Goal: Task Accomplishment & Management: Complete application form

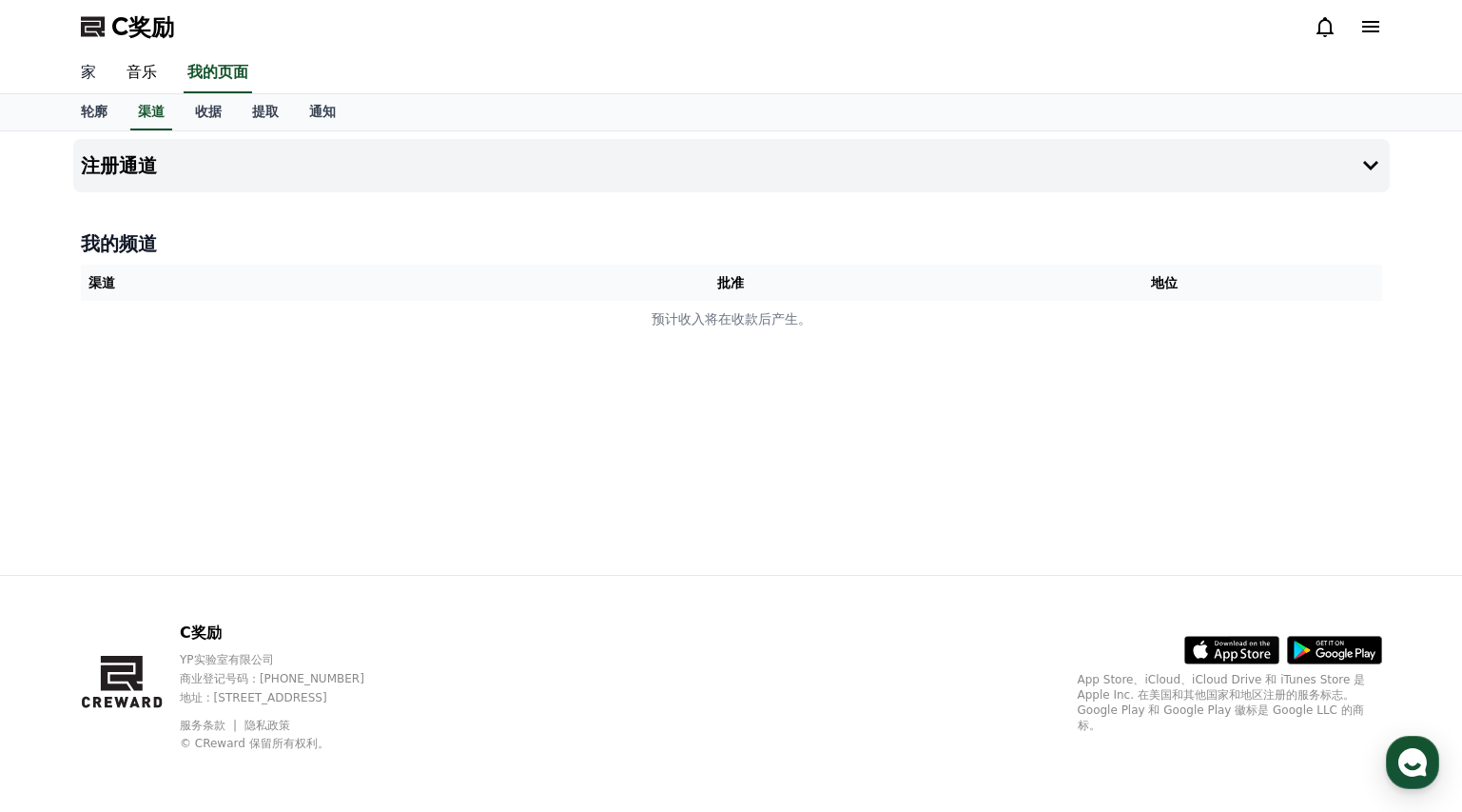
click at [88, 73] on font "家" at bounding box center [88, 72] width 15 height 18
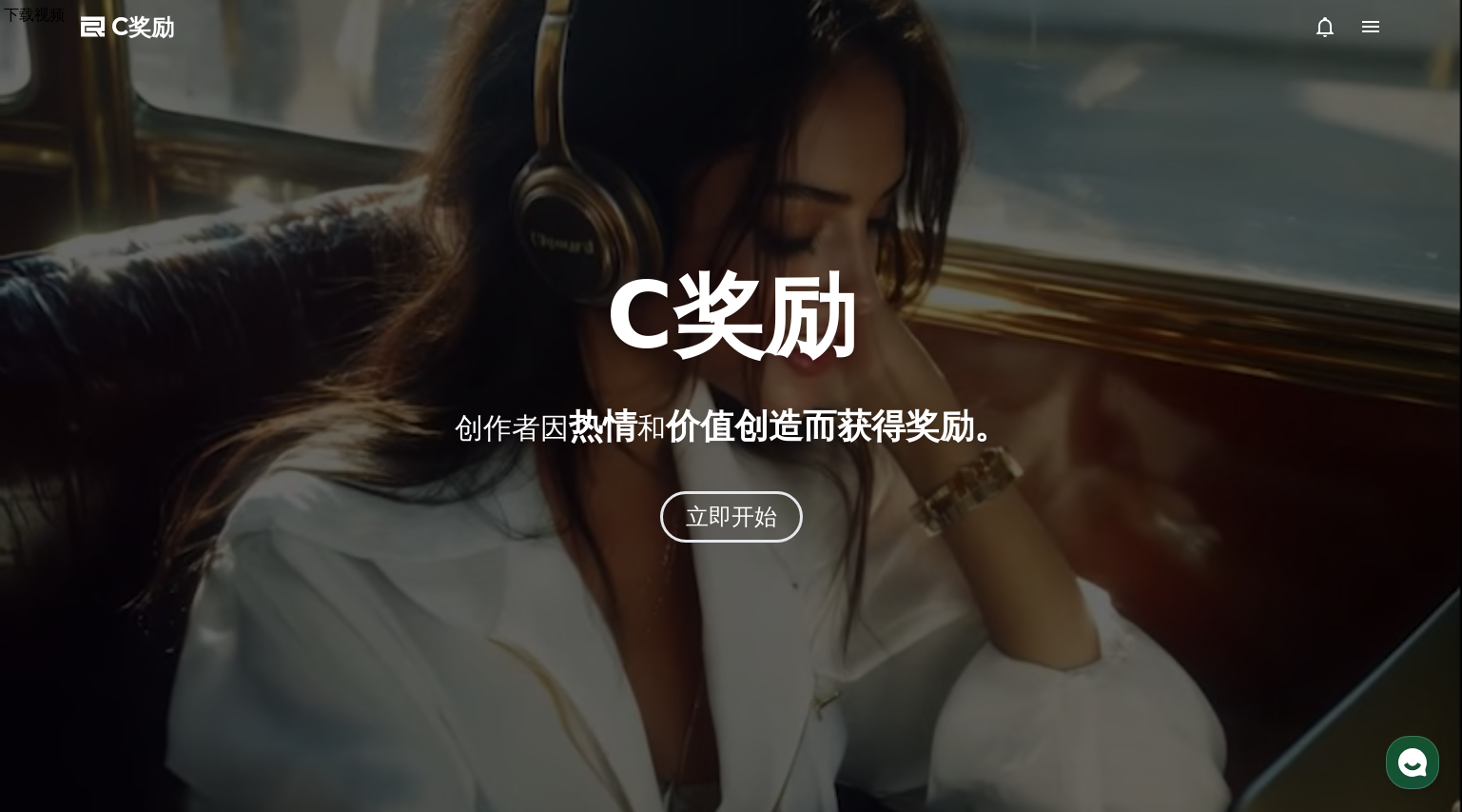
click at [128, 24] on font "C奖励" at bounding box center [142, 26] width 63 height 27
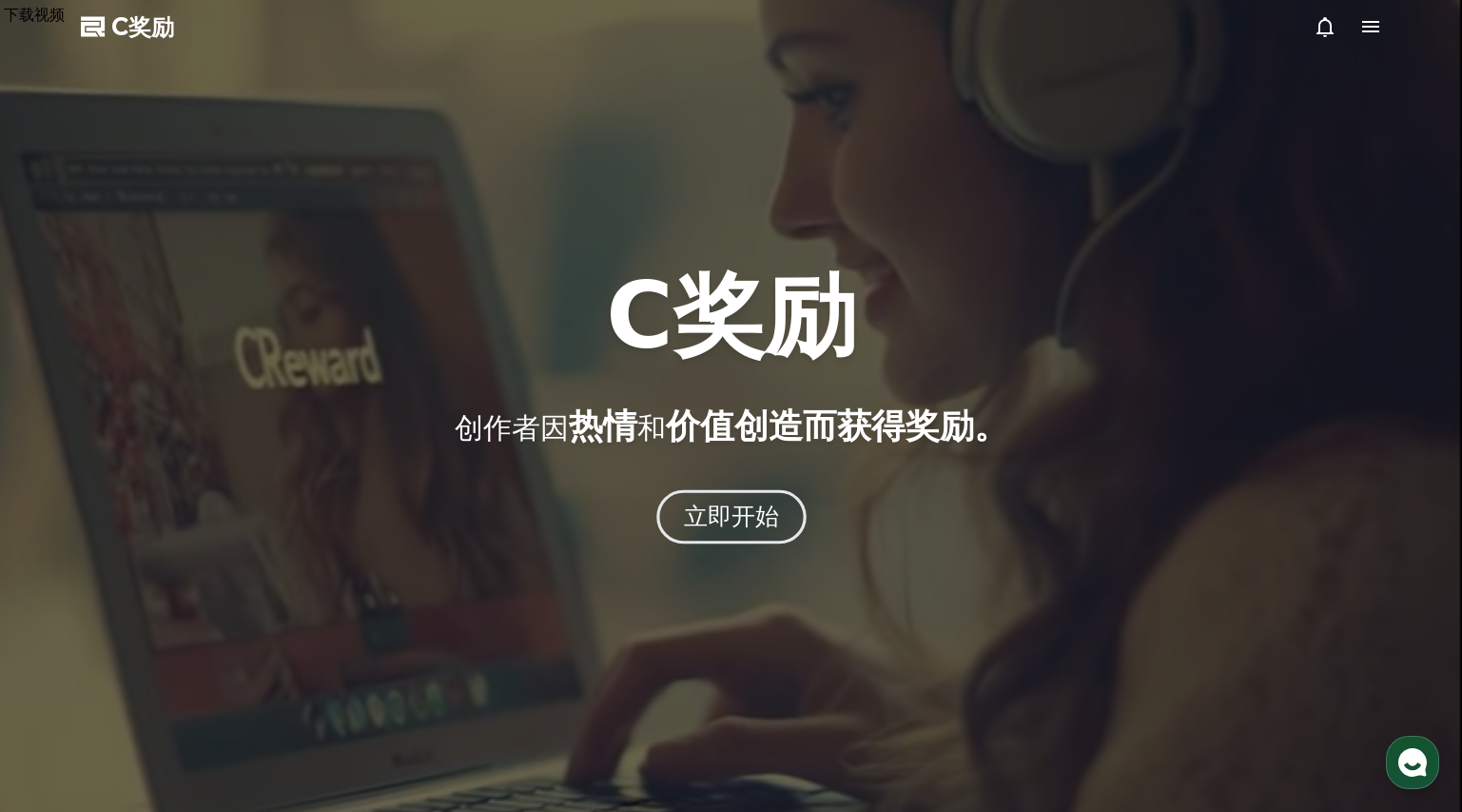
click at [726, 507] on font "立即开始" at bounding box center [731, 516] width 96 height 28
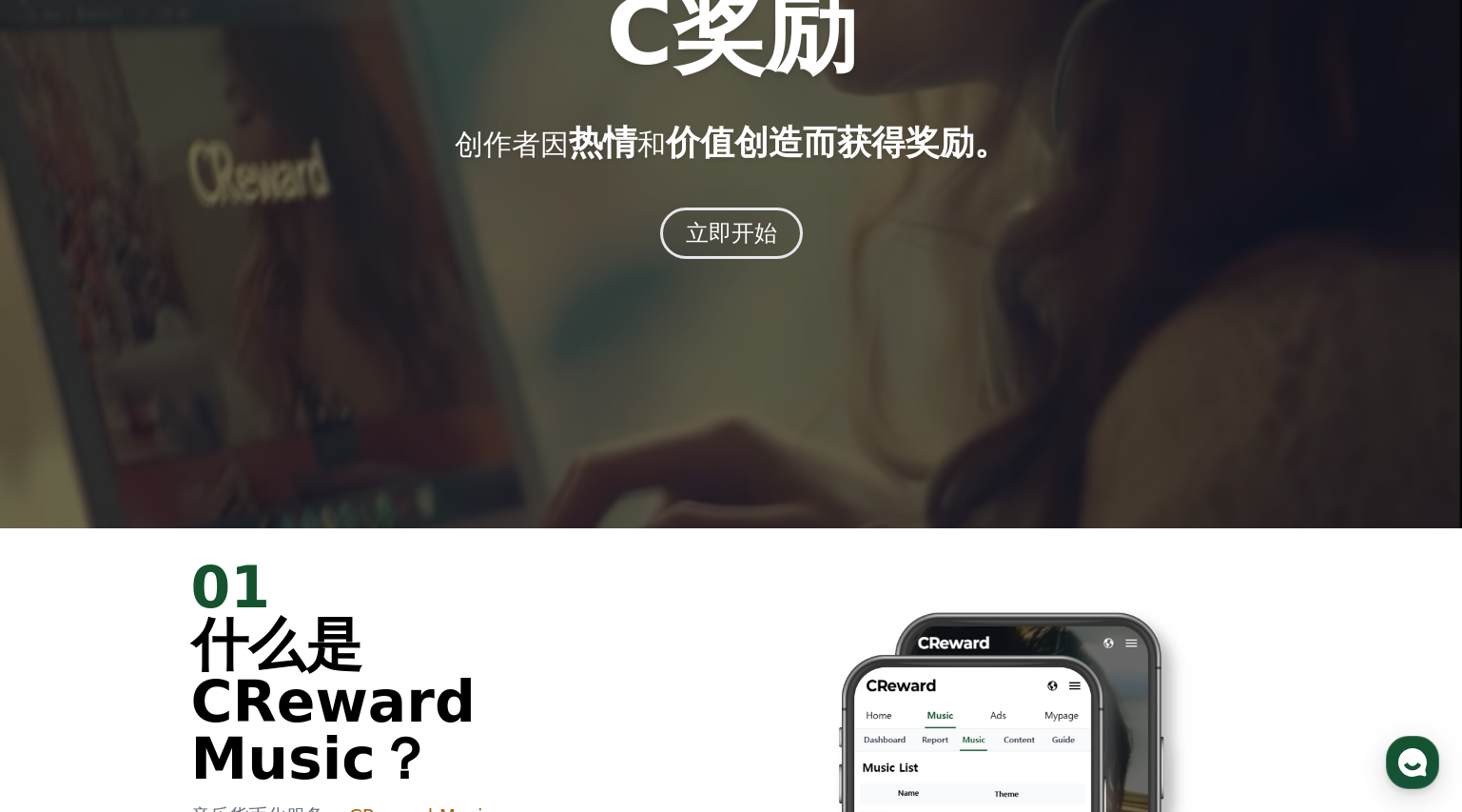
scroll to position [932, 0]
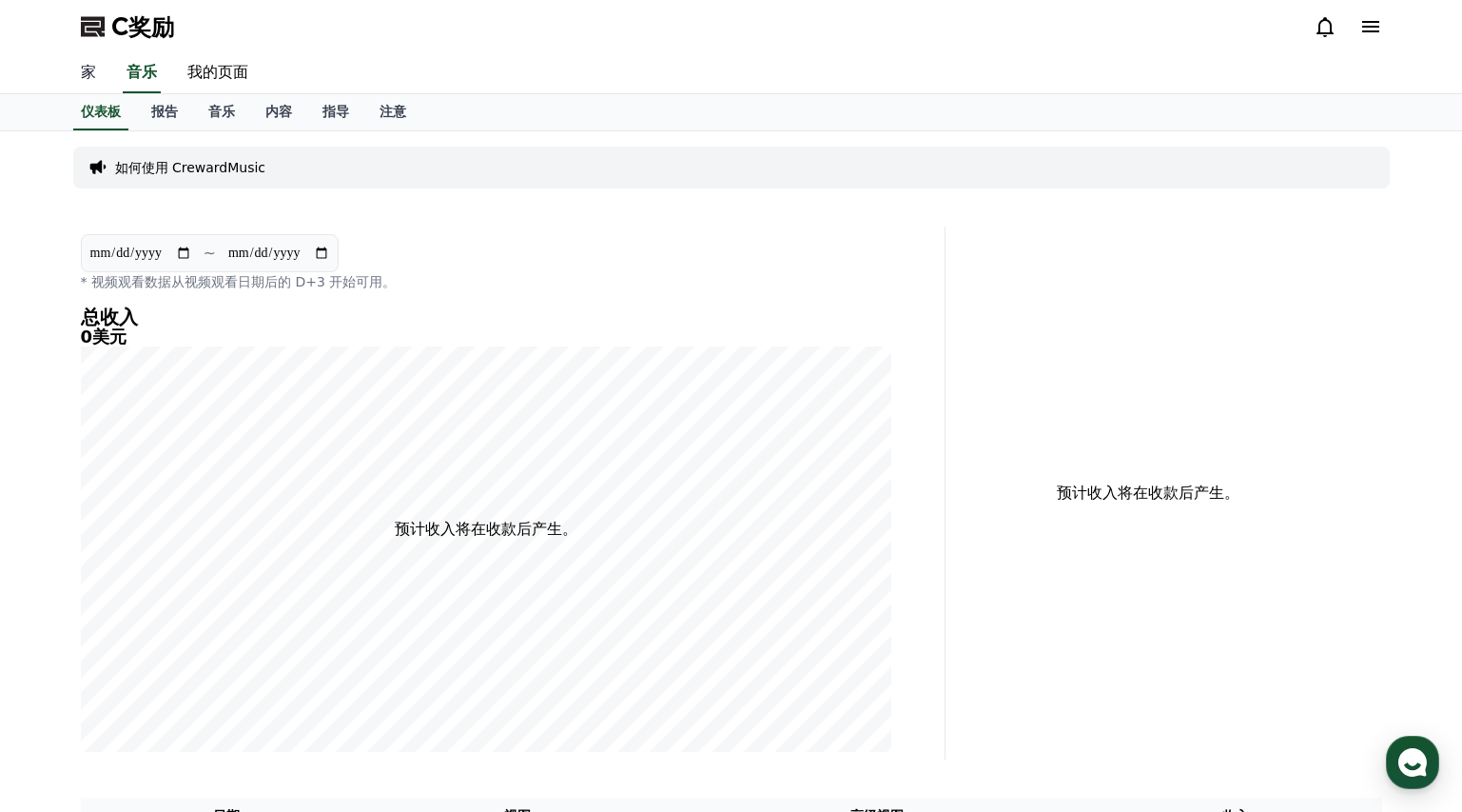
click at [102, 73] on link "家" at bounding box center [89, 73] width 46 height 40
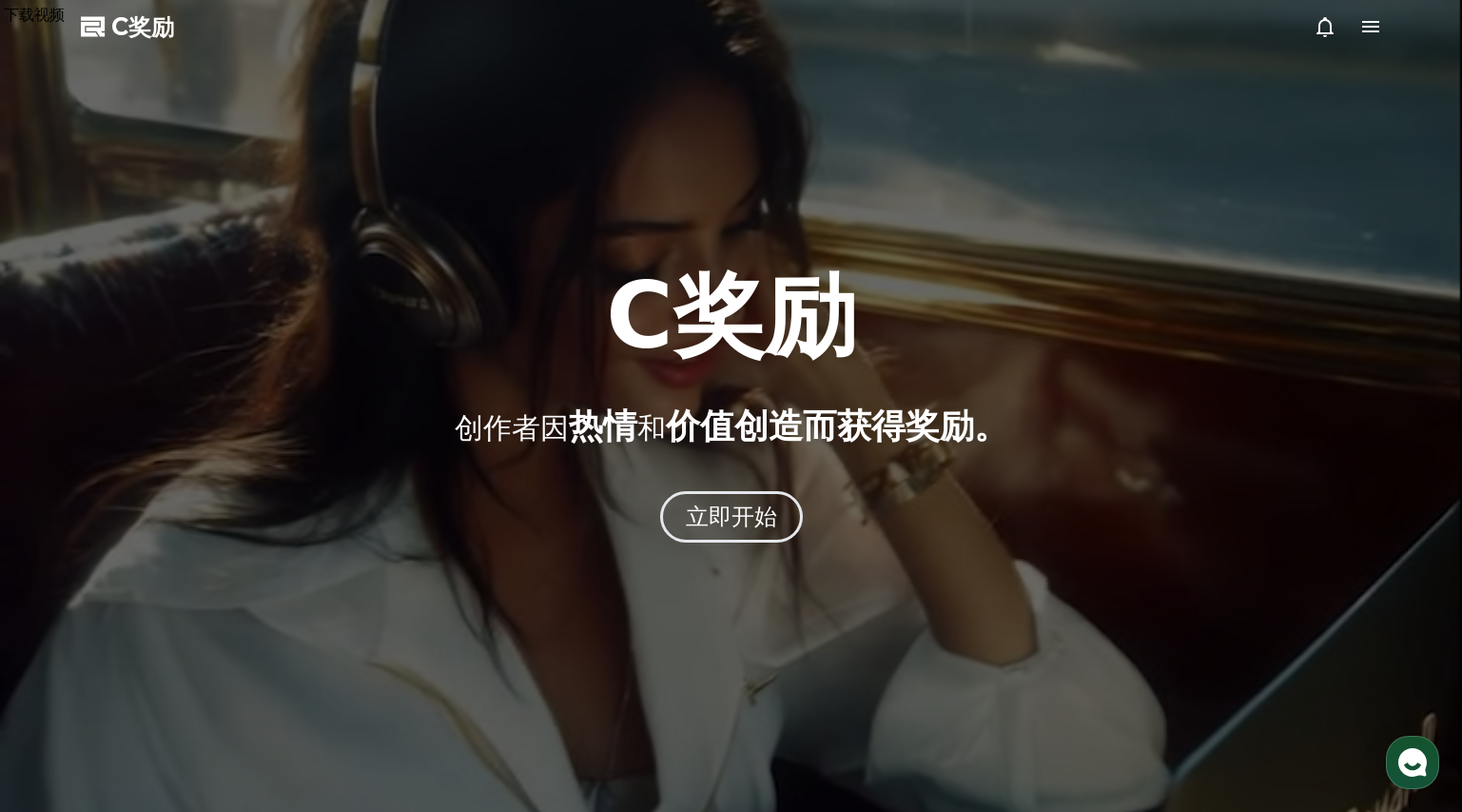
click at [65, 27] on div at bounding box center [34, 27] width 61 height 0
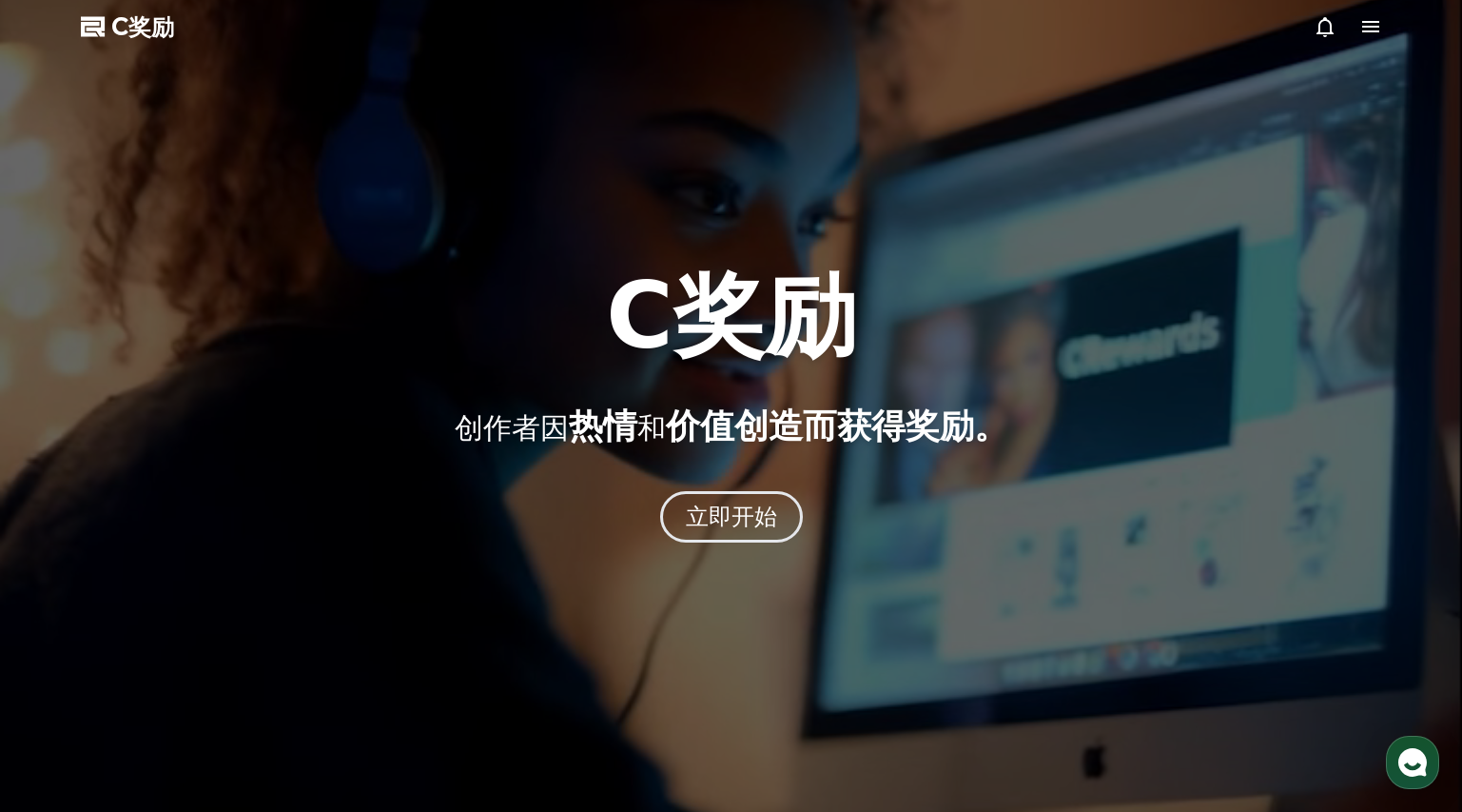
click at [108, 30] on link "C奖励" at bounding box center [127, 26] width 93 height 30
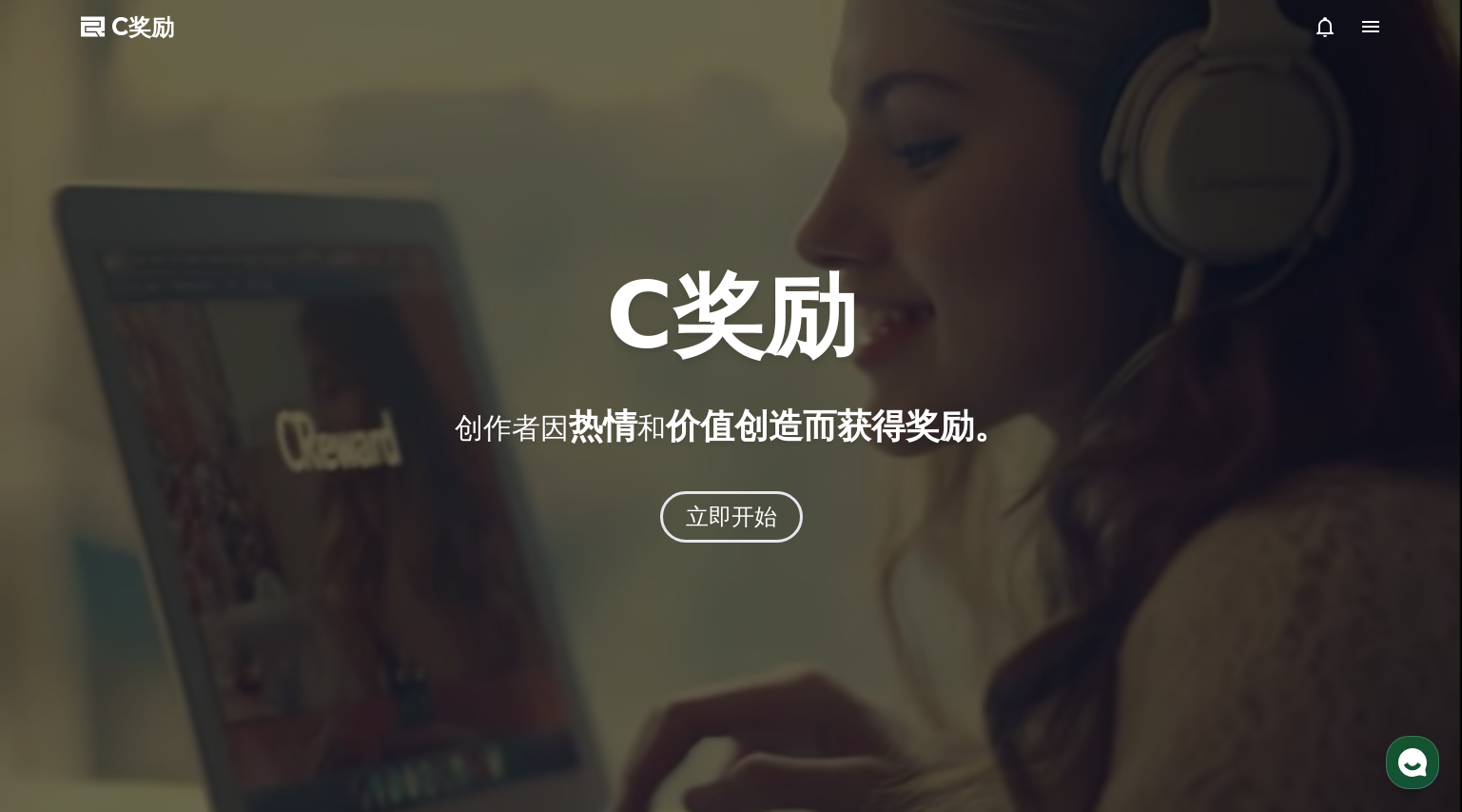
click at [1377, 25] on icon at bounding box center [1371, 26] width 23 height 23
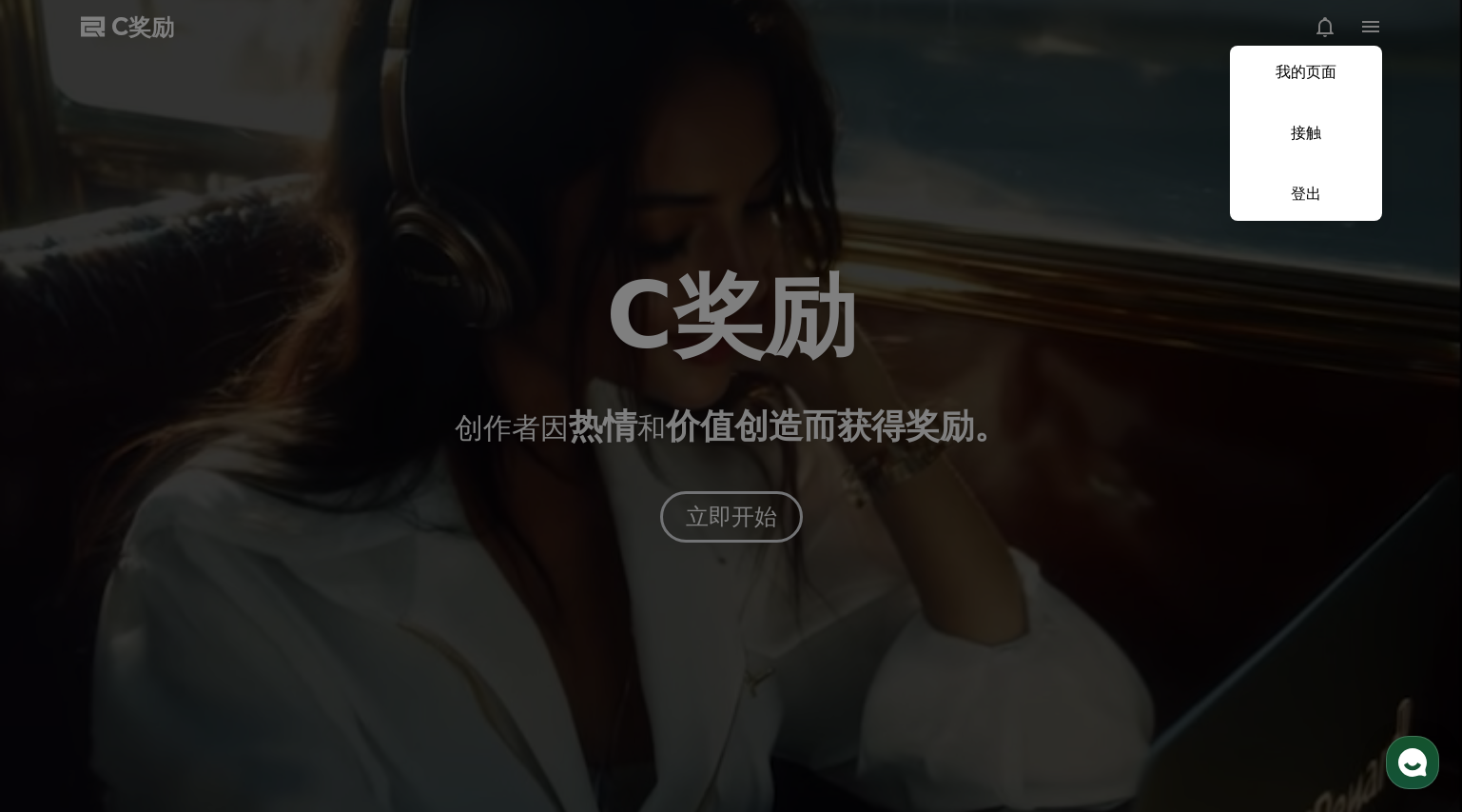
click at [480, 95] on button "关闭" at bounding box center [731, 406] width 1462 height 812
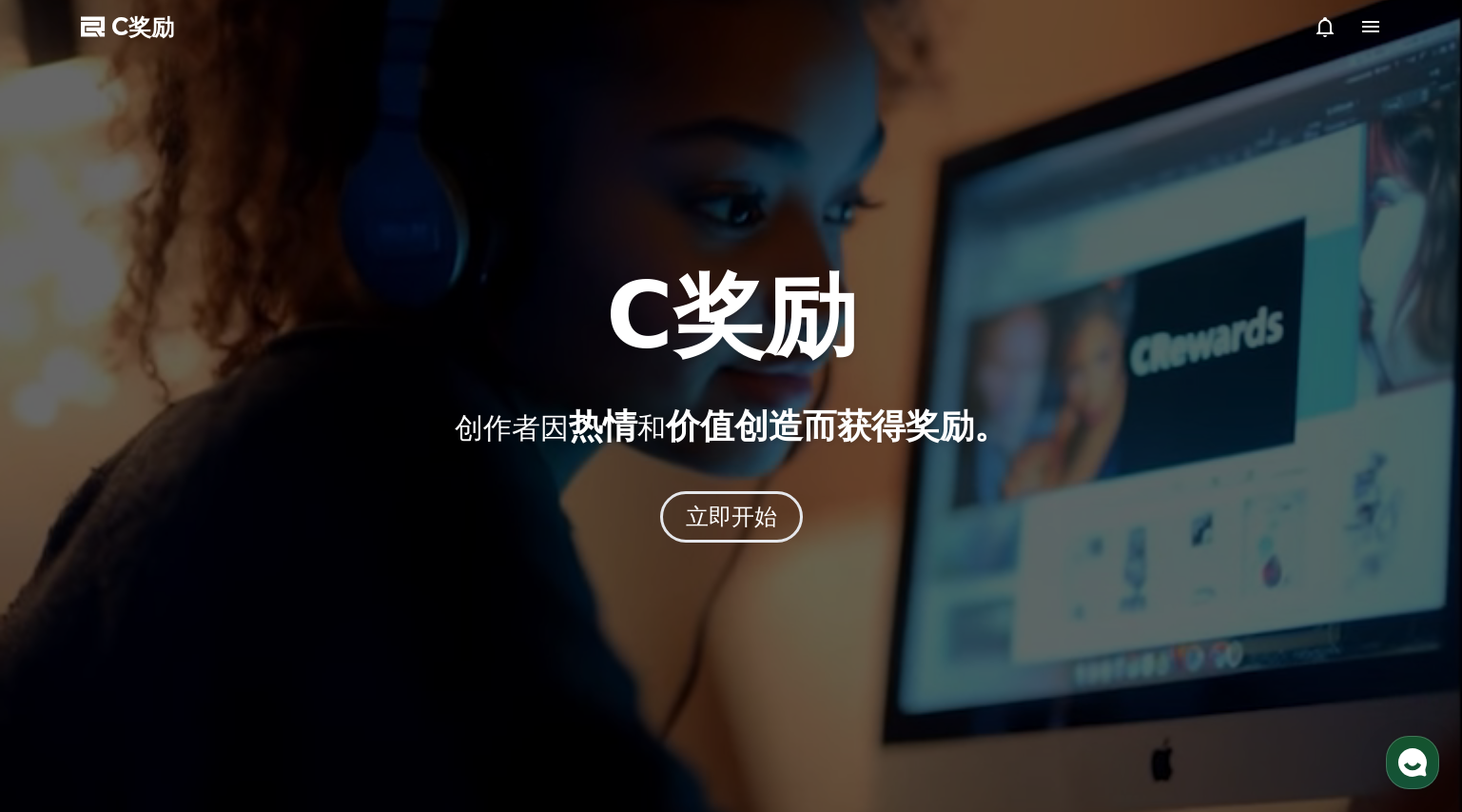
click at [95, 27] on icon at bounding box center [94, 26] width 27 height 27
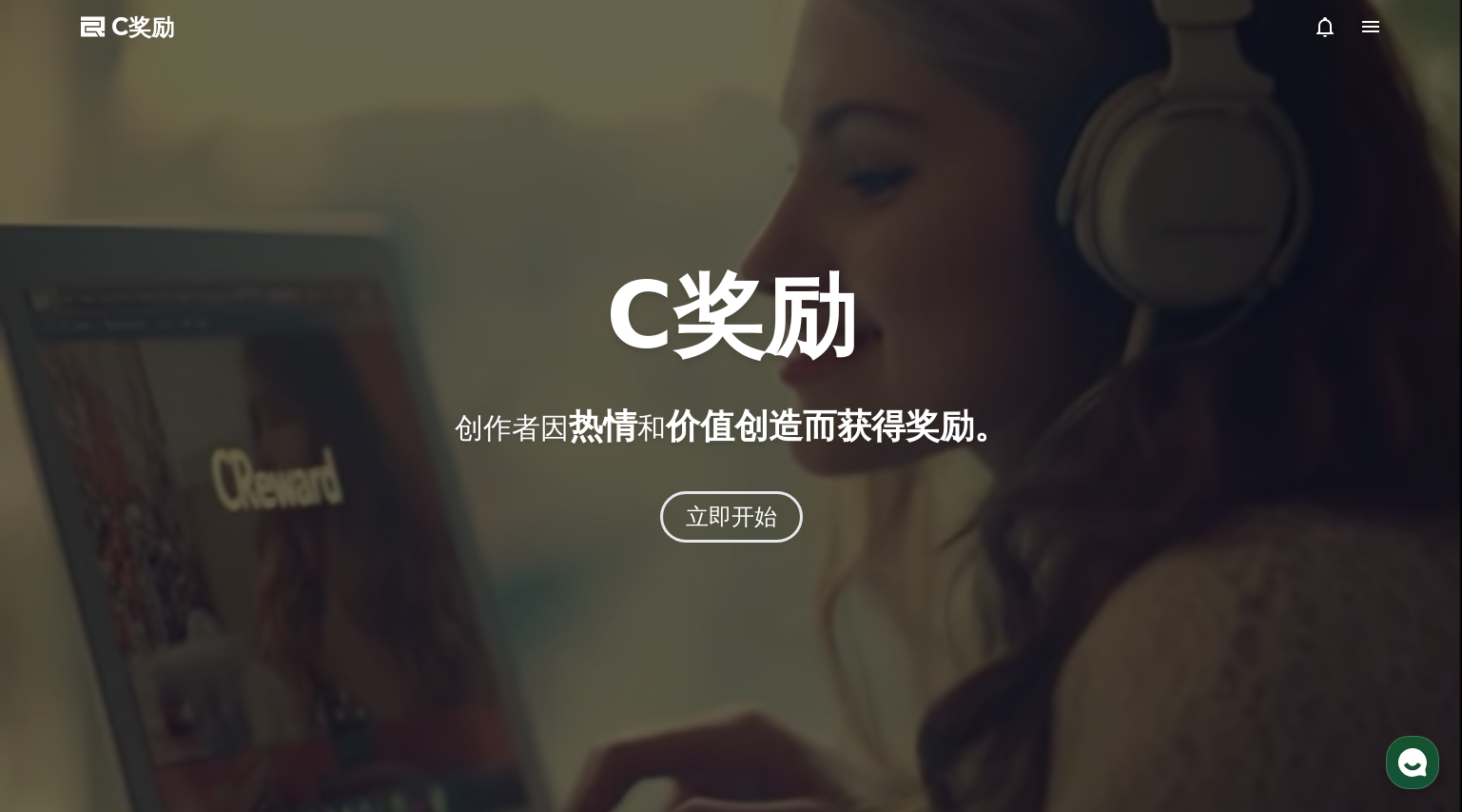
click at [1379, 23] on icon at bounding box center [1371, 26] width 23 height 23
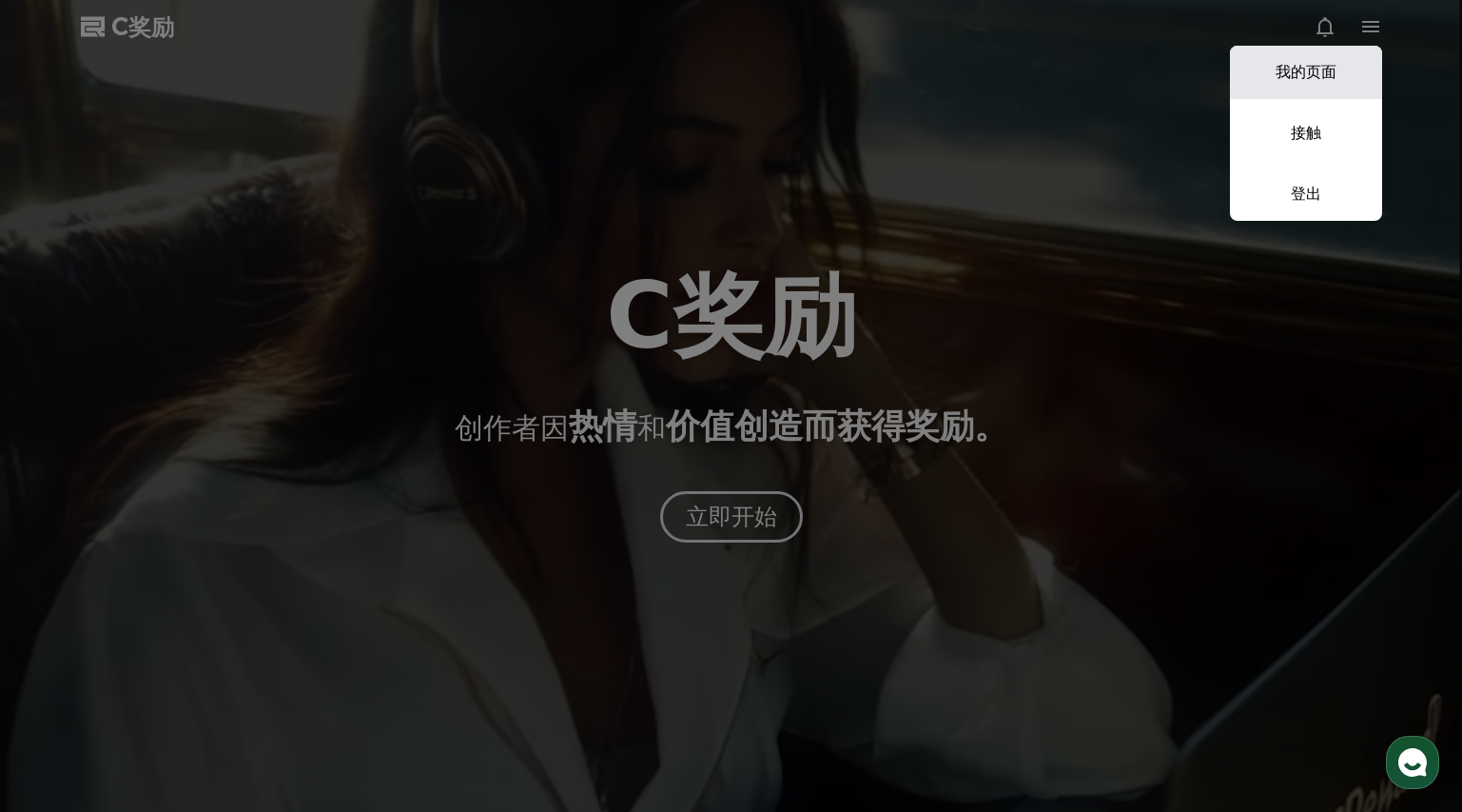
click at [1331, 79] on font "我的页面" at bounding box center [1306, 72] width 61 height 18
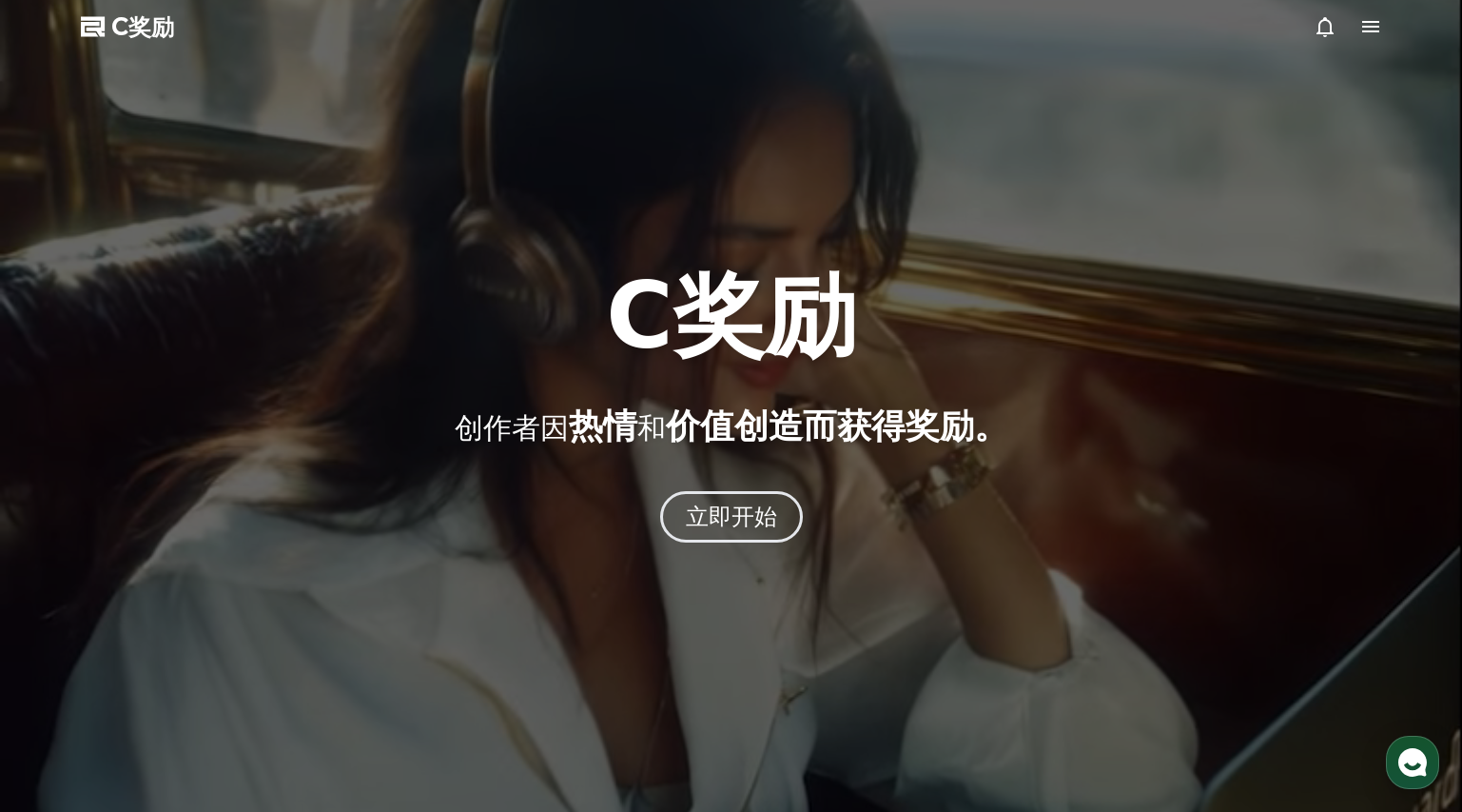
select select "**********"
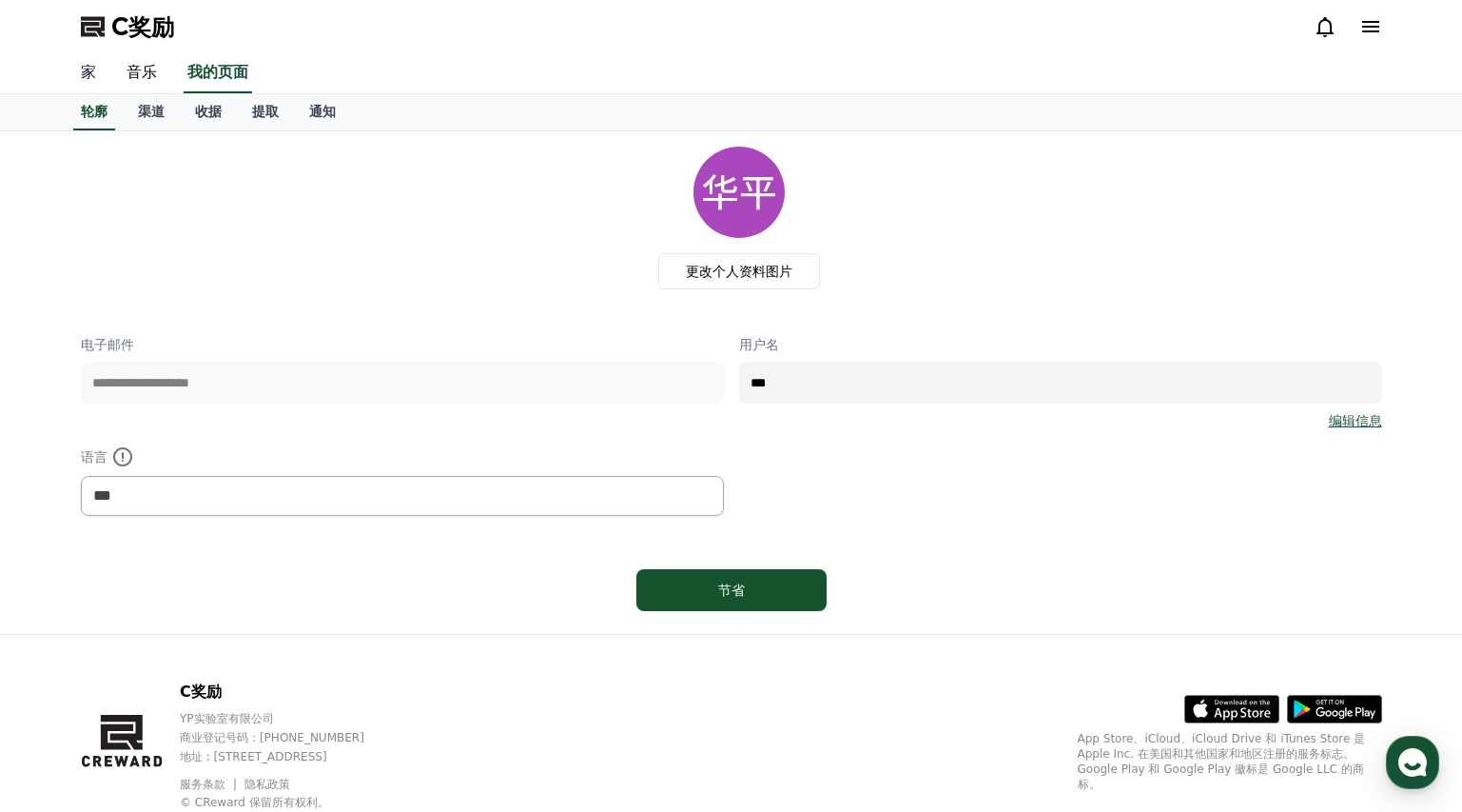
click at [86, 78] on font "家" at bounding box center [88, 72] width 15 height 18
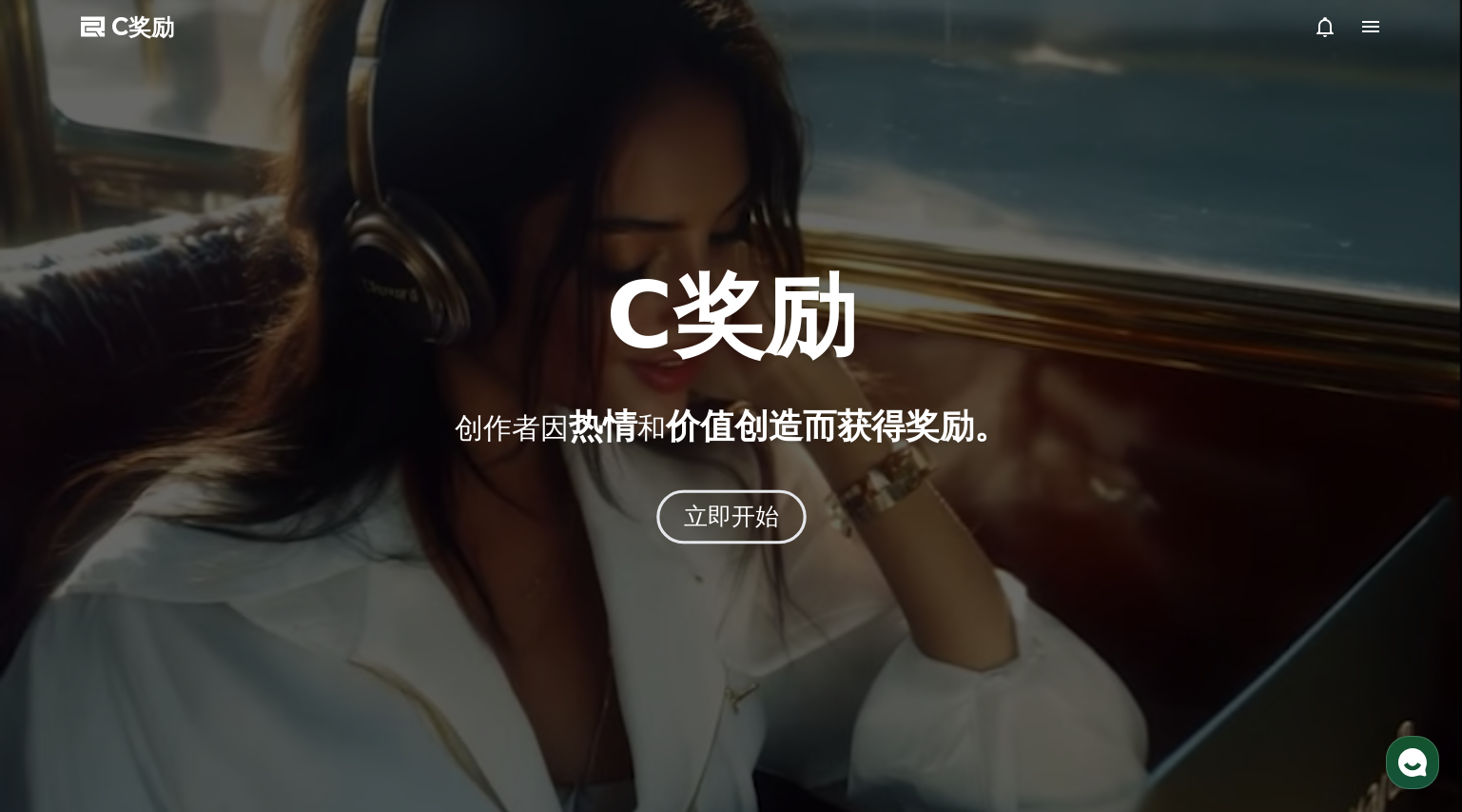
click at [748, 537] on button "立即开始" at bounding box center [732, 516] width 150 height 54
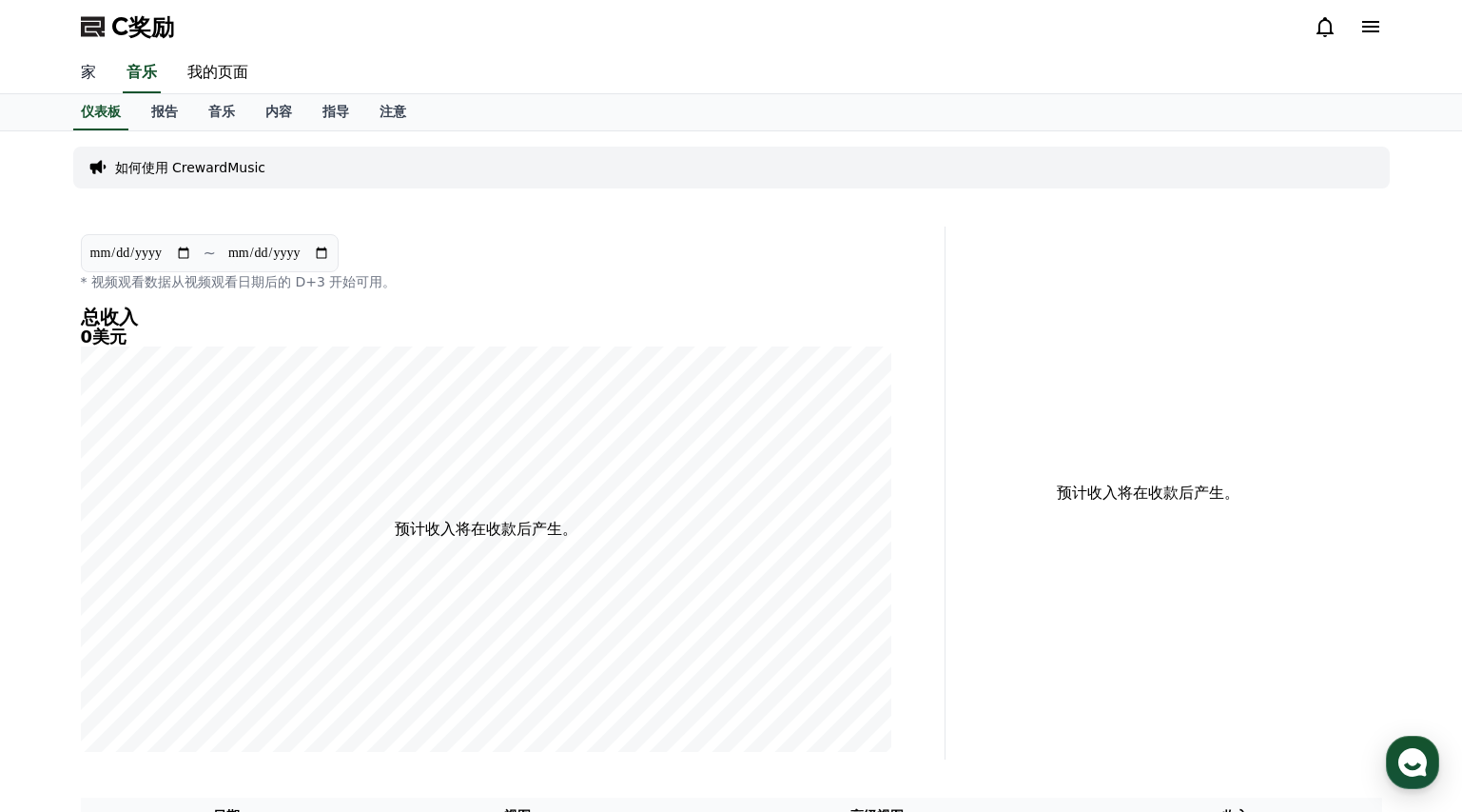
click at [101, 73] on link "家" at bounding box center [89, 73] width 46 height 40
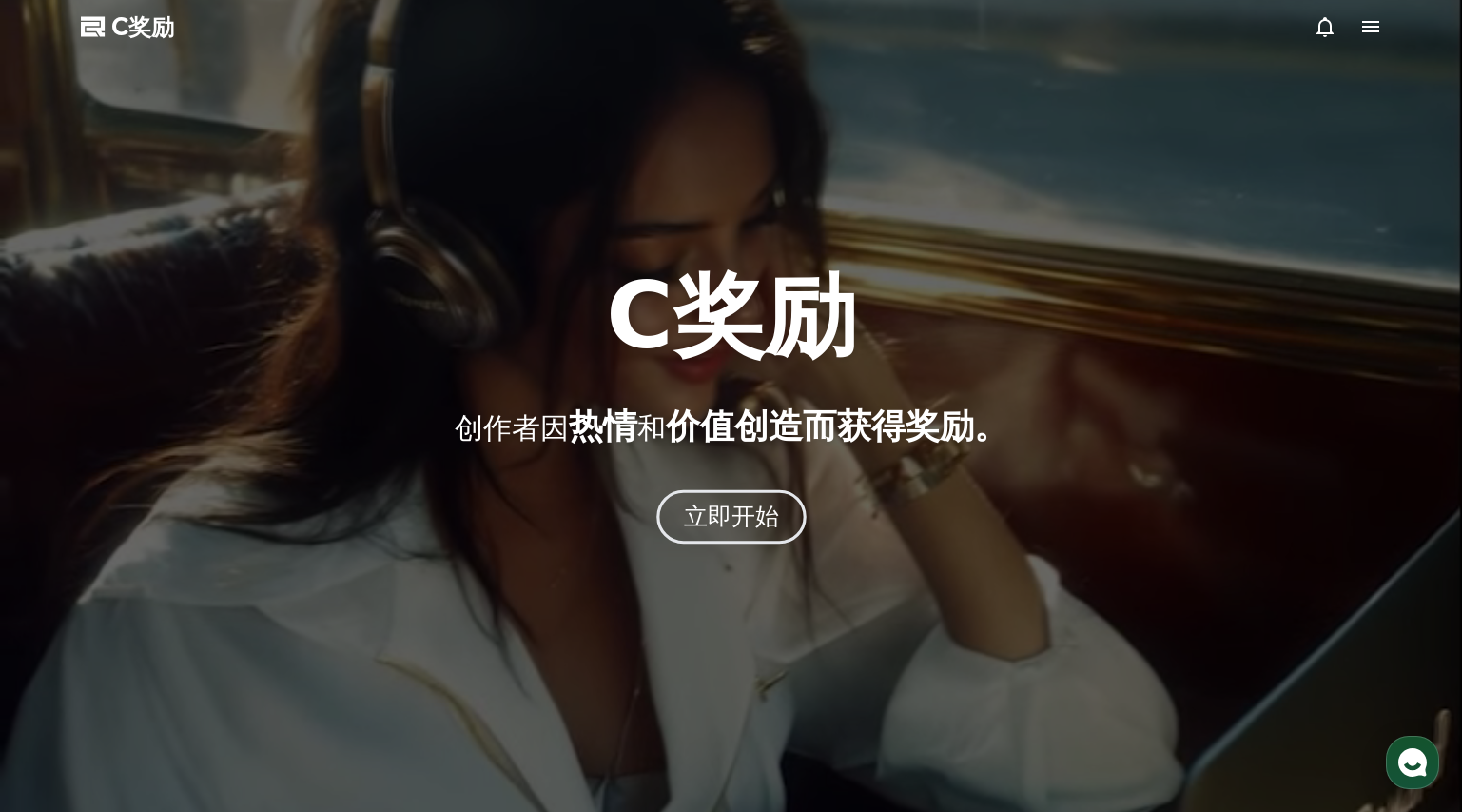
click at [779, 518] on button "立即开始" at bounding box center [732, 516] width 150 height 54
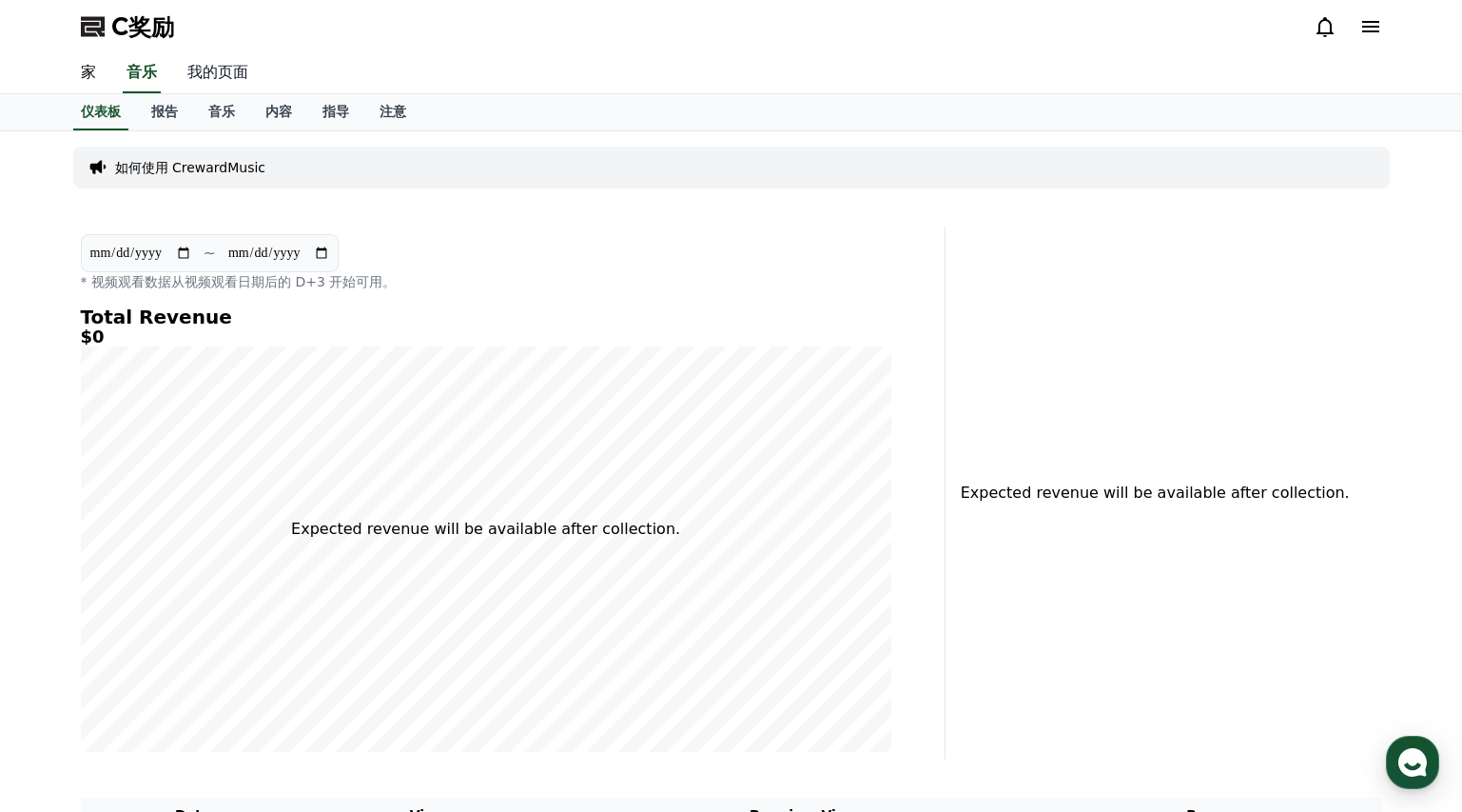
click at [221, 65] on font "我的页面" at bounding box center [217, 72] width 61 height 18
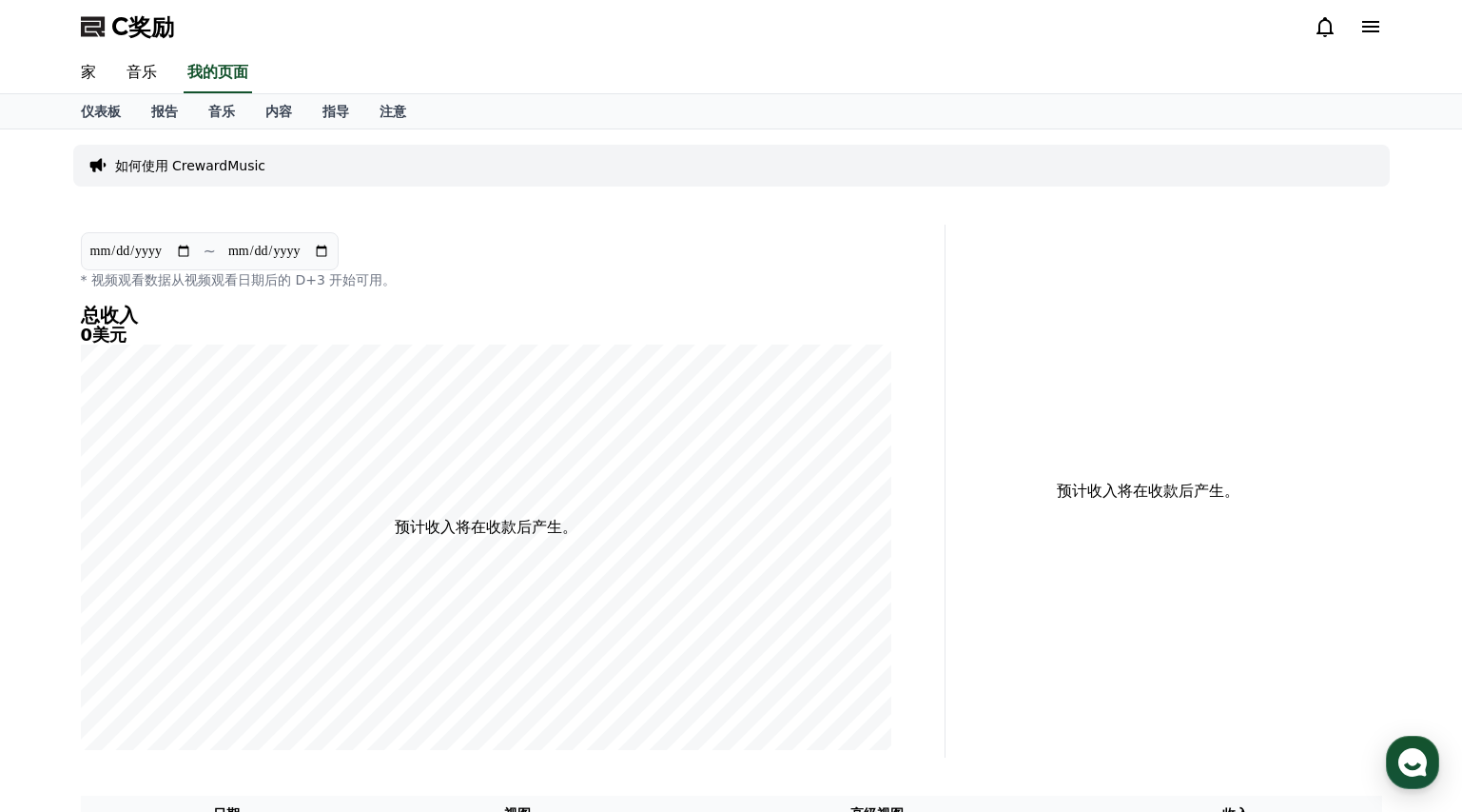
select select "**********"
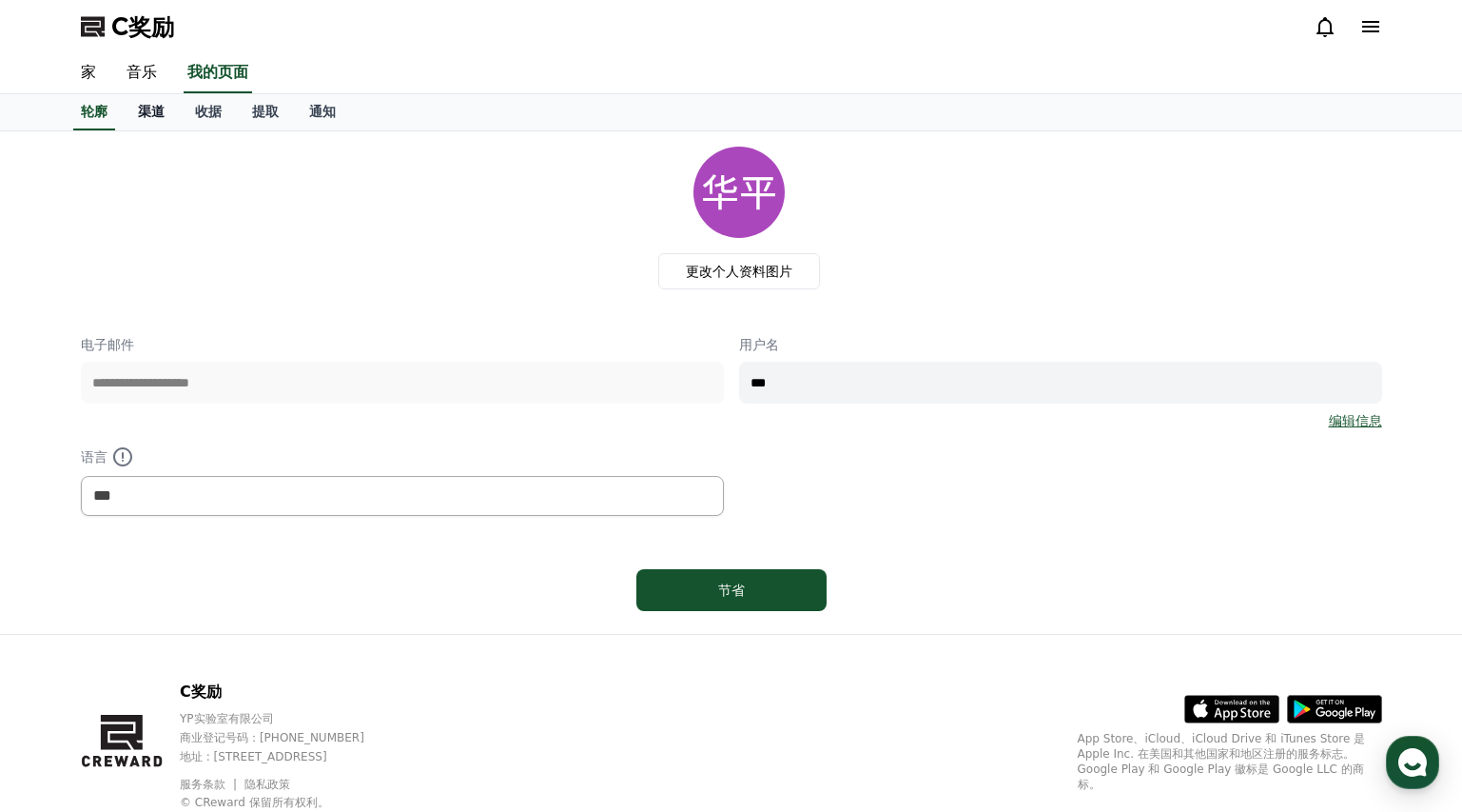
click at [149, 114] on font "渠道" at bounding box center [151, 111] width 27 height 15
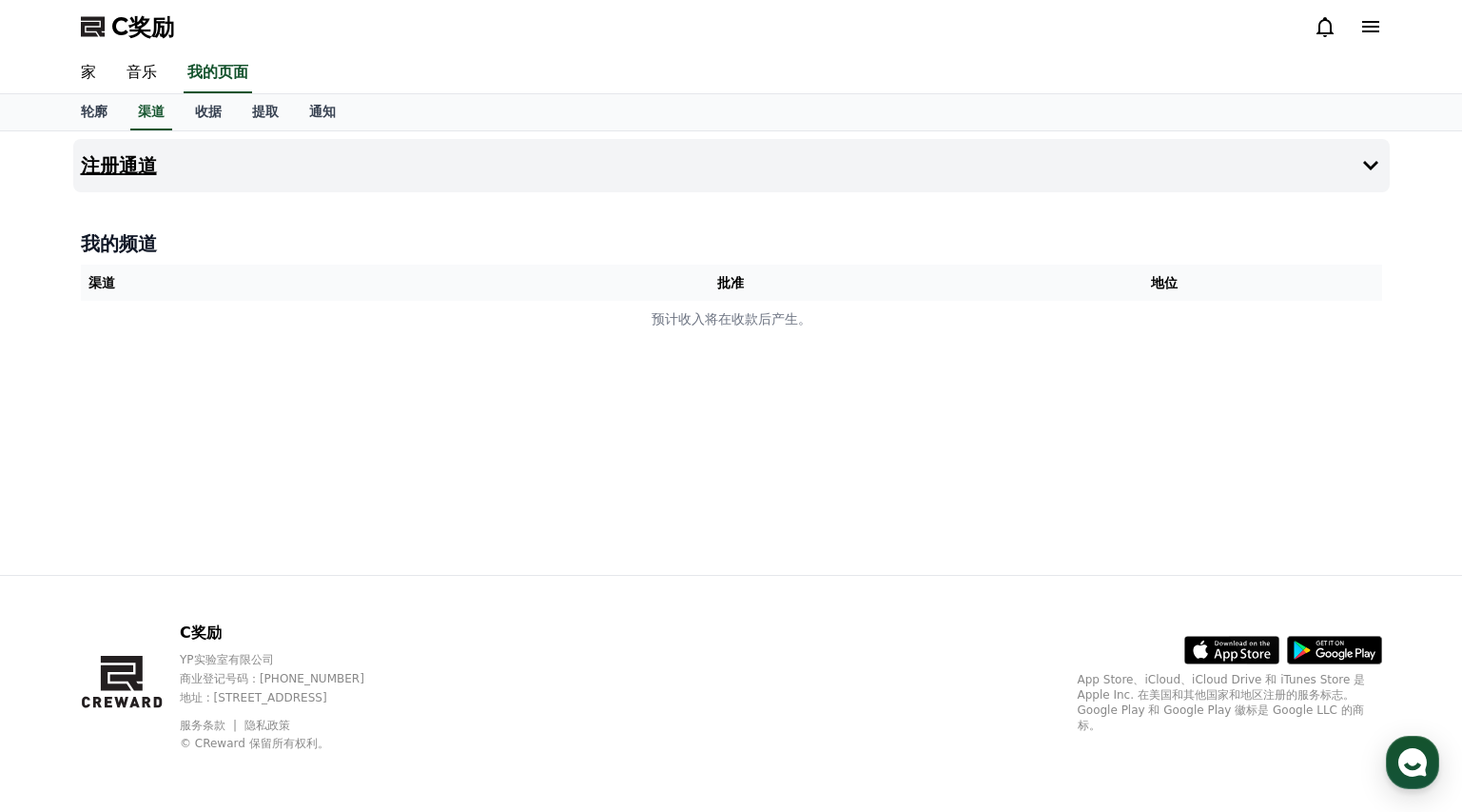
click at [145, 165] on font "注册通道" at bounding box center [119, 165] width 76 height 23
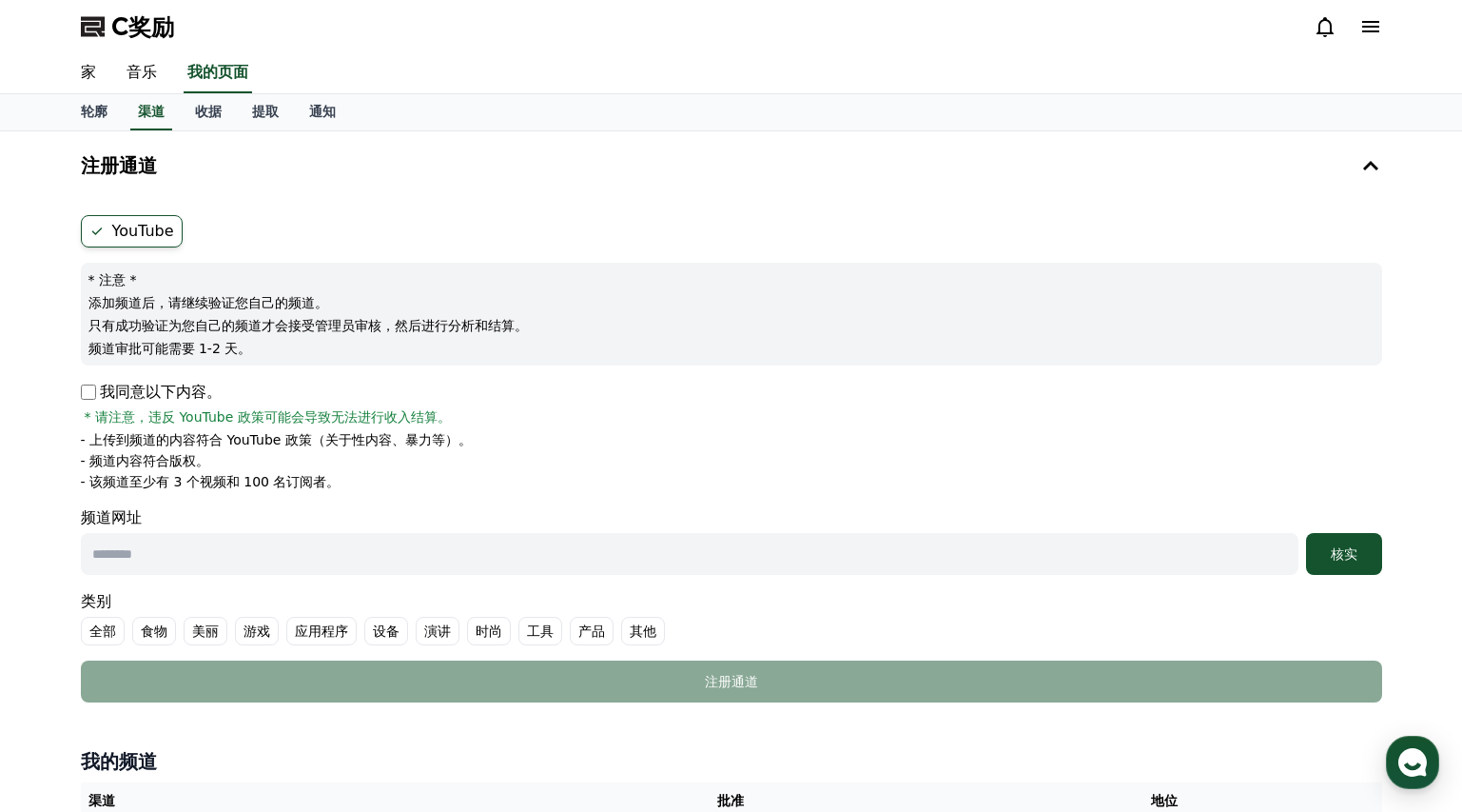
click at [94, 385] on p "我同意以下内容。" at bounding box center [151, 392] width 141 height 23
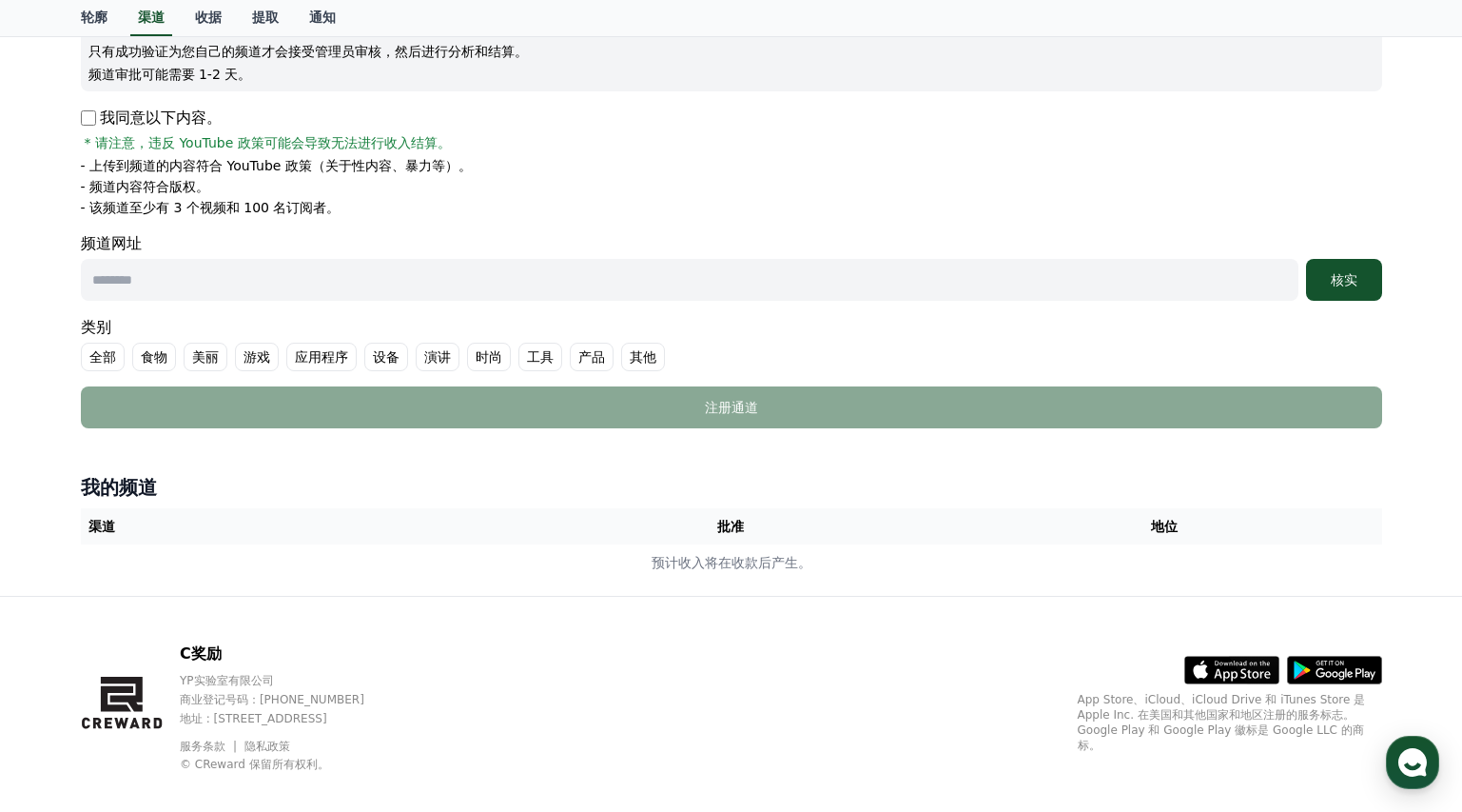
scroll to position [298, 0]
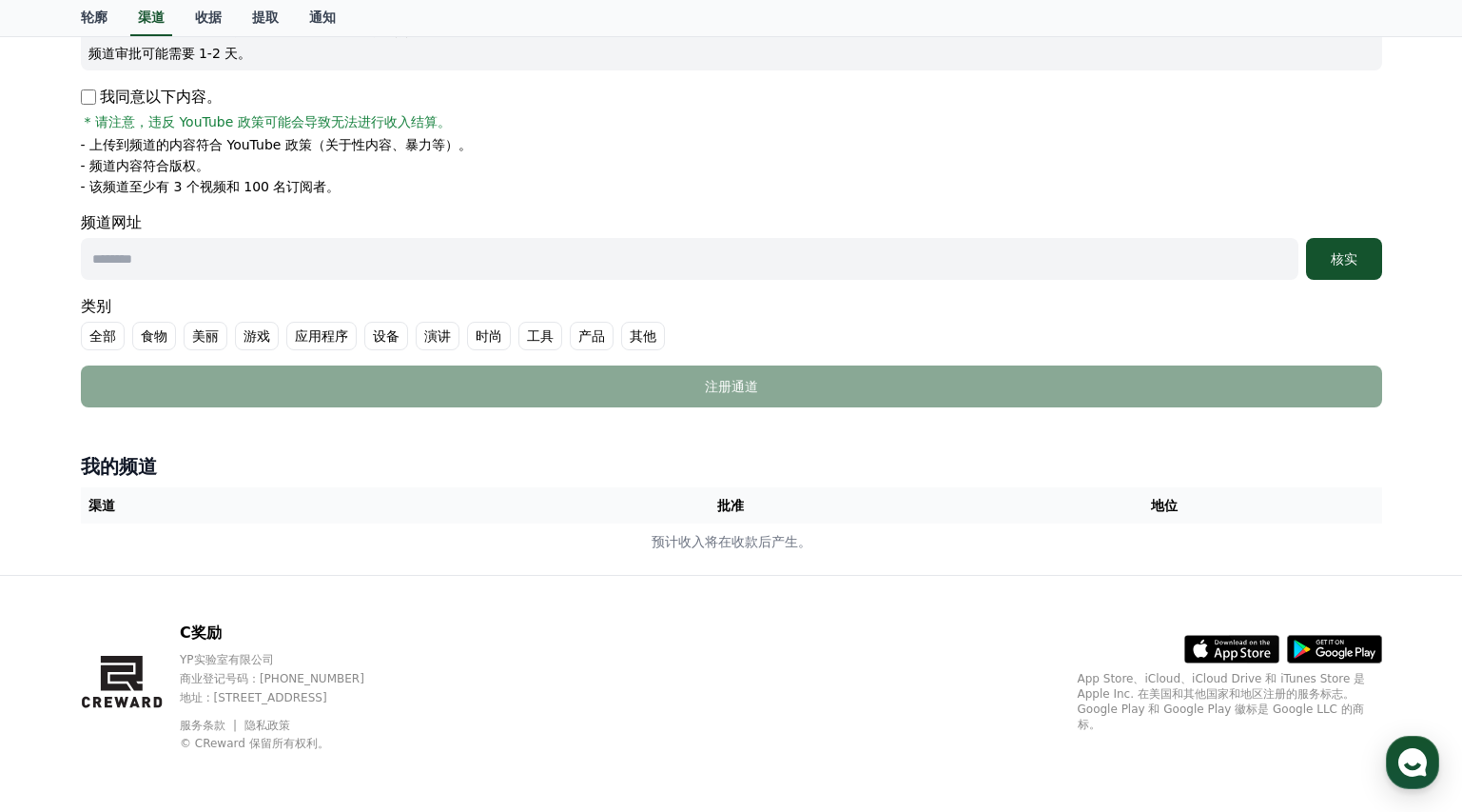
click at [200, 251] on input "text" at bounding box center [690, 259] width 1218 height 42
paste input "**********"
type input "**********"
drag, startPoint x: 1305, startPoint y: 251, endPoint x: 1320, endPoint y: 248, distance: 14.6
click at [1306, 251] on button "核实" at bounding box center [1344, 259] width 76 height 42
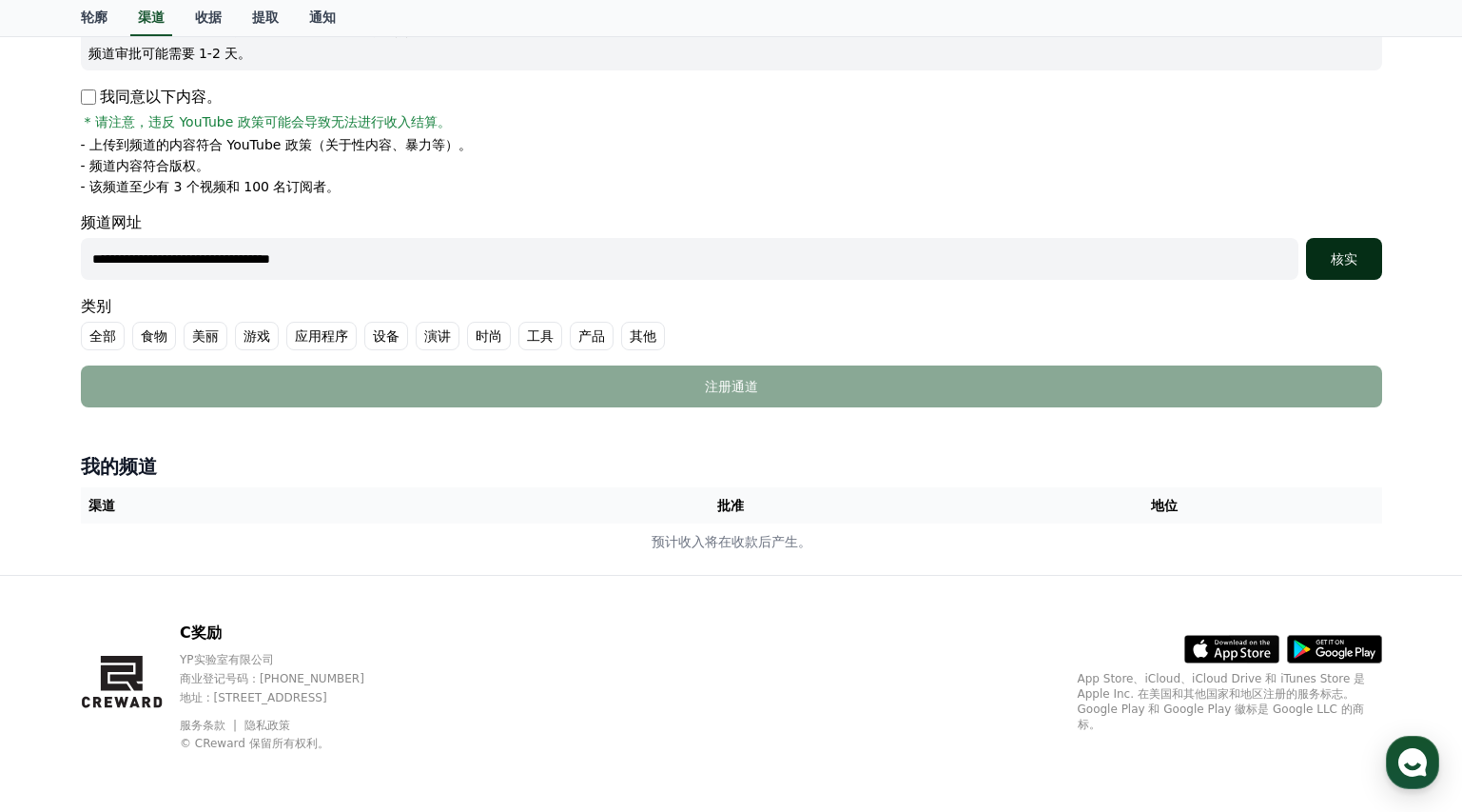
click at [1349, 256] on font "核实" at bounding box center [1344, 258] width 27 height 15
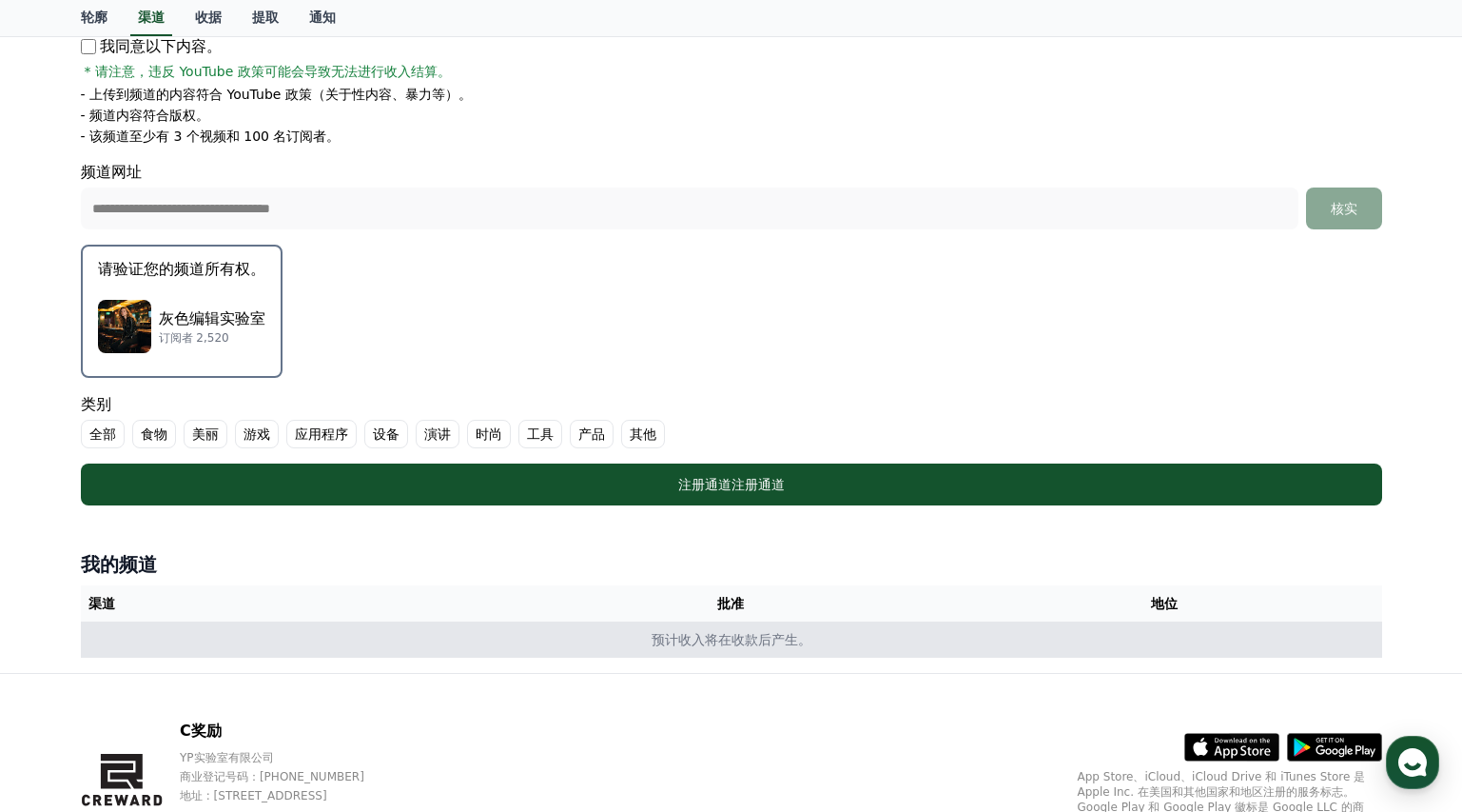
scroll to position [446, 0]
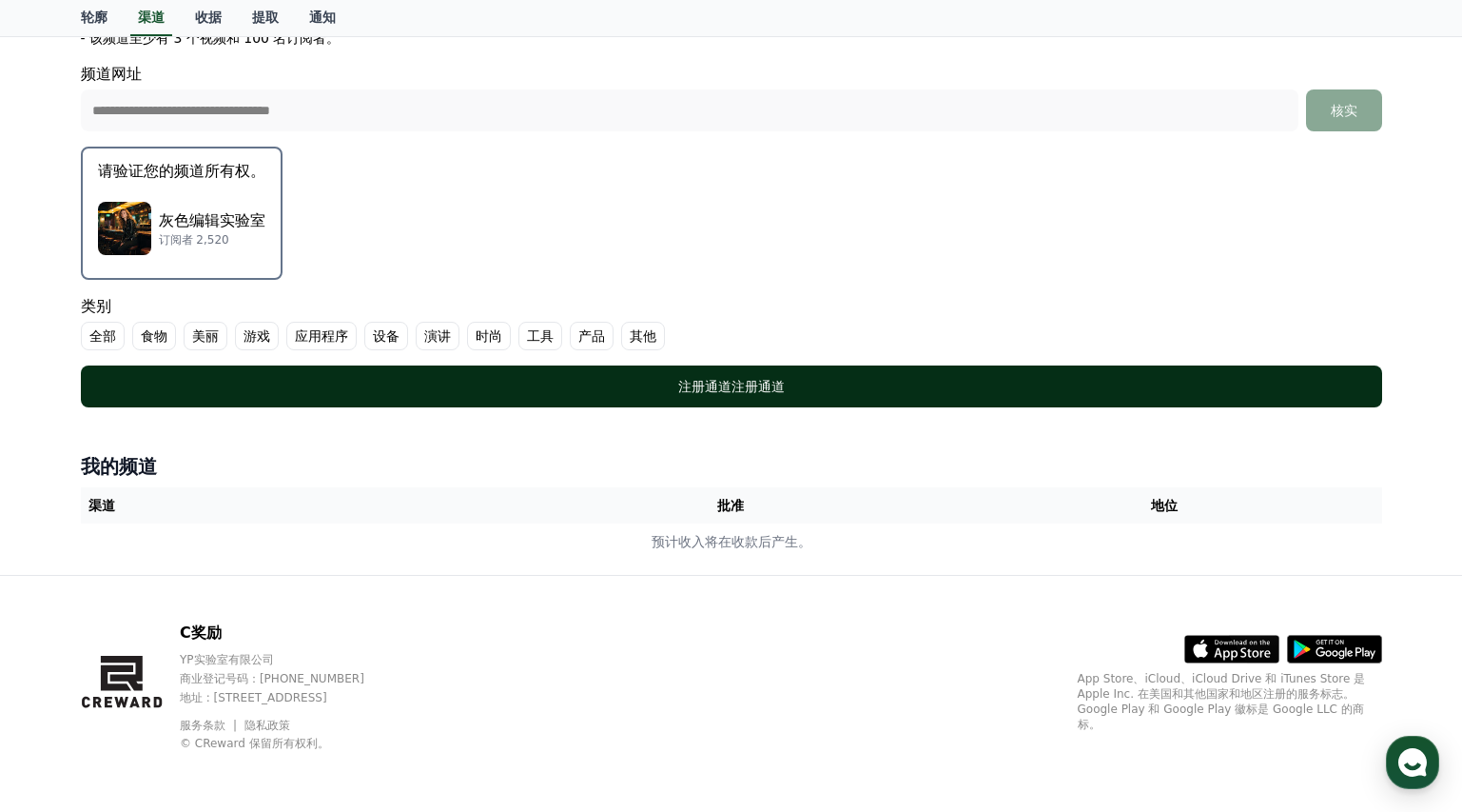
click at [652, 380] on div "注册通道 注册通道" at bounding box center [732, 386] width 1226 height 19
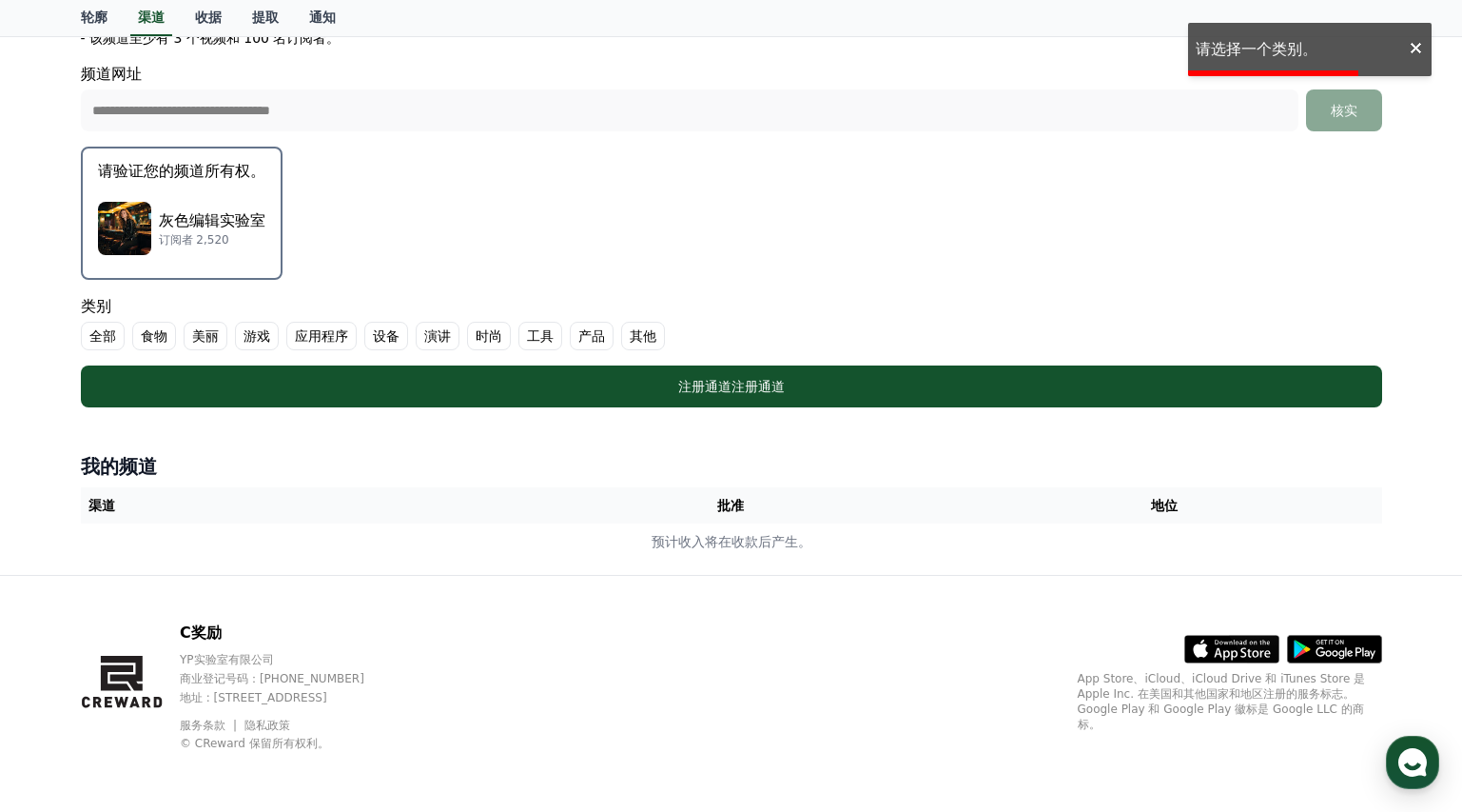
click at [239, 209] on p "灰色编辑实验室" at bounding box center [212, 220] width 107 height 23
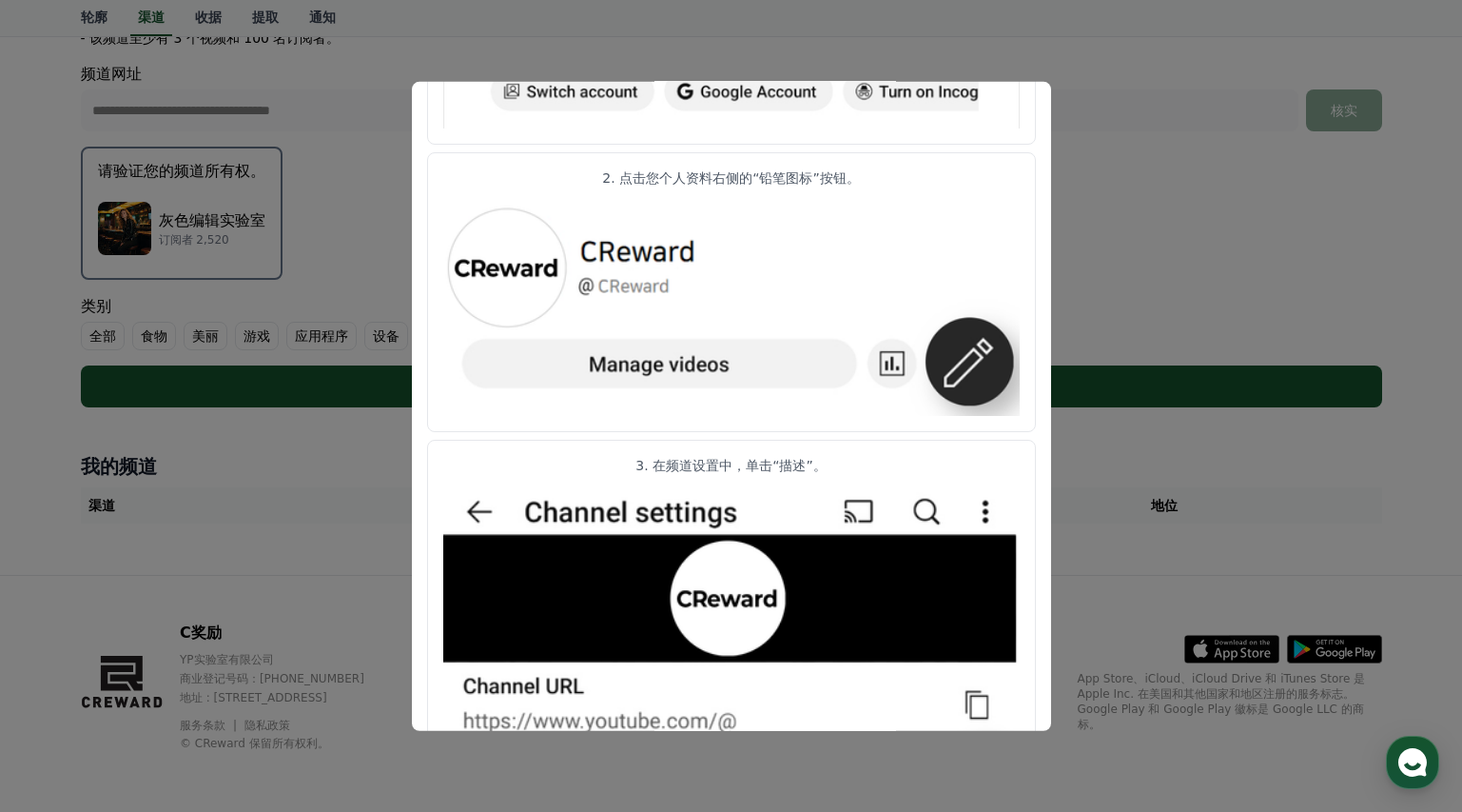
scroll to position [0, 0]
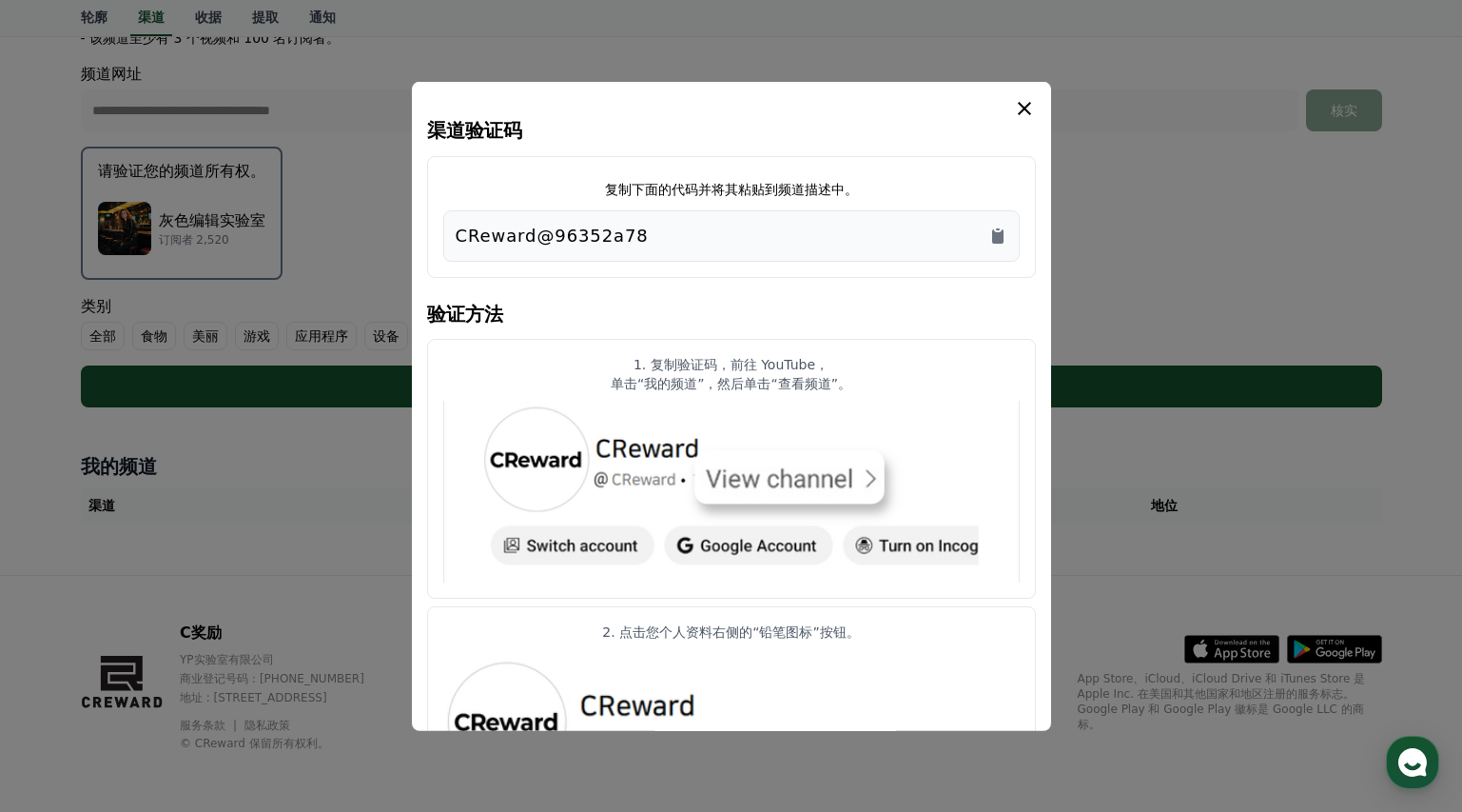
click at [1026, 108] on icon "情态动词" at bounding box center [1024, 107] width 23 height 23
click at [1004, 233] on icon "复制到剪贴板" at bounding box center [998, 235] width 19 height 19
click at [994, 232] on icon "复制到剪贴板" at bounding box center [997, 235] width 11 height 14
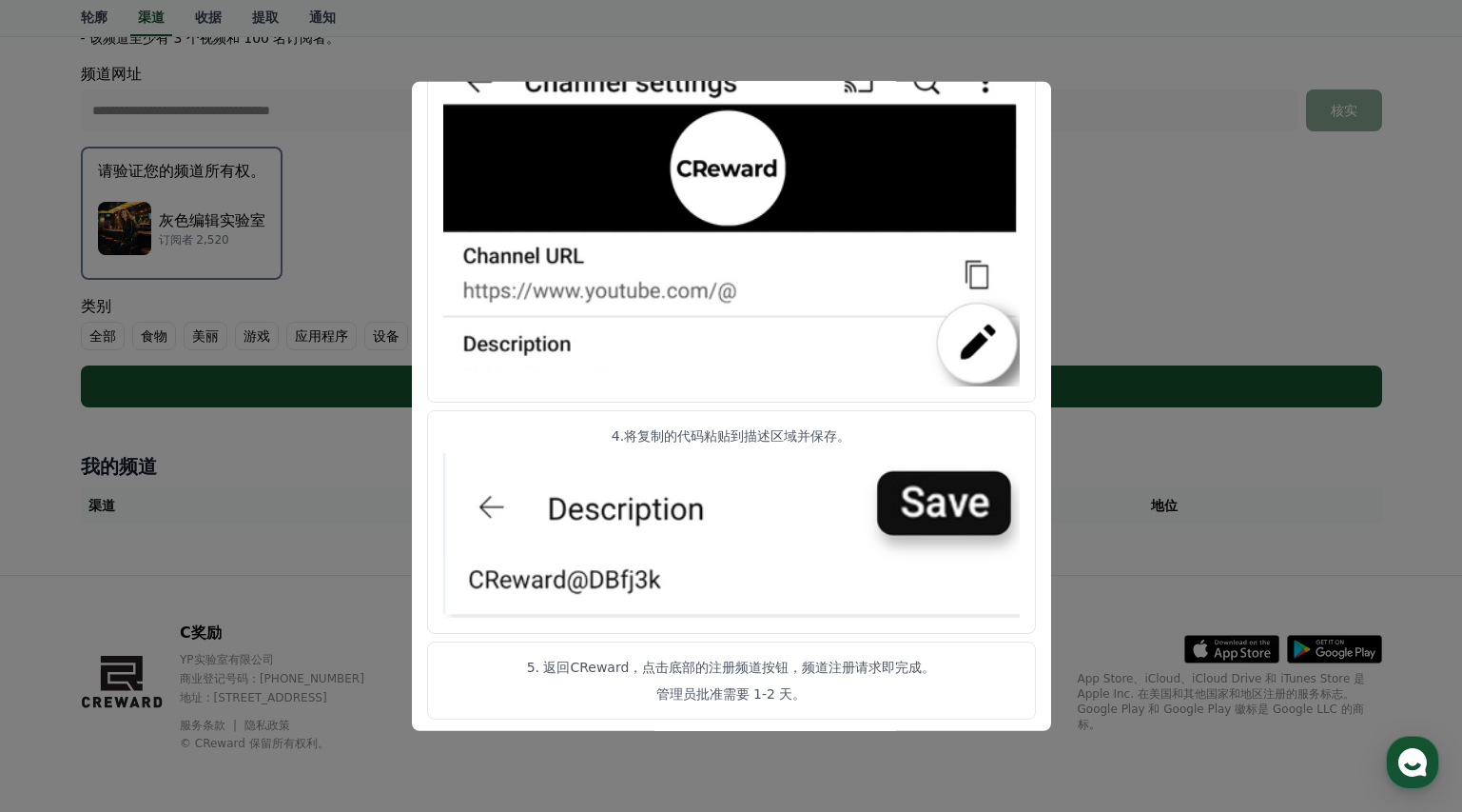
scroll to position [888, 0]
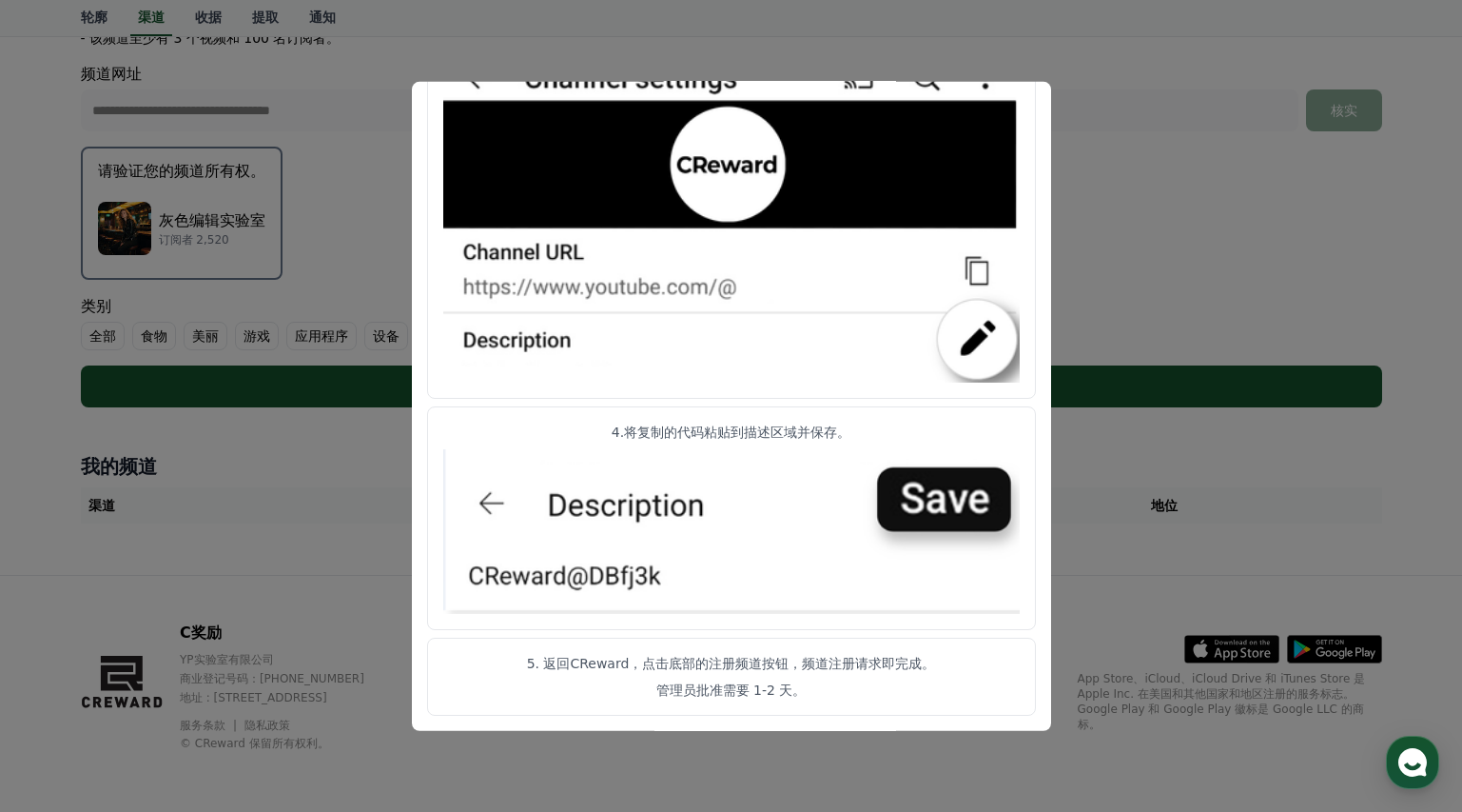
drag, startPoint x: 1168, startPoint y: 213, endPoint x: 1165, endPoint y: 230, distance: 17.4
click at [1167, 213] on button "关闭模态框" at bounding box center [731, 406] width 1462 height 812
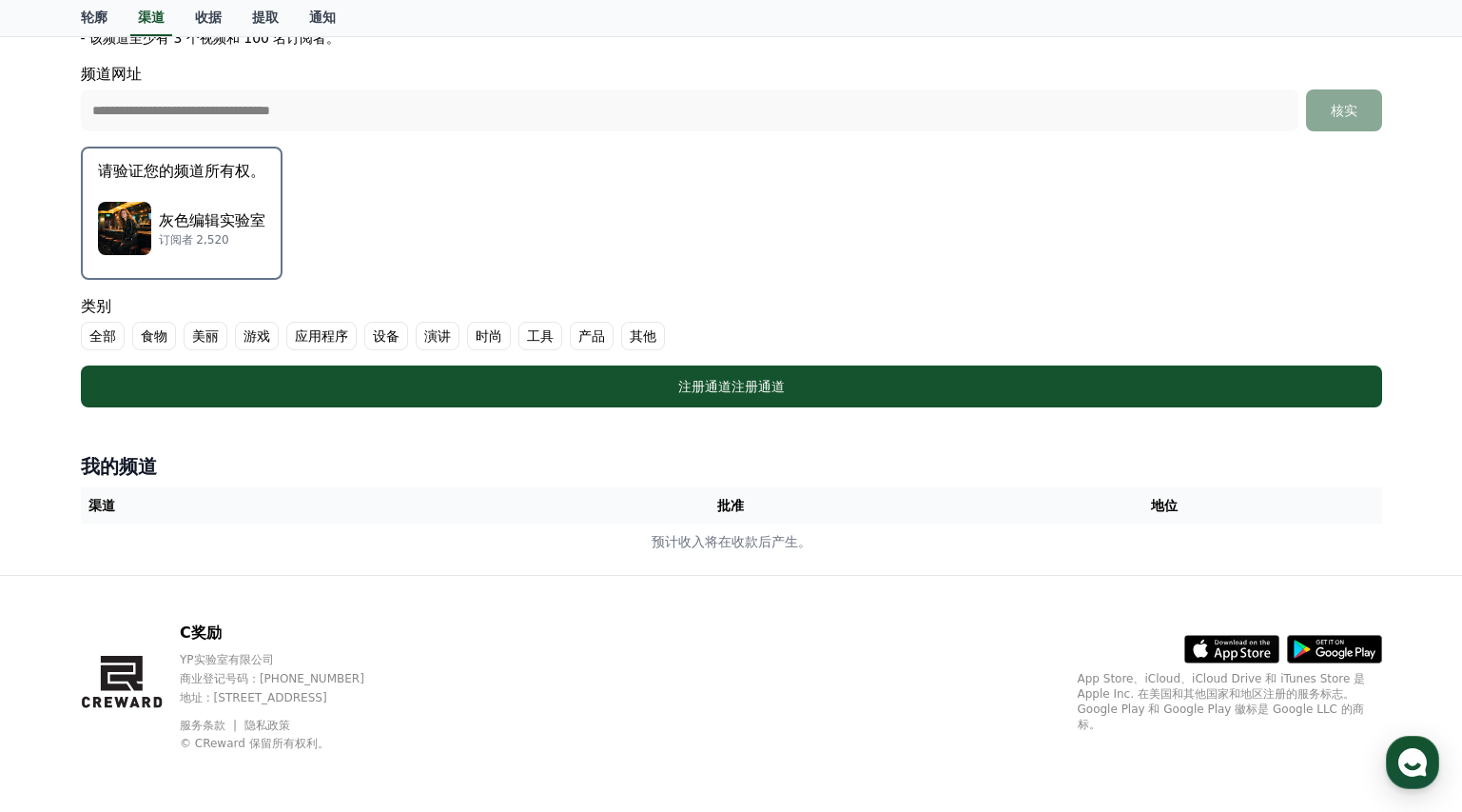
click at [211, 181] on button "请验证您的频道所有权。 灰色编辑实验室 订阅者 2,520" at bounding box center [182, 213] width 202 height 133
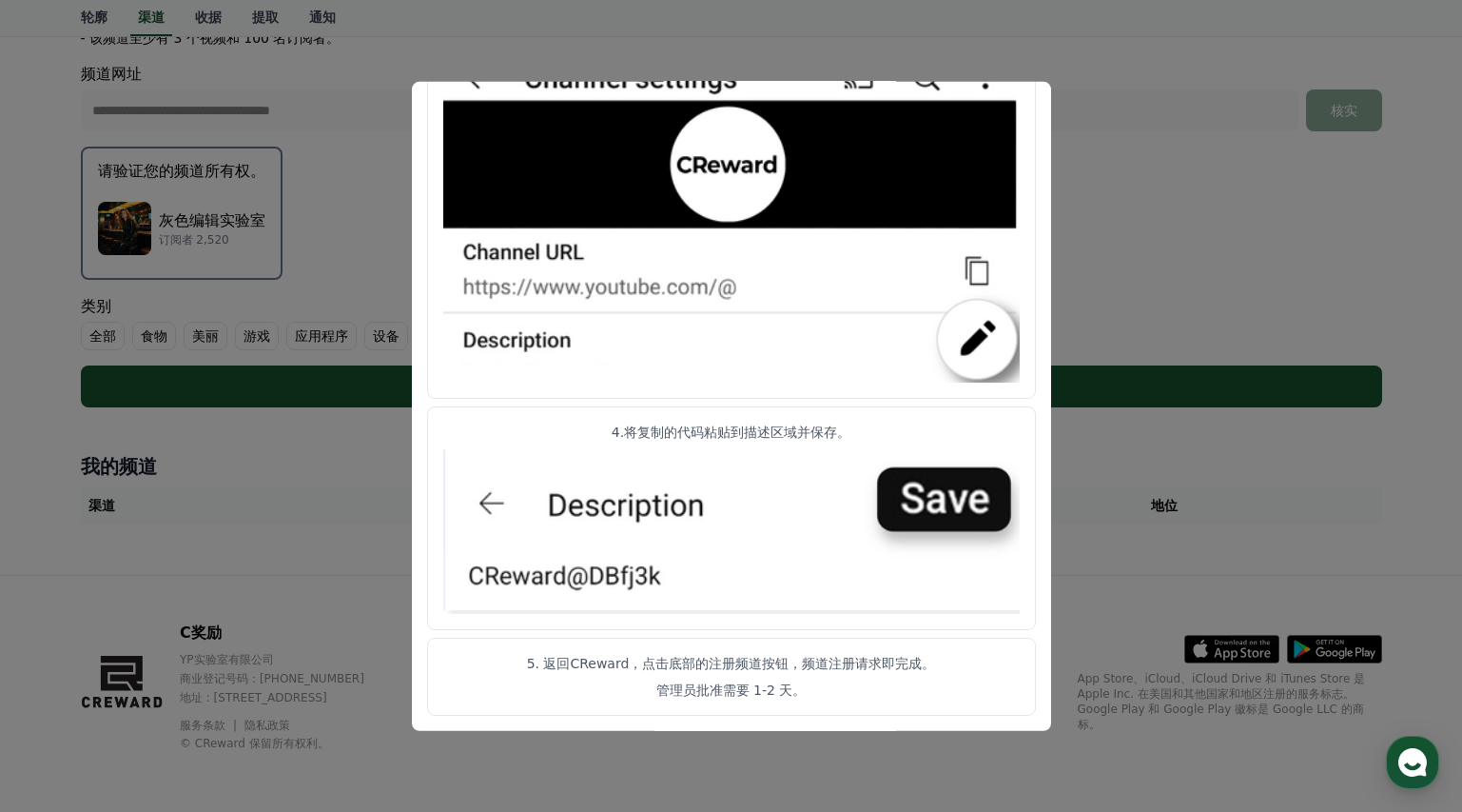
click at [1018, 105] on img "情态动词" at bounding box center [731, 216] width 577 height 334
click at [1215, 152] on button "关闭模态框" at bounding box center [731, 406] width 1462 height 812
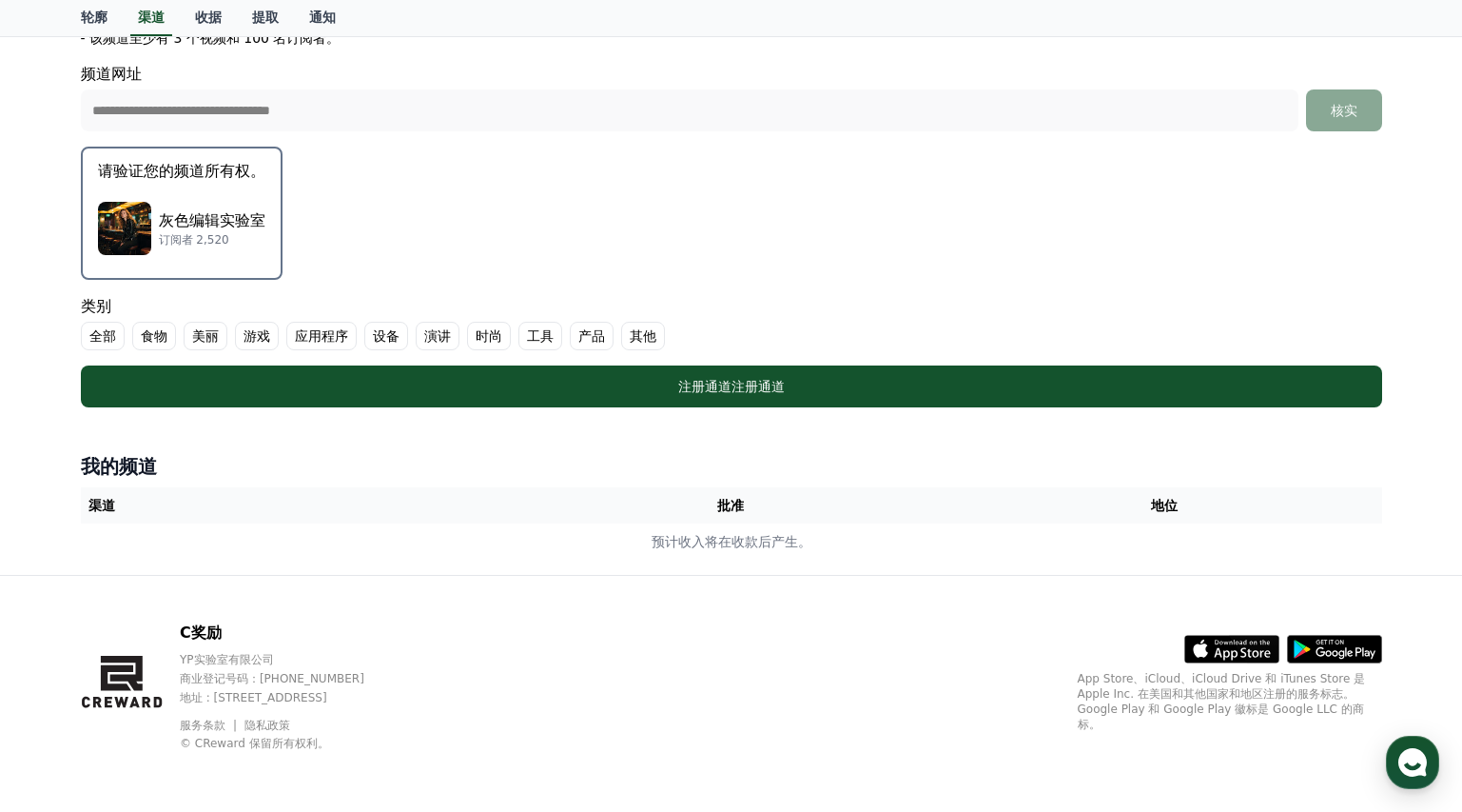
drag, startPoint x: 1162, startPoint y: 194, endPoint x: 1098, endPoint y: 238, distance: 77.3
click at [1162, 195] on form "**********" at bounding box center [732, 90] width 1302 height 636
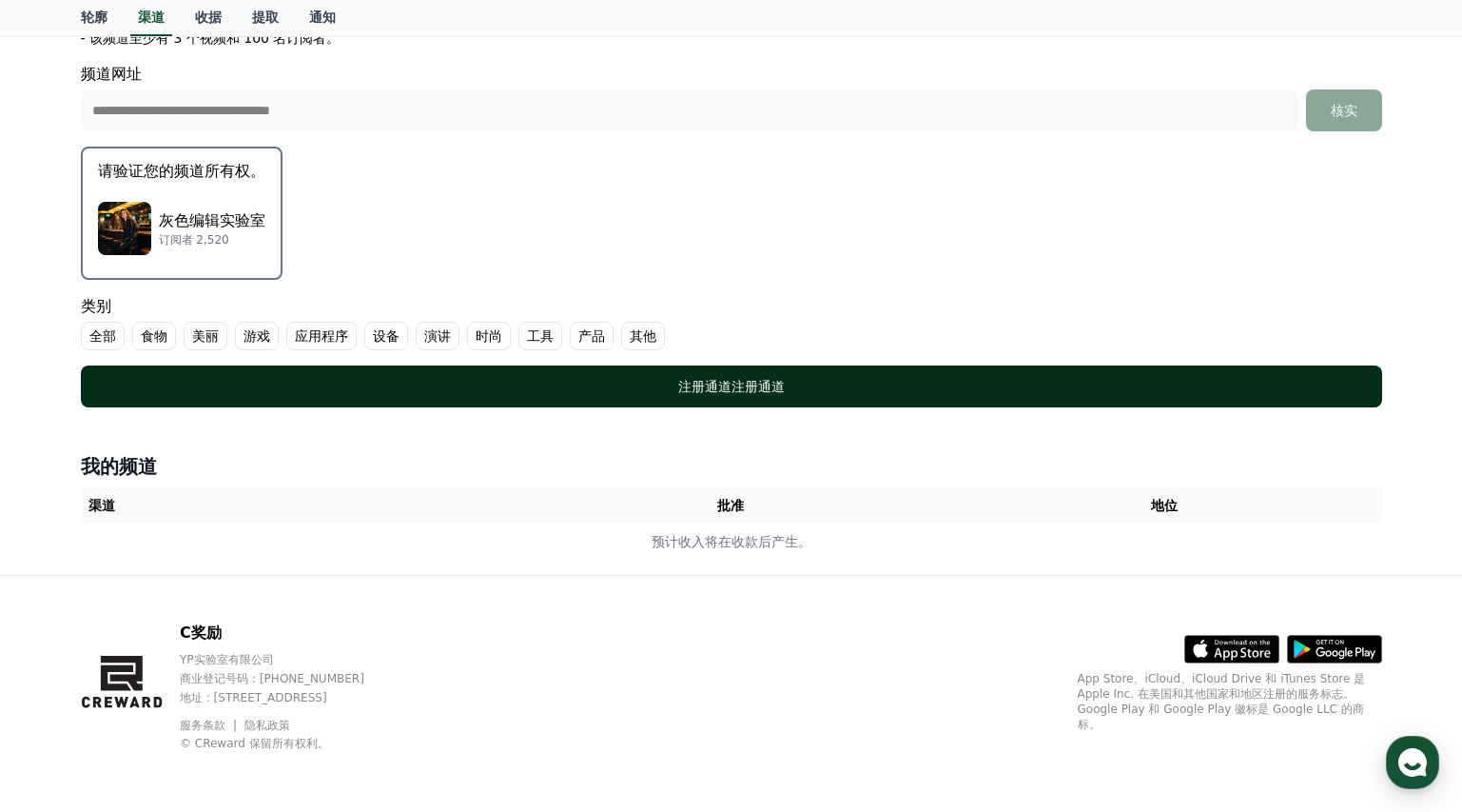
click at [705, 383] on font "注册通道" at bounding box center [704, 386] width 53 height 15
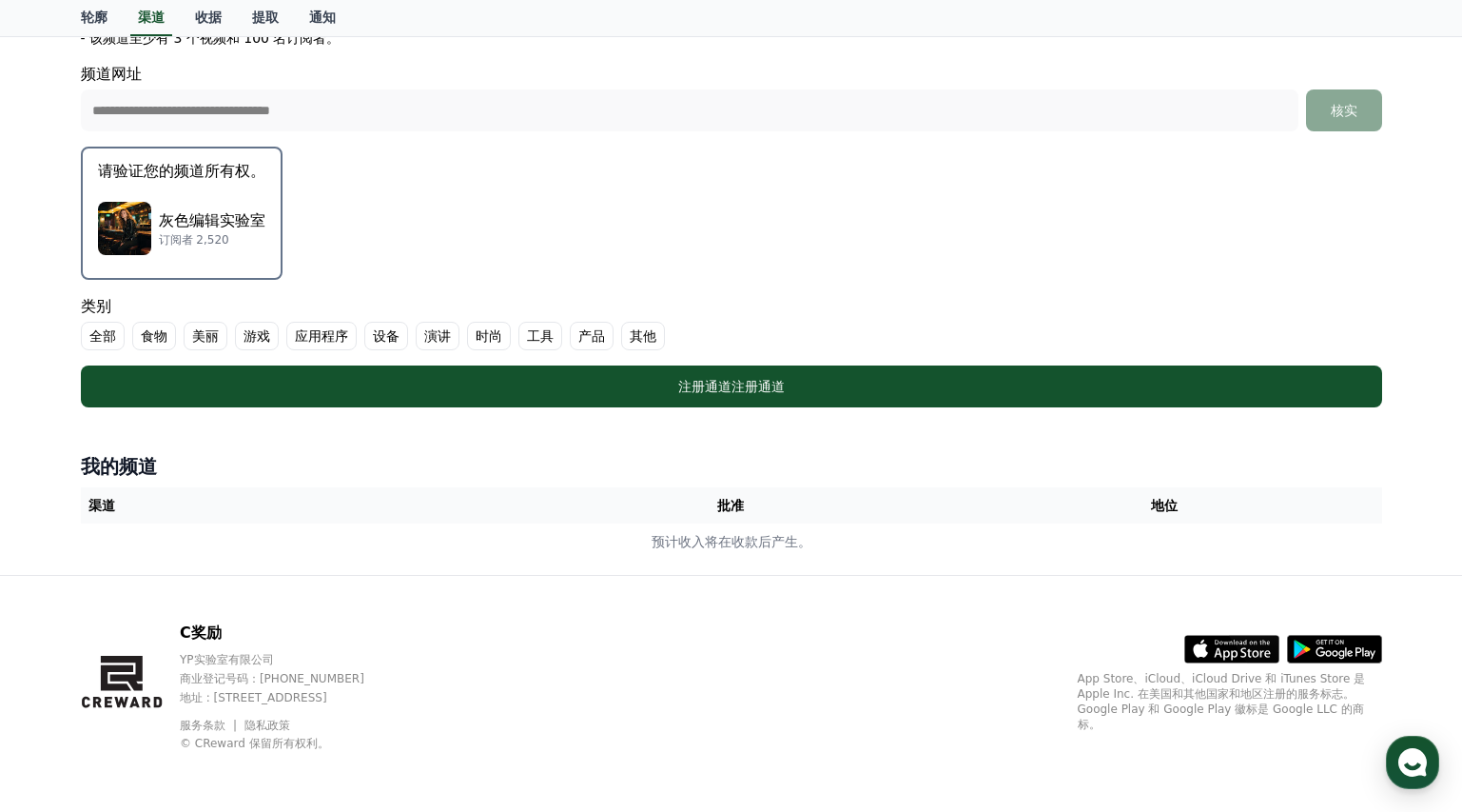
click at [648, 333] on font "其他" at bounding box center [643, 335] width 27 height 15
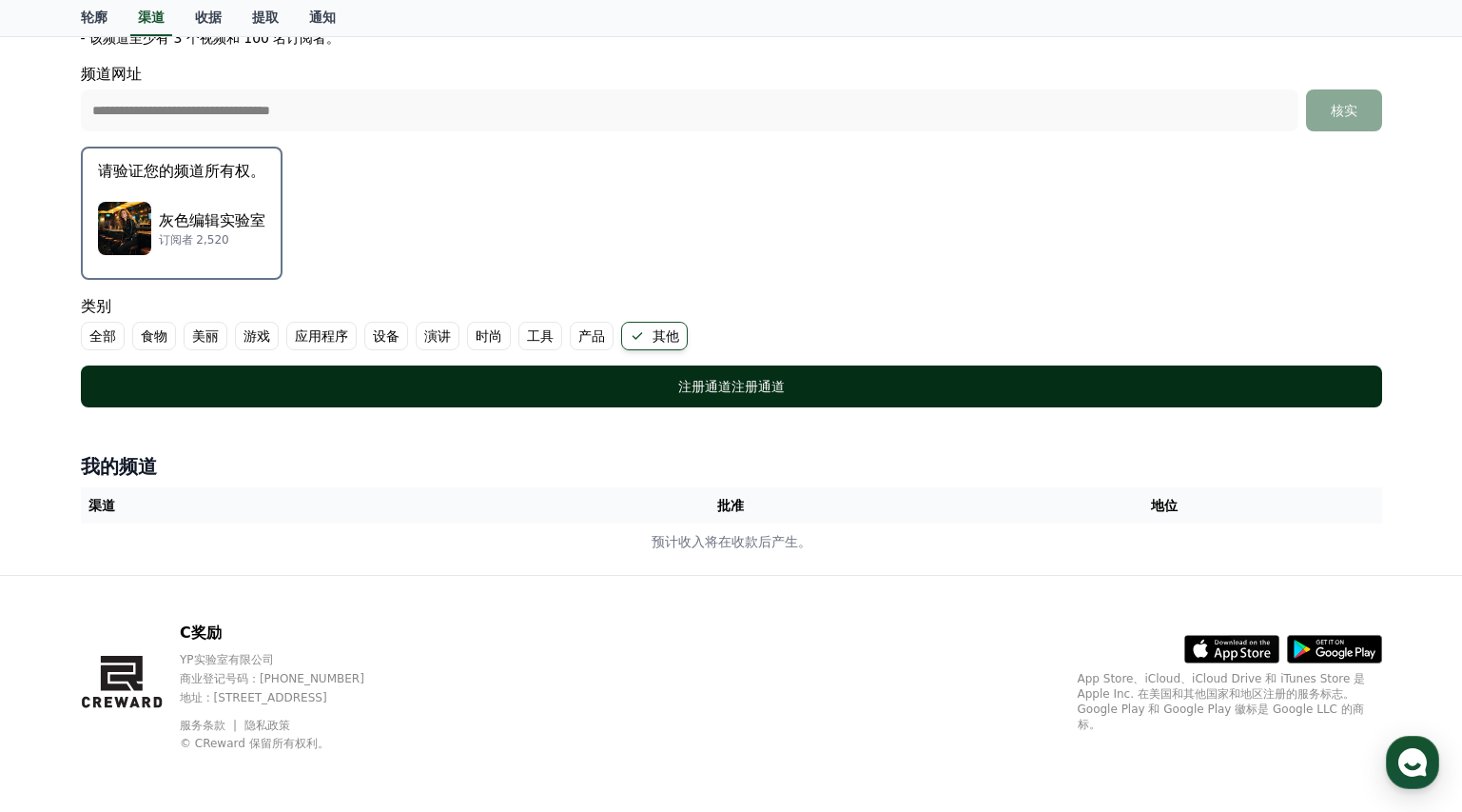
click at [699, 377] on div "注册通道 注册通道" at bounding box center [732, 386] width 1226 height 19
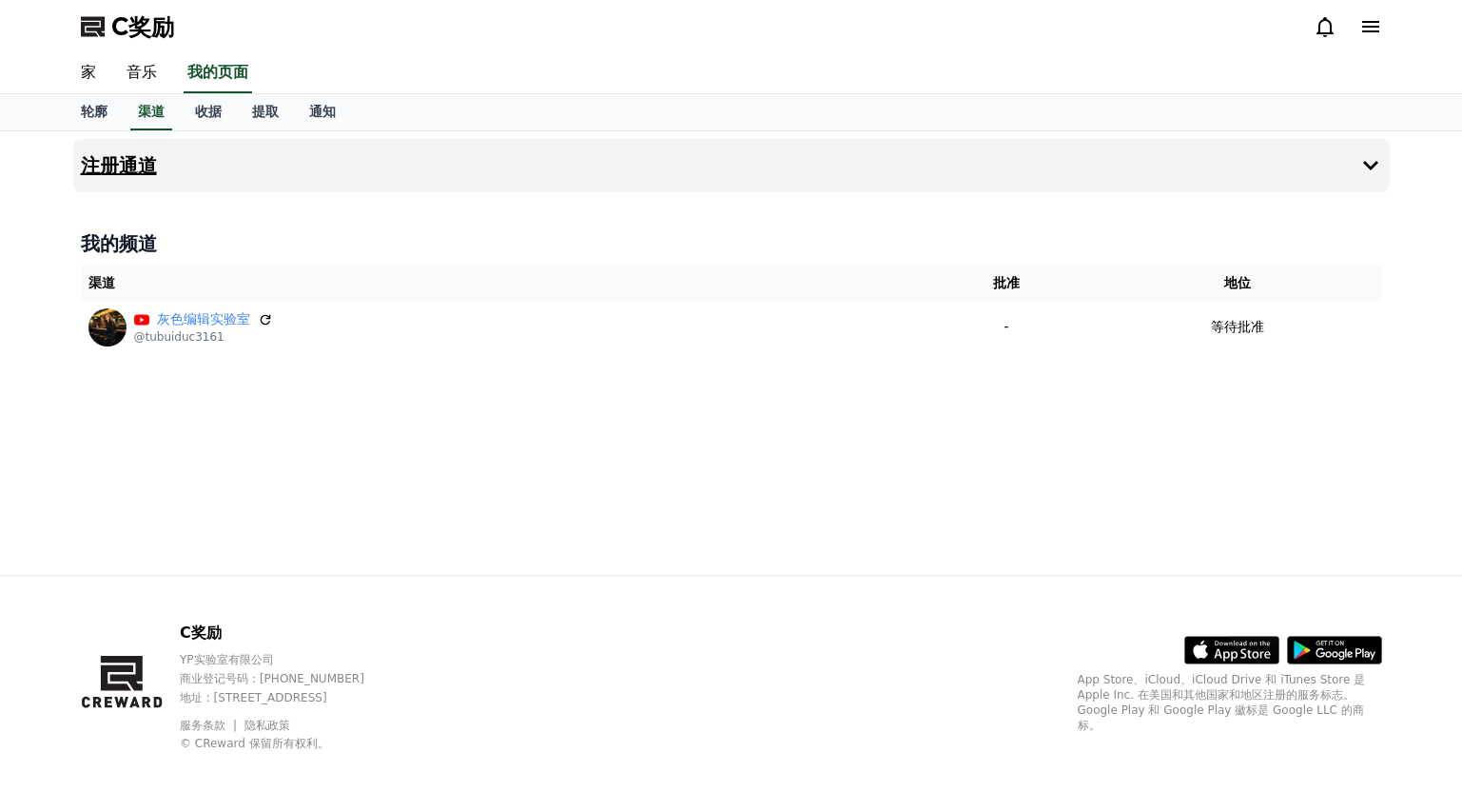
click at [141, 174] on font "注册通道" at bounding box center [119, 165] width 76 height 23
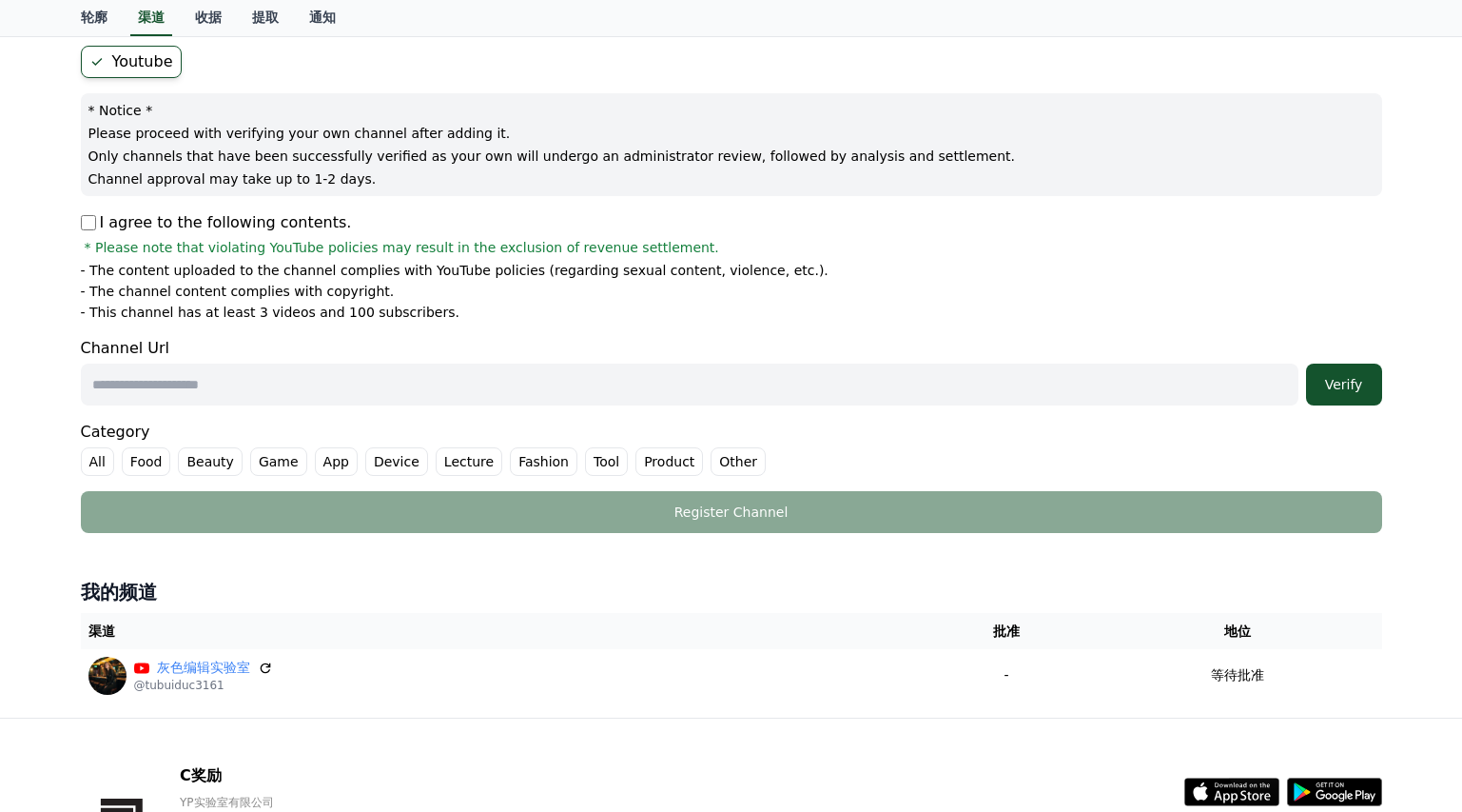
scroll to position [170, 0]
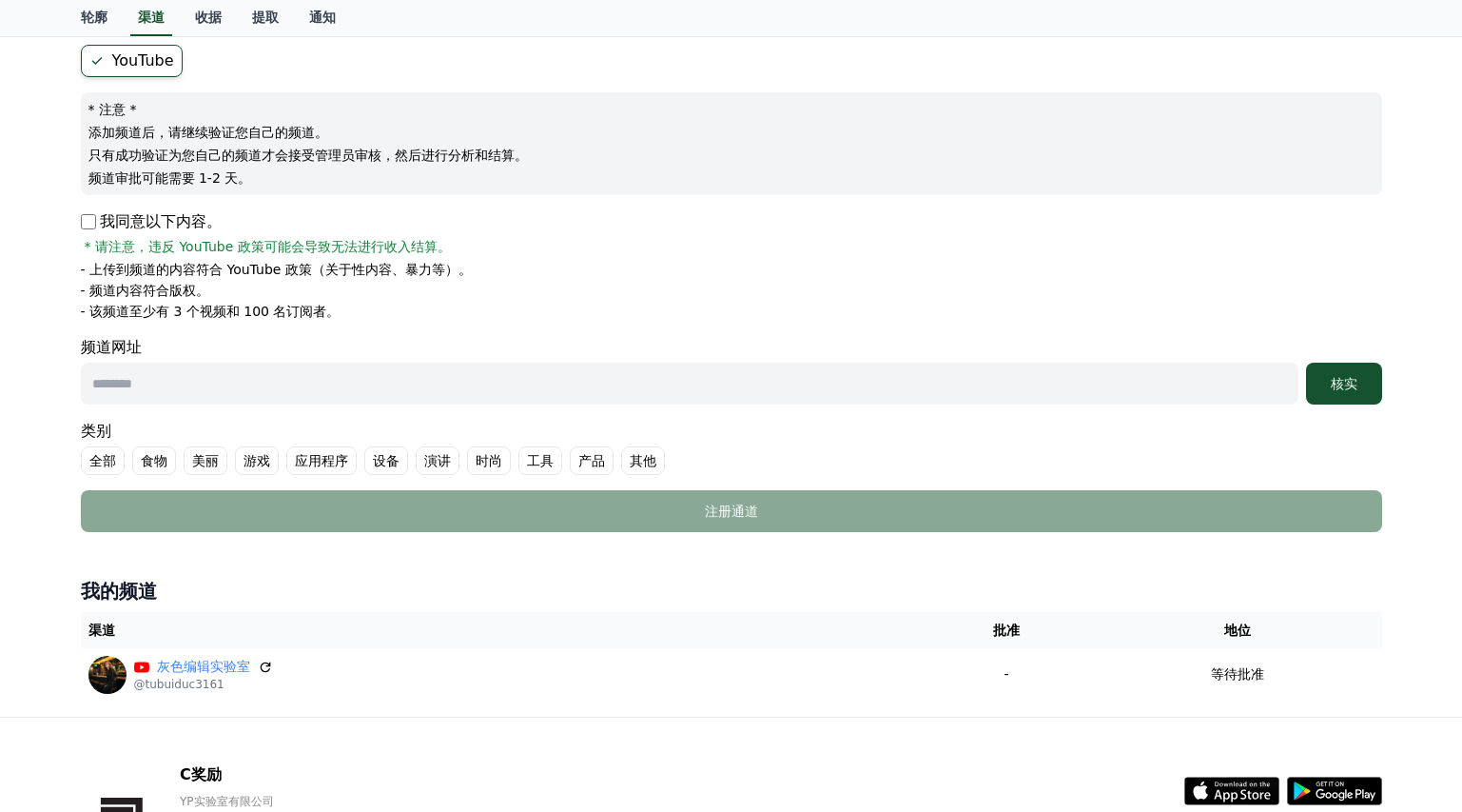
click at [297, 365] on input "text" at bounding box center [690, 384] width 1218 height 42
click at [411, 385] on input "text" at bounding box center [690, 384] width 1218 height 42
click at [556, 379] on input "text" at bounding box center [690, 384] width 1218 height 42
click at [434, 369] on input "text" at bounding box center [690, 384] width 1218 height 42
paste input "**********"
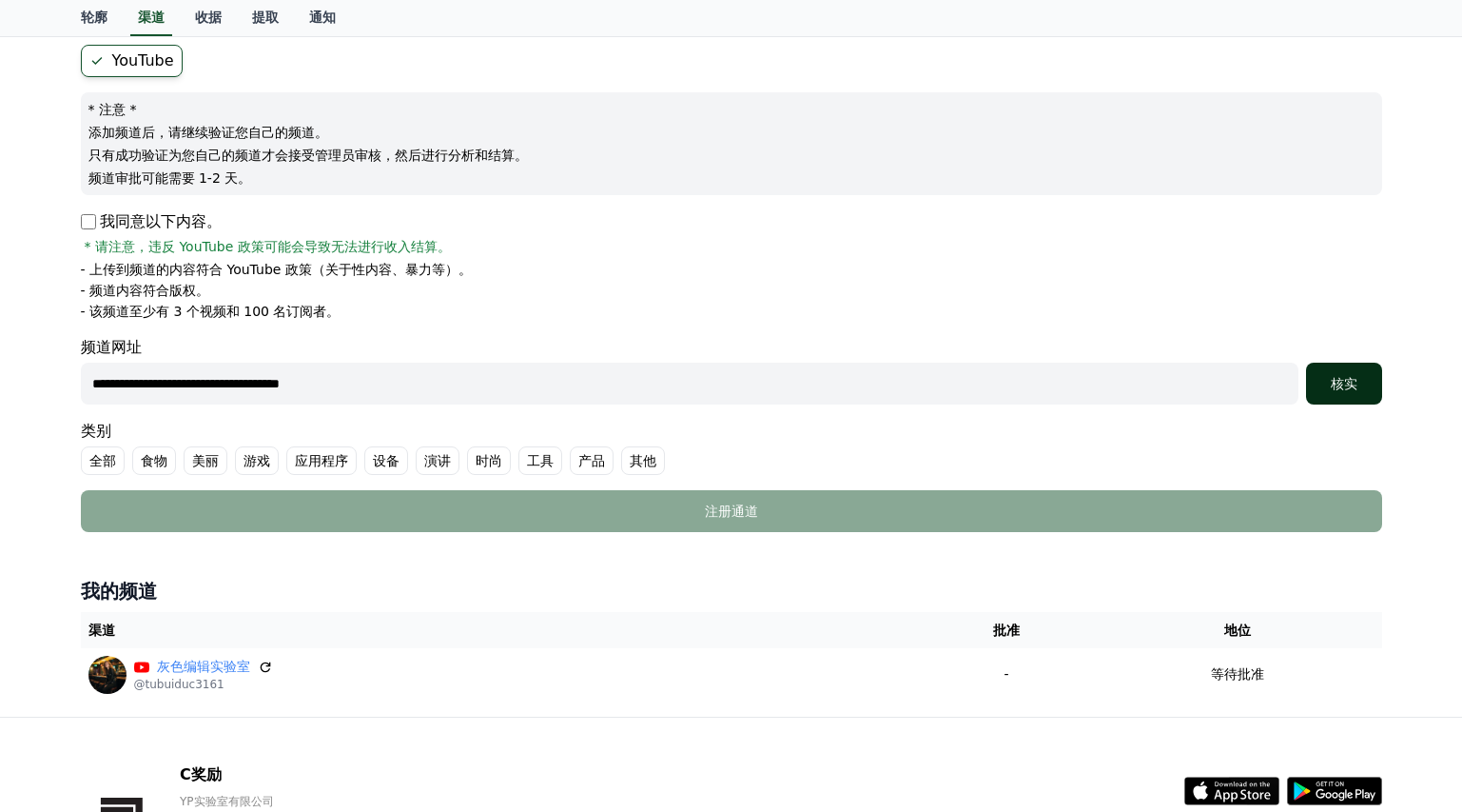
type input "**********"
click at [1344, 383] on font "核实" at bounding box center [1344, 383] width 27 height 15
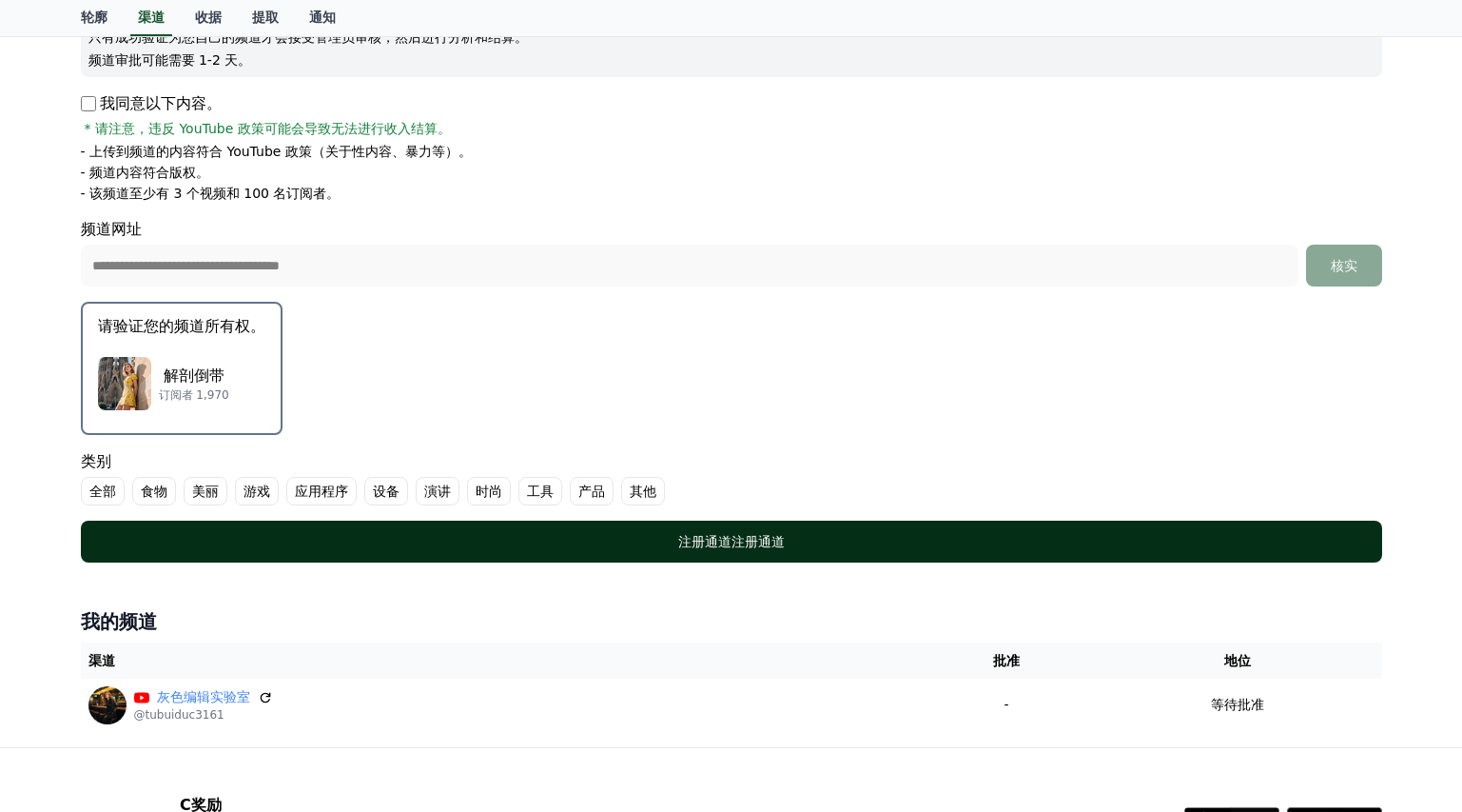
scroll to position [320, 0]
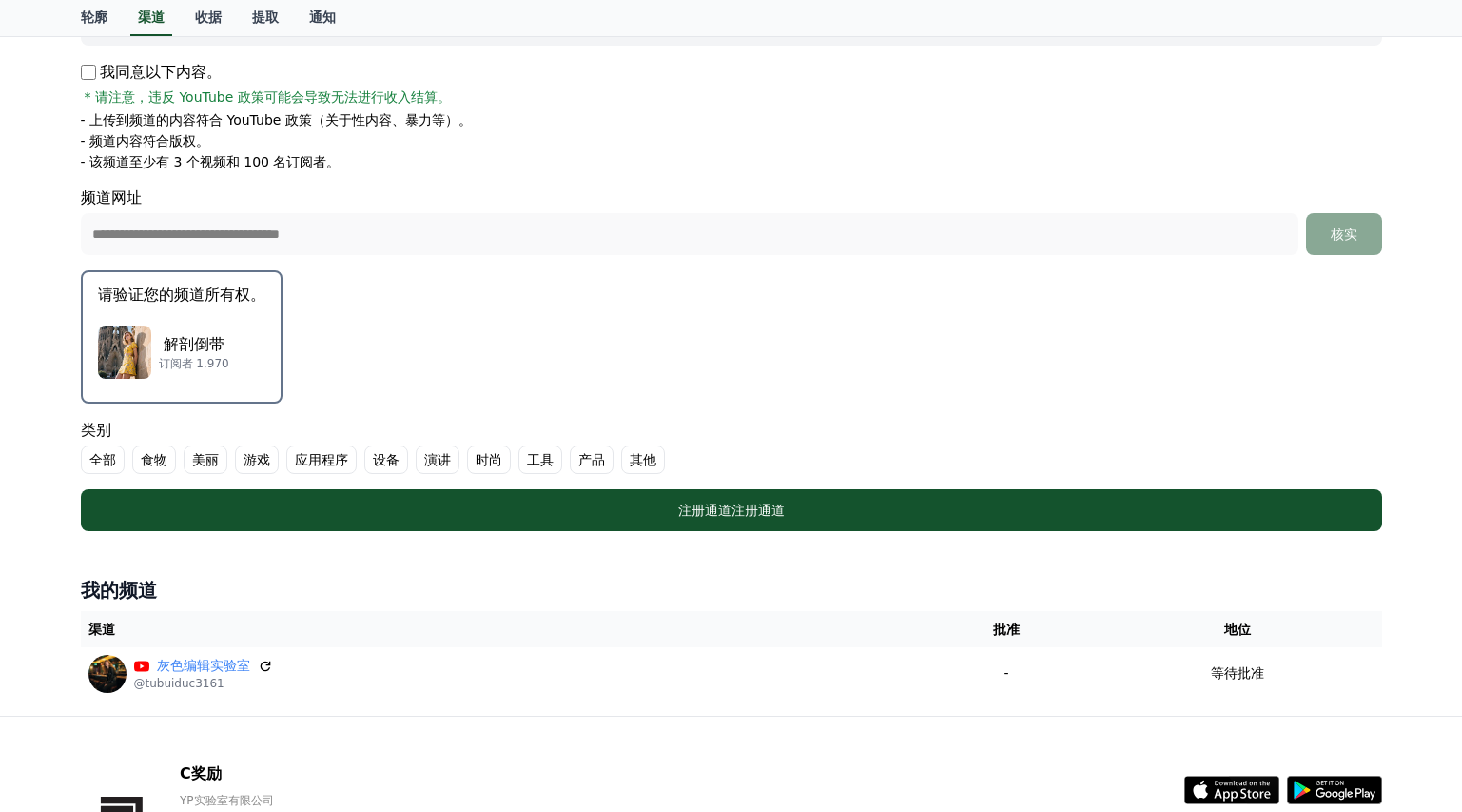
click at [634, 458] on font "其他" at bounding box center [643, 459] width 27 height 15
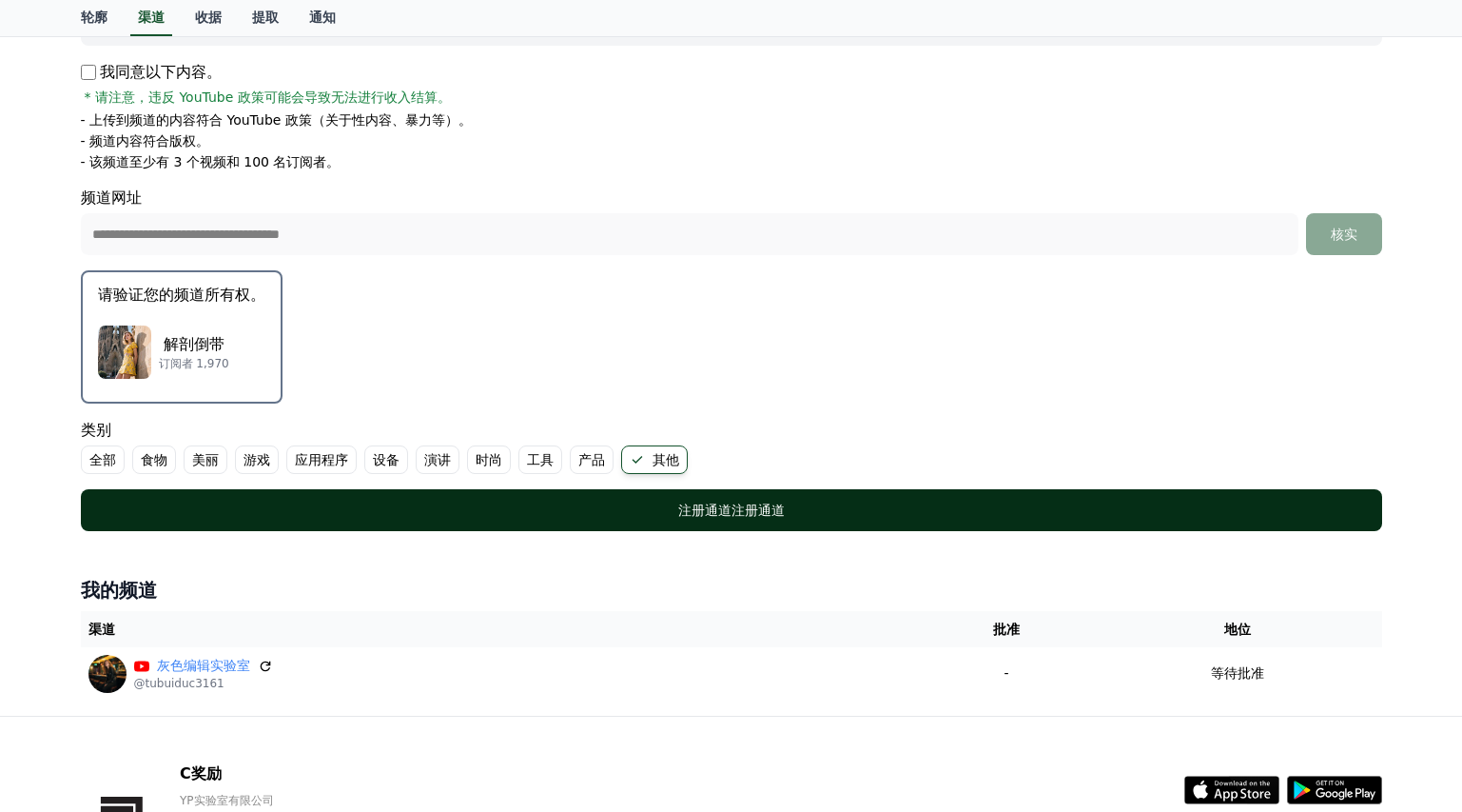
click at [577, 505] on div "注册通道 注册通道" at bounding box center [732, 509] width 1226 height 19
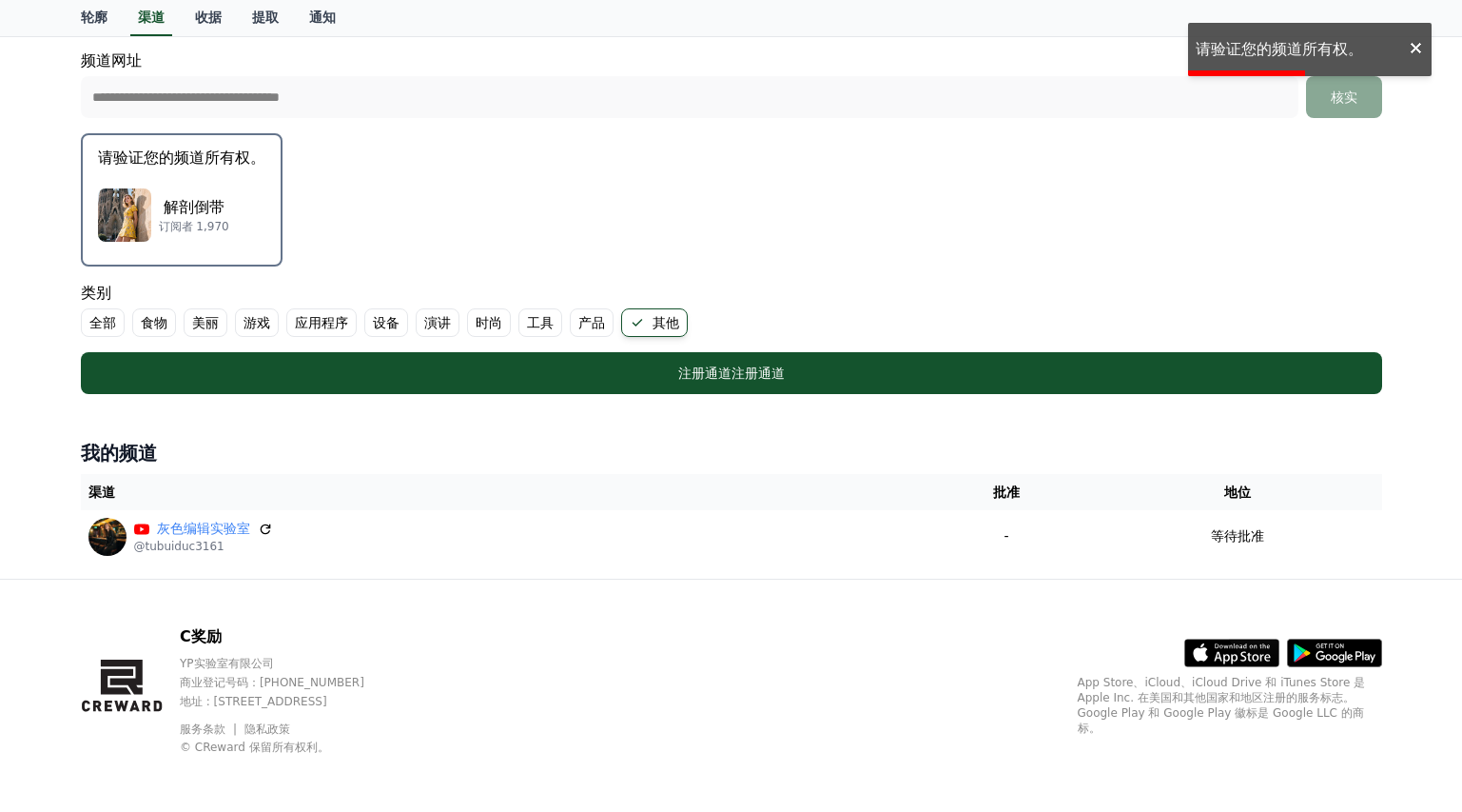
scroll to position [462, 0]
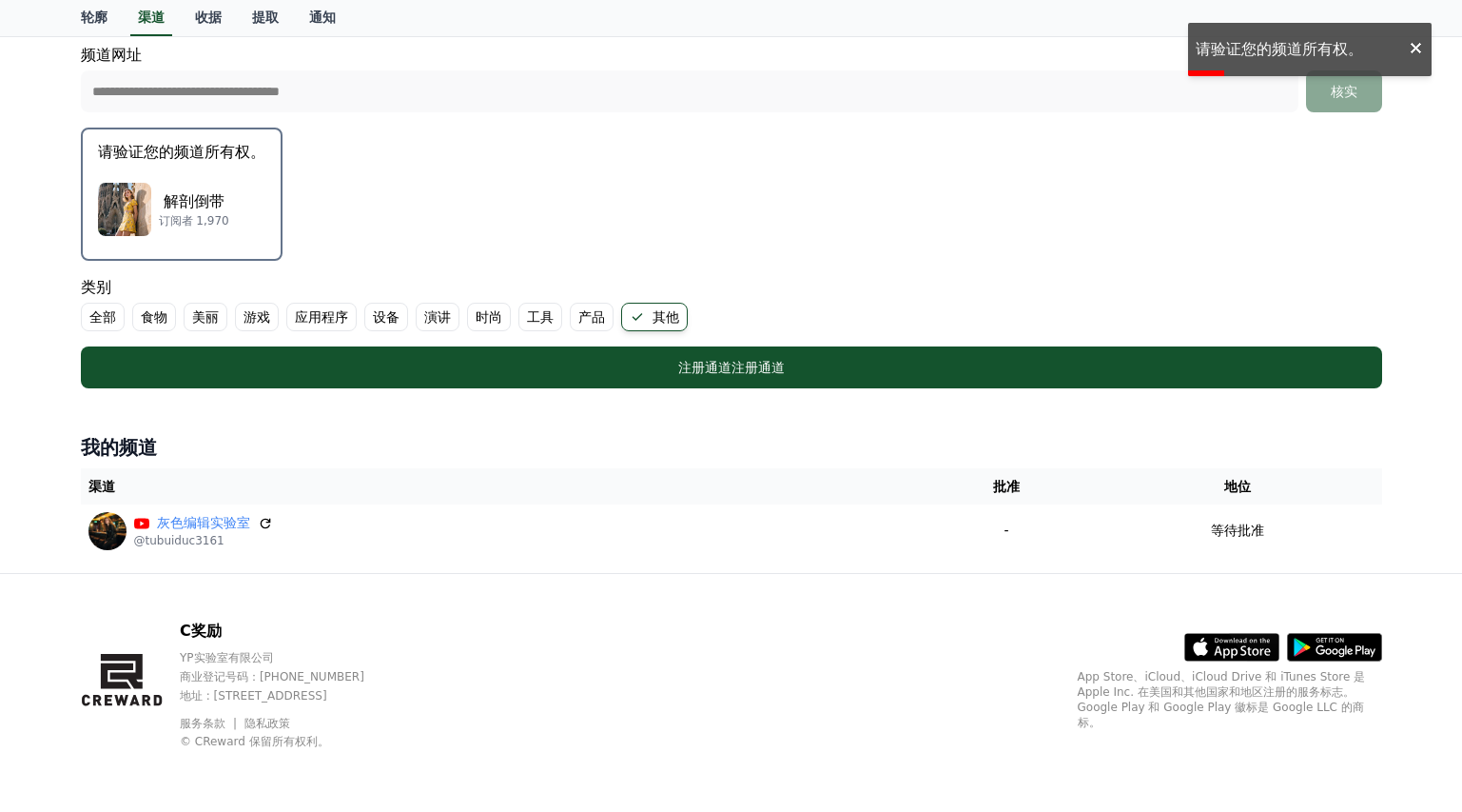
click at [215, 190] on p "解剖倒带" at bounding box center [194, 201] width 70 height 23
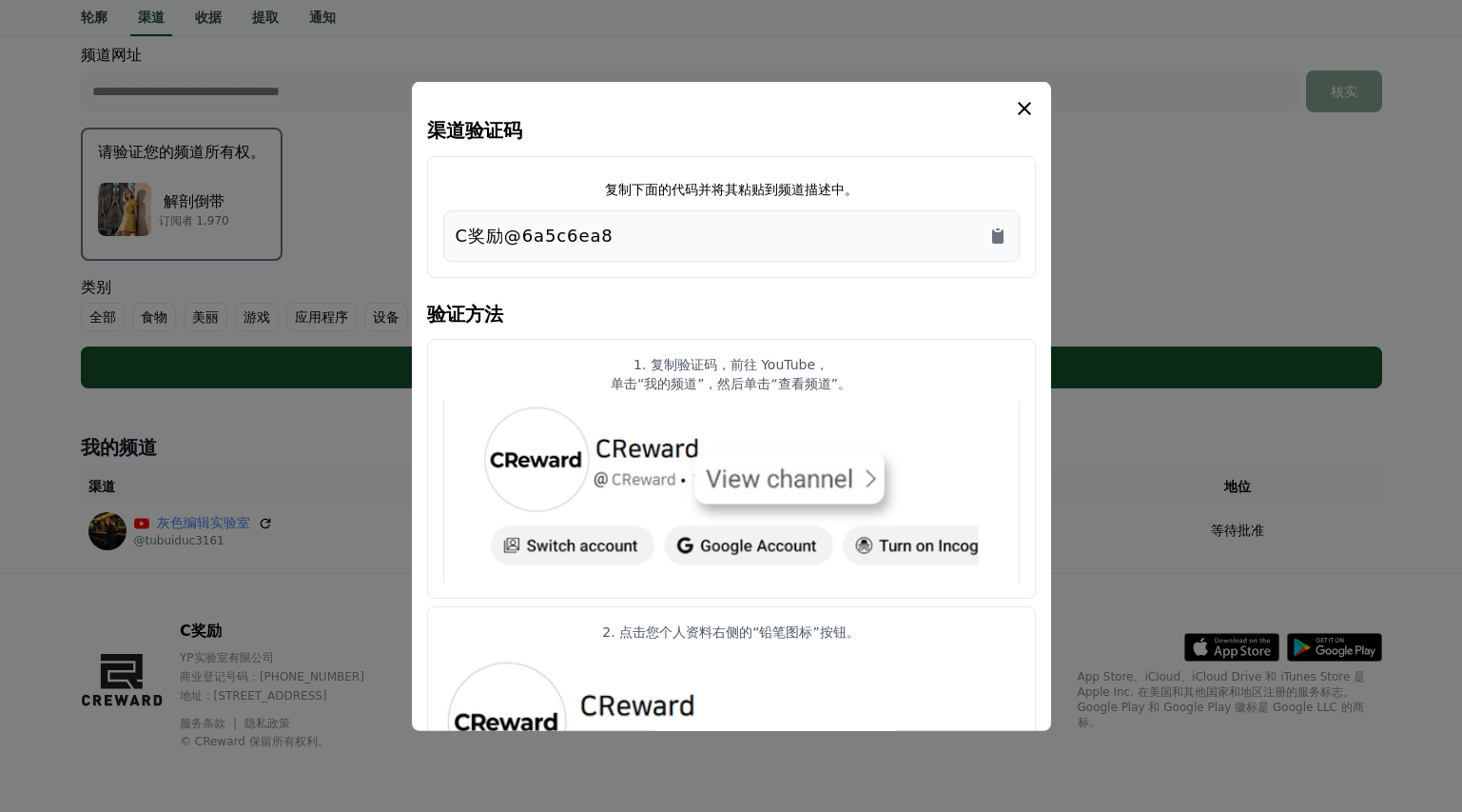
click at [1018, 114] on icon "情态动词" at bounding box center [1024, 107] width 23 height 23
click at [1020, 104] on icon "情态动词" at bounding box center [1024, 107] width 13 height 13
click at [1024, 104] on icon "情态动词" at bounding box center [1024, 107] width 23 height 23
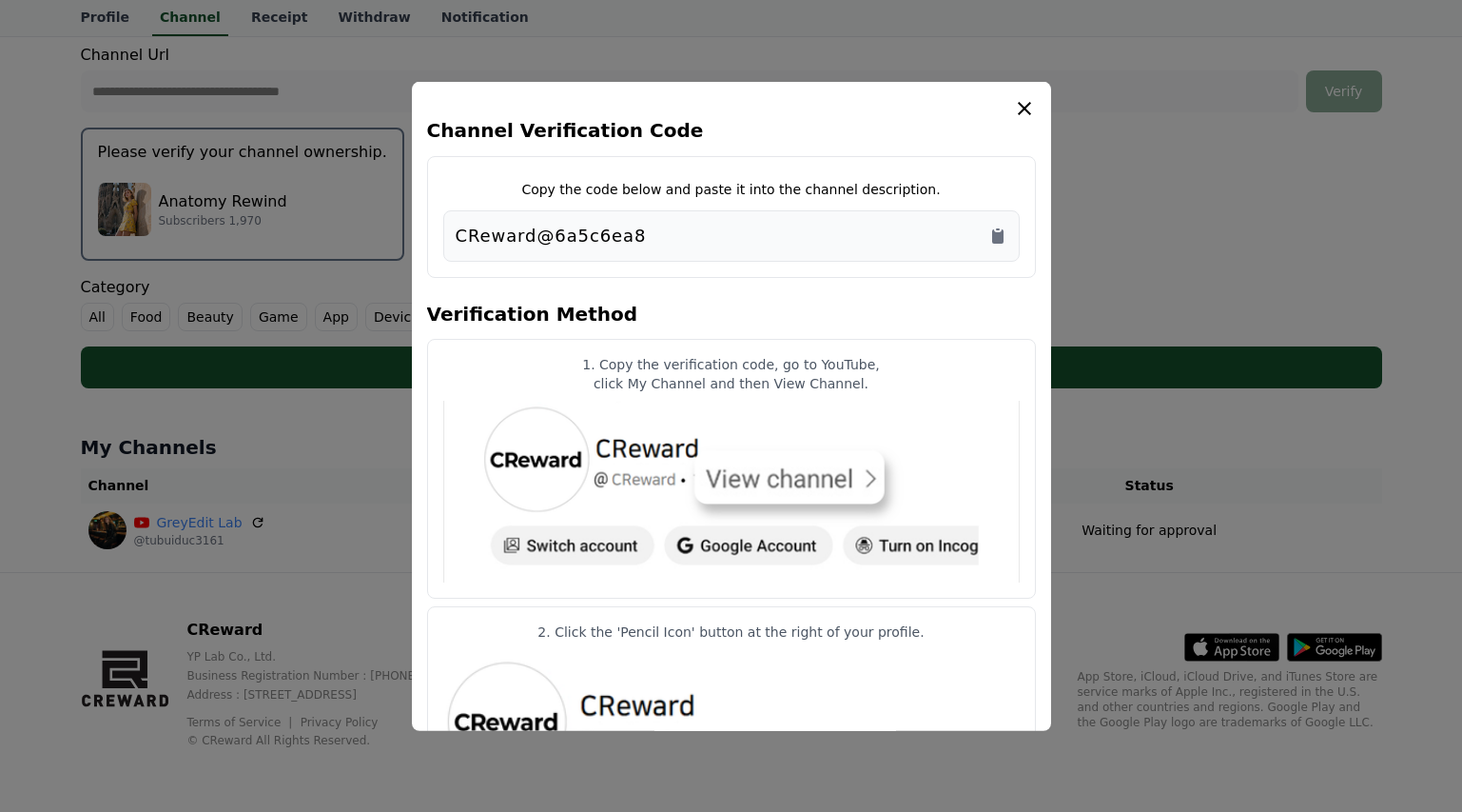
scroll to position [460, 0]
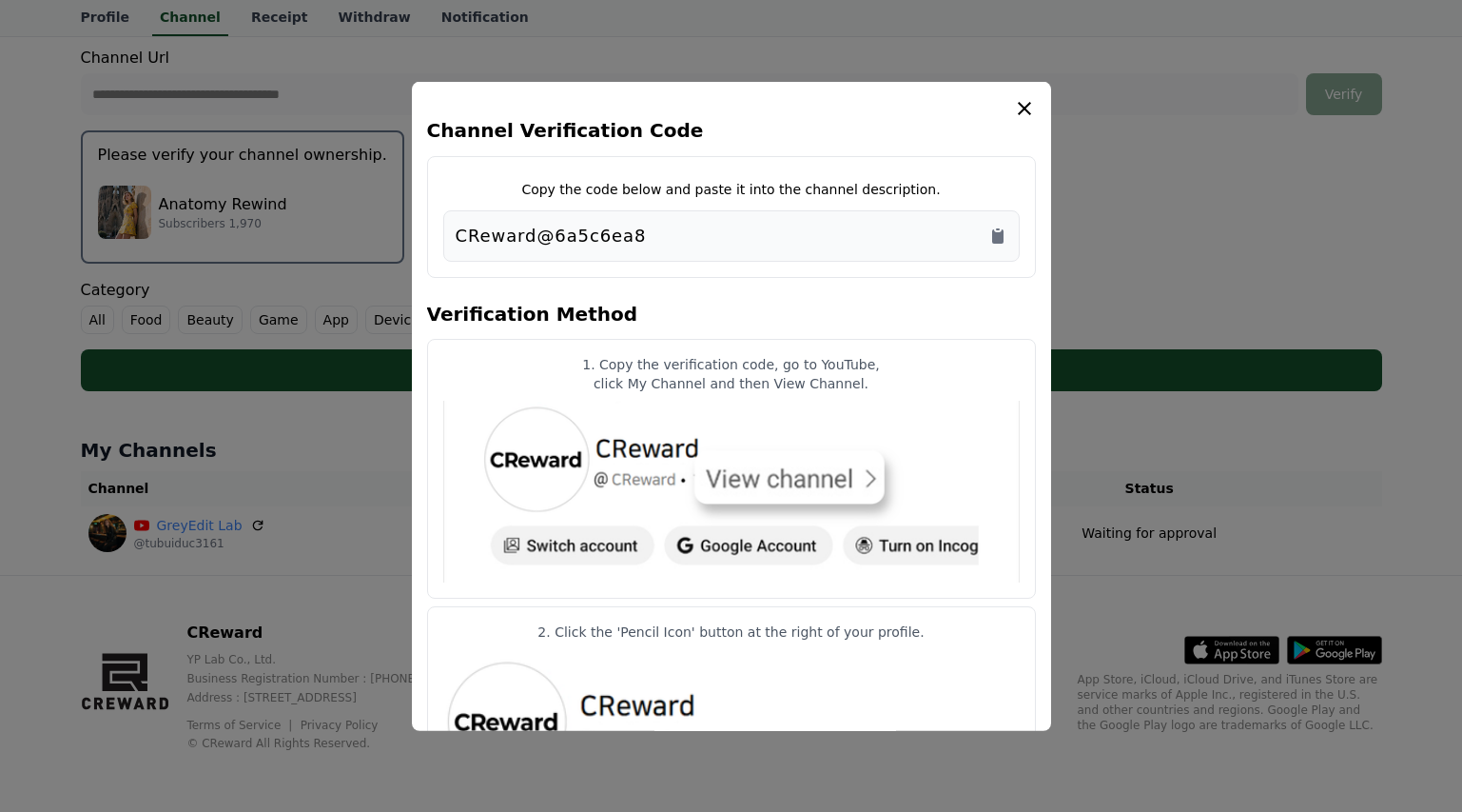
click at [795, 230] on div "CReward@6a5c6ea8" at bounding box center [732, 235] width 552 height 27
click at [1028, 101] on icon "modal" at bounding box center [1024, 107] width 23 height 23
click at [1019, 108] on icon "modal" at bounding box center [1024, 107] width 23 height 23
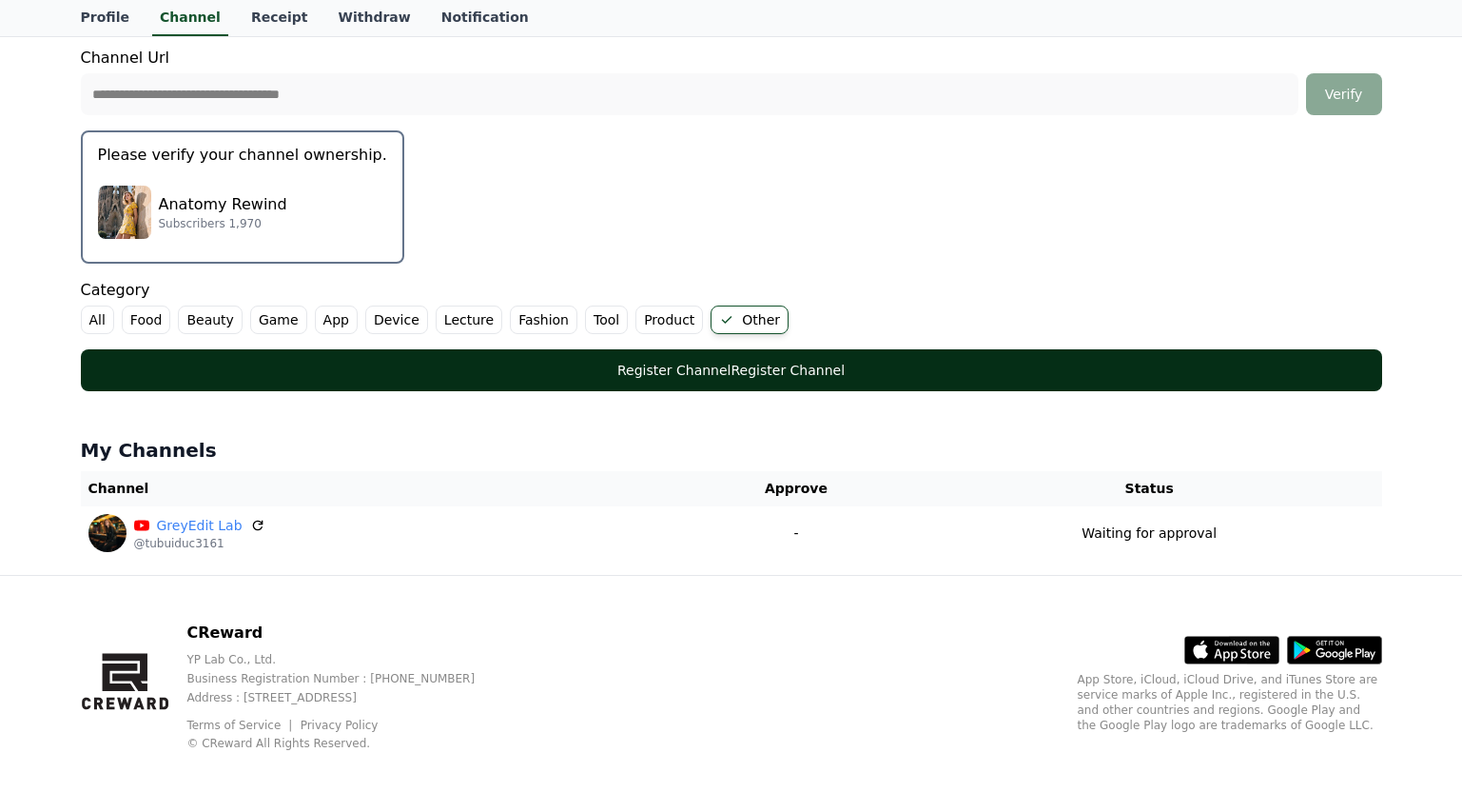
click at [803, 372] on div "Register Channel Register Channel" at bounding box center [732, 370] width 1226 height 19
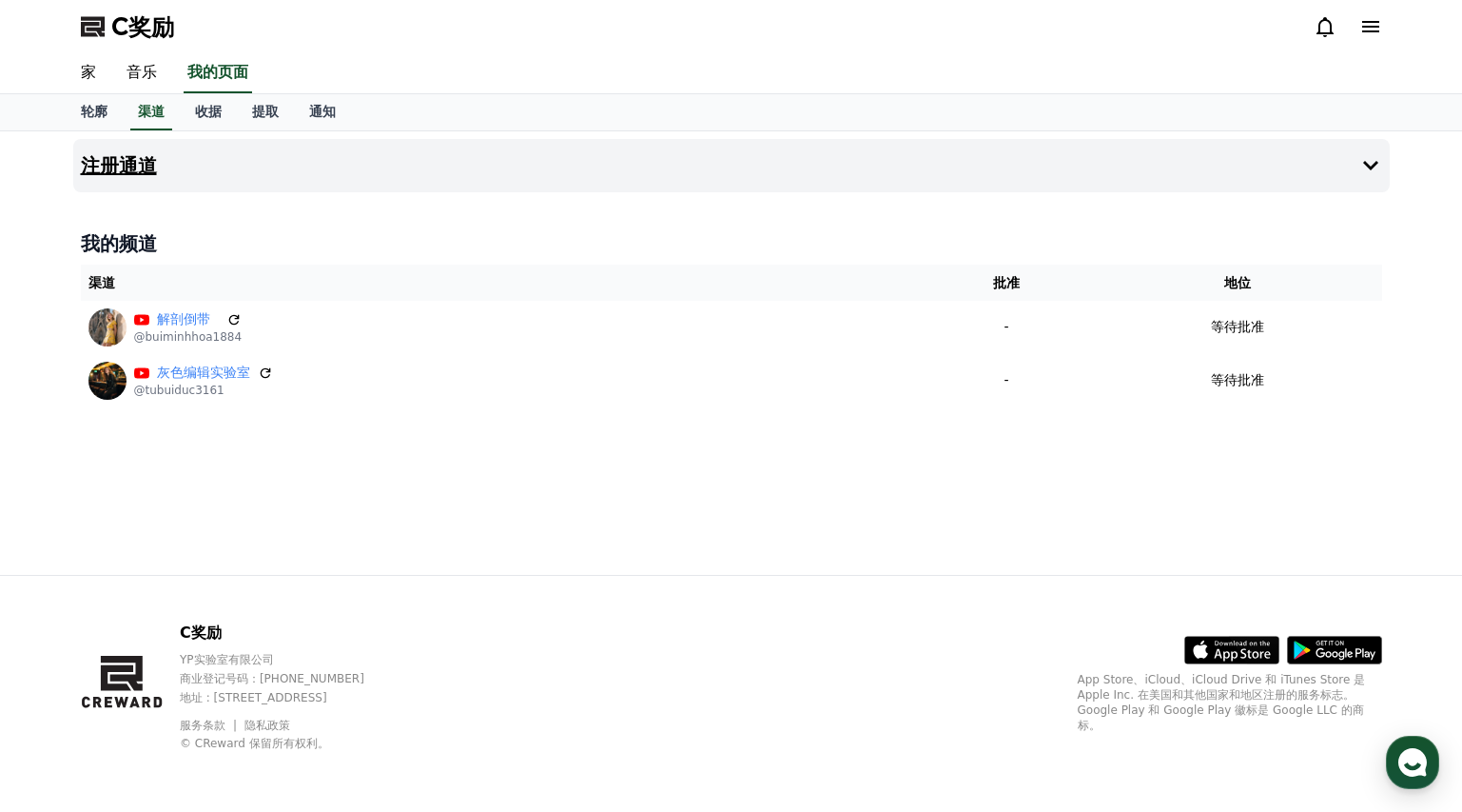
click at [149, 159] on font "注册通道" at bounding box center [119, 165] width 76 height 23
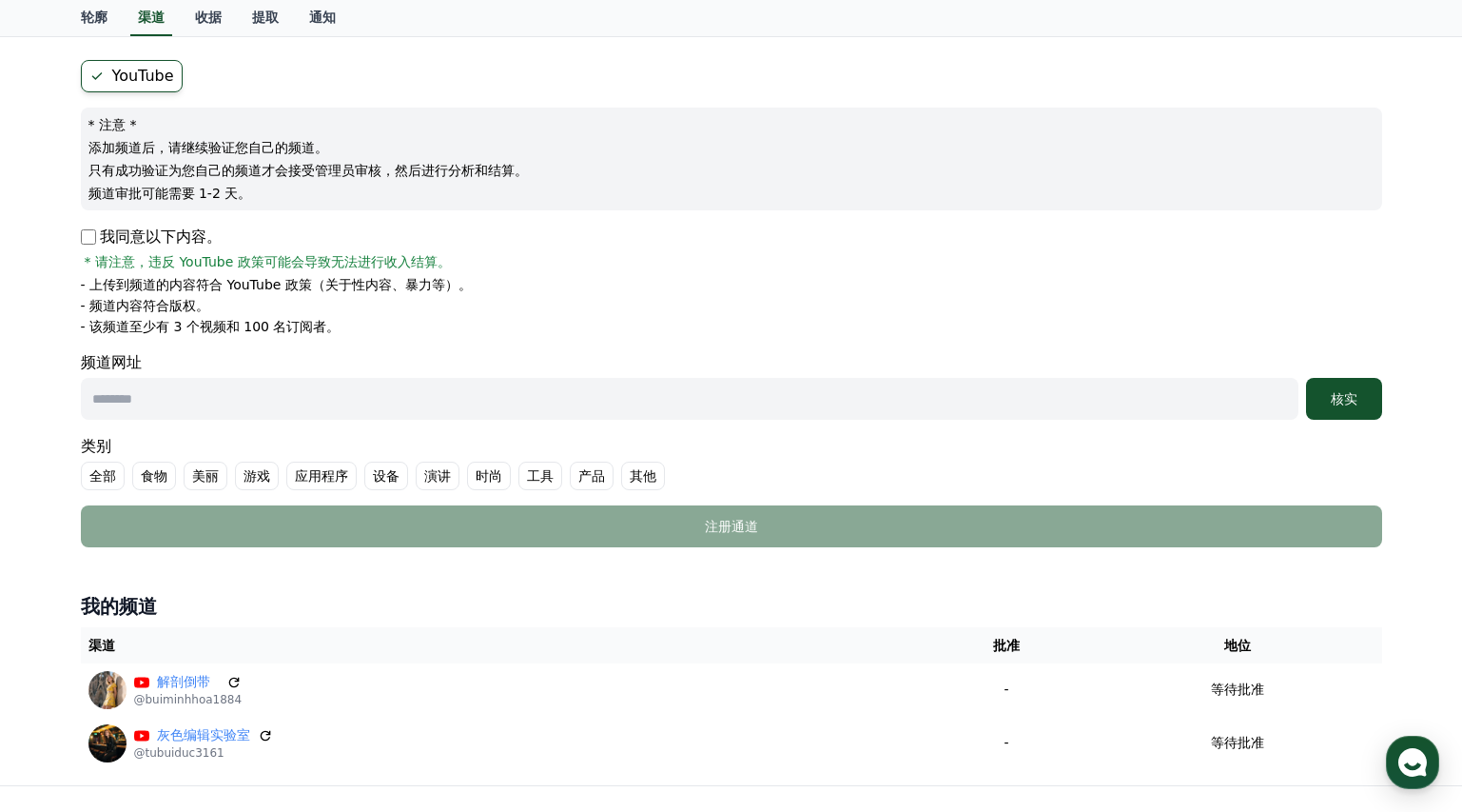
scroll to position [161, 0]
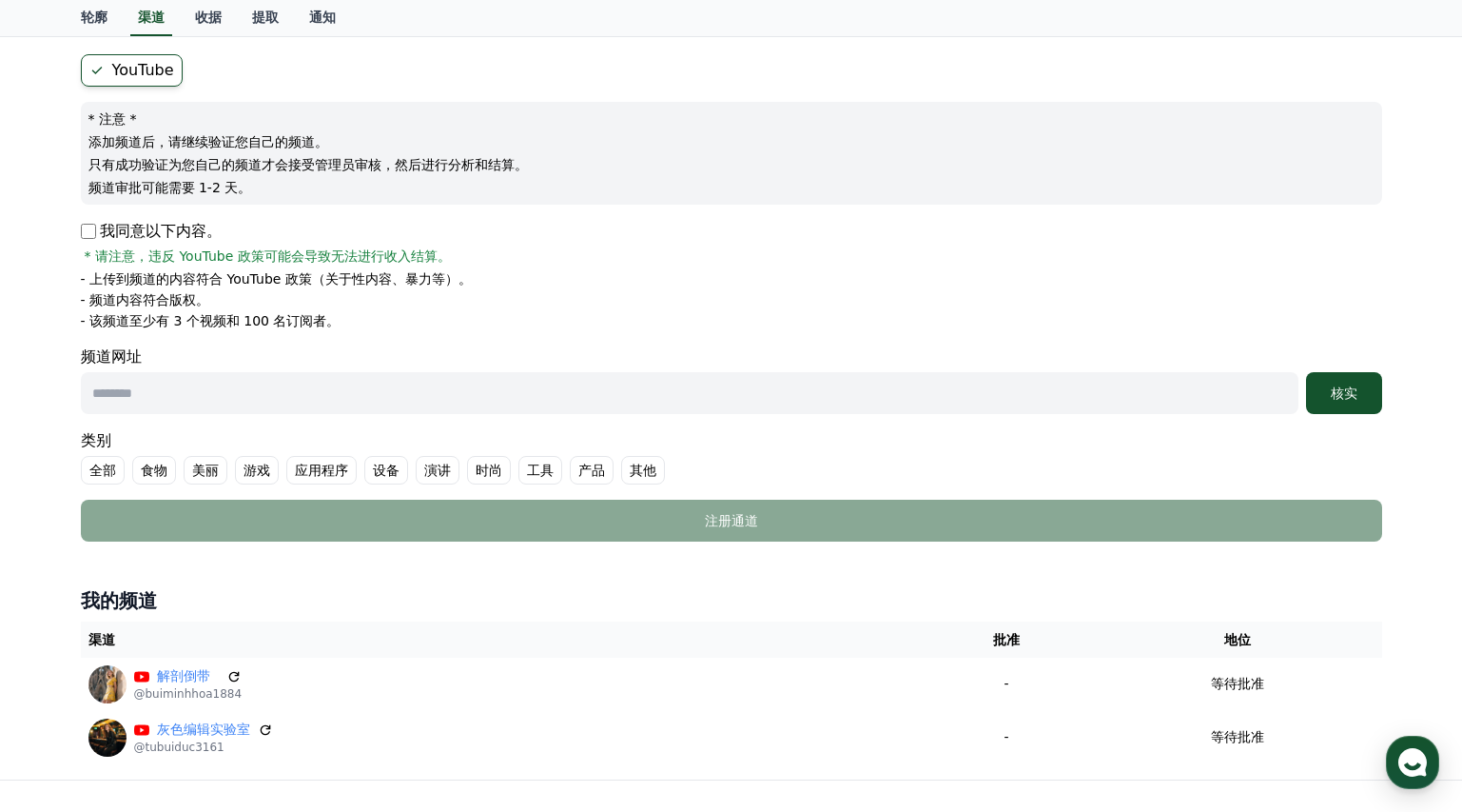
click at [622, 404] on input "text" at bounding box center [690, 393] width 1218 height 42
click at [331, 385] on input "text" at bounding box center [690, 393] width 1218 height 42
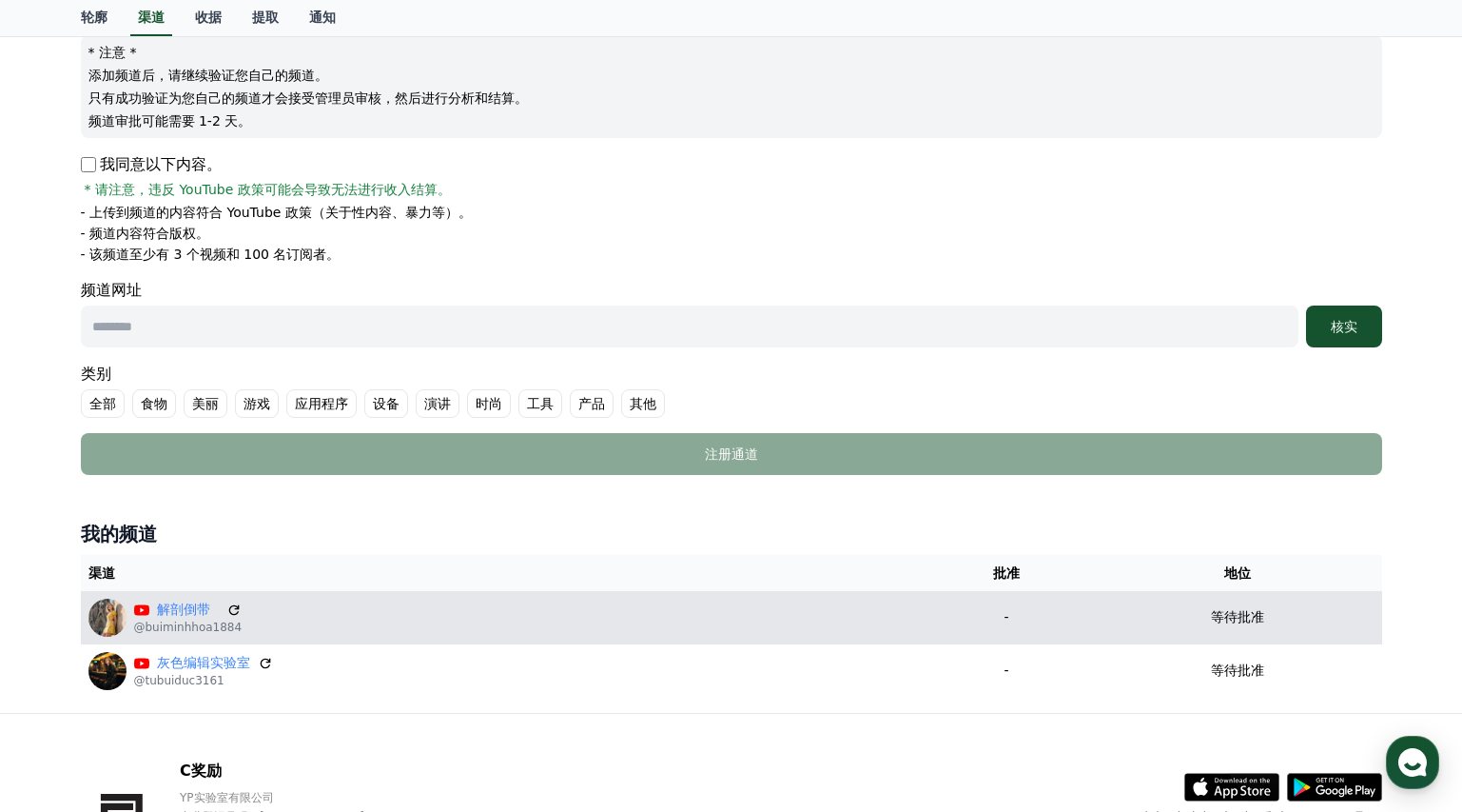
scroll to position [367, 0]
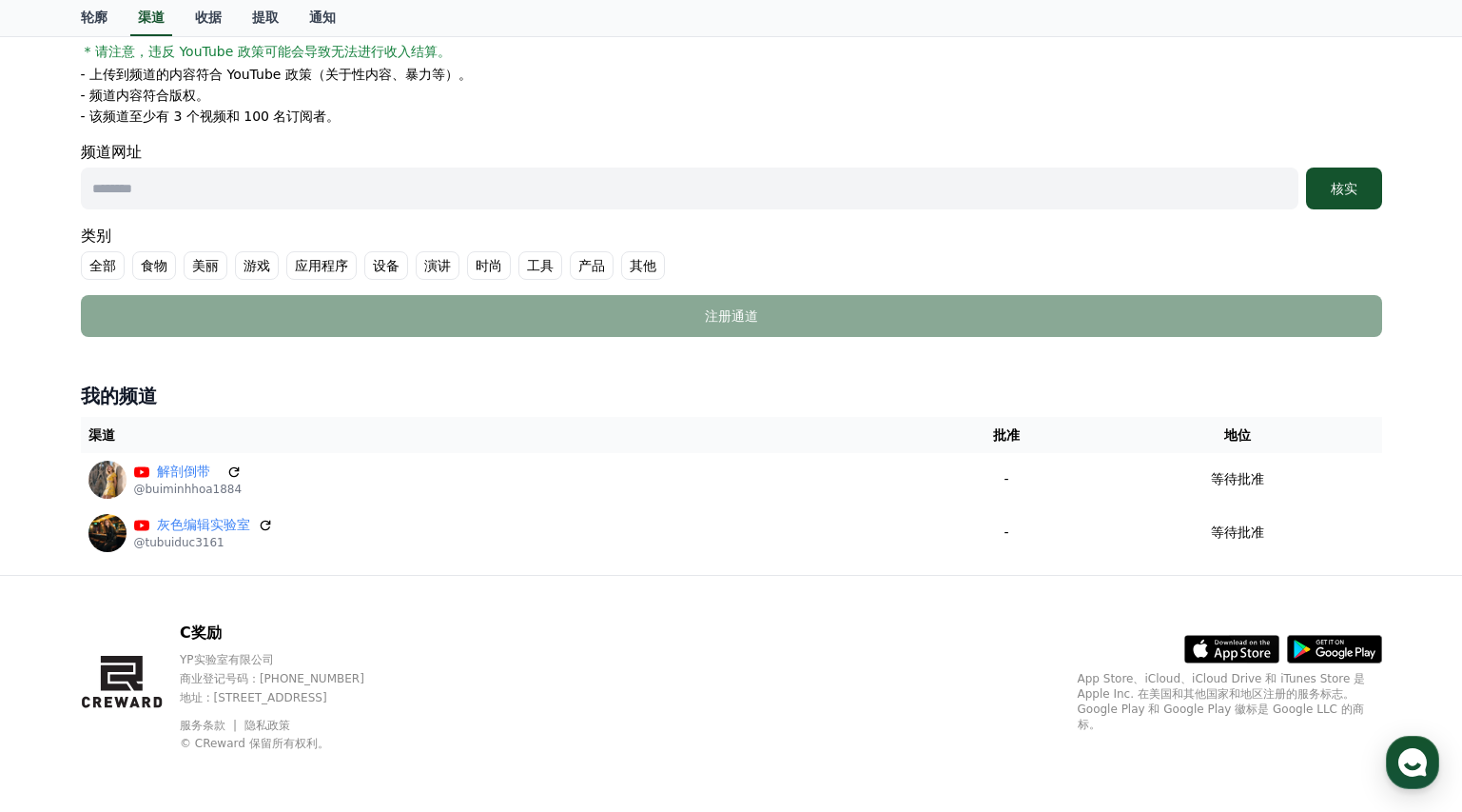
click at [182, 186] on input "text" at bounding box center [690, 188] width 1218 height 42
paste input "**********"
type input "**********"
click at [1327, 182] on div "核实" at bounding box center [1344, 188] width 61 height 19
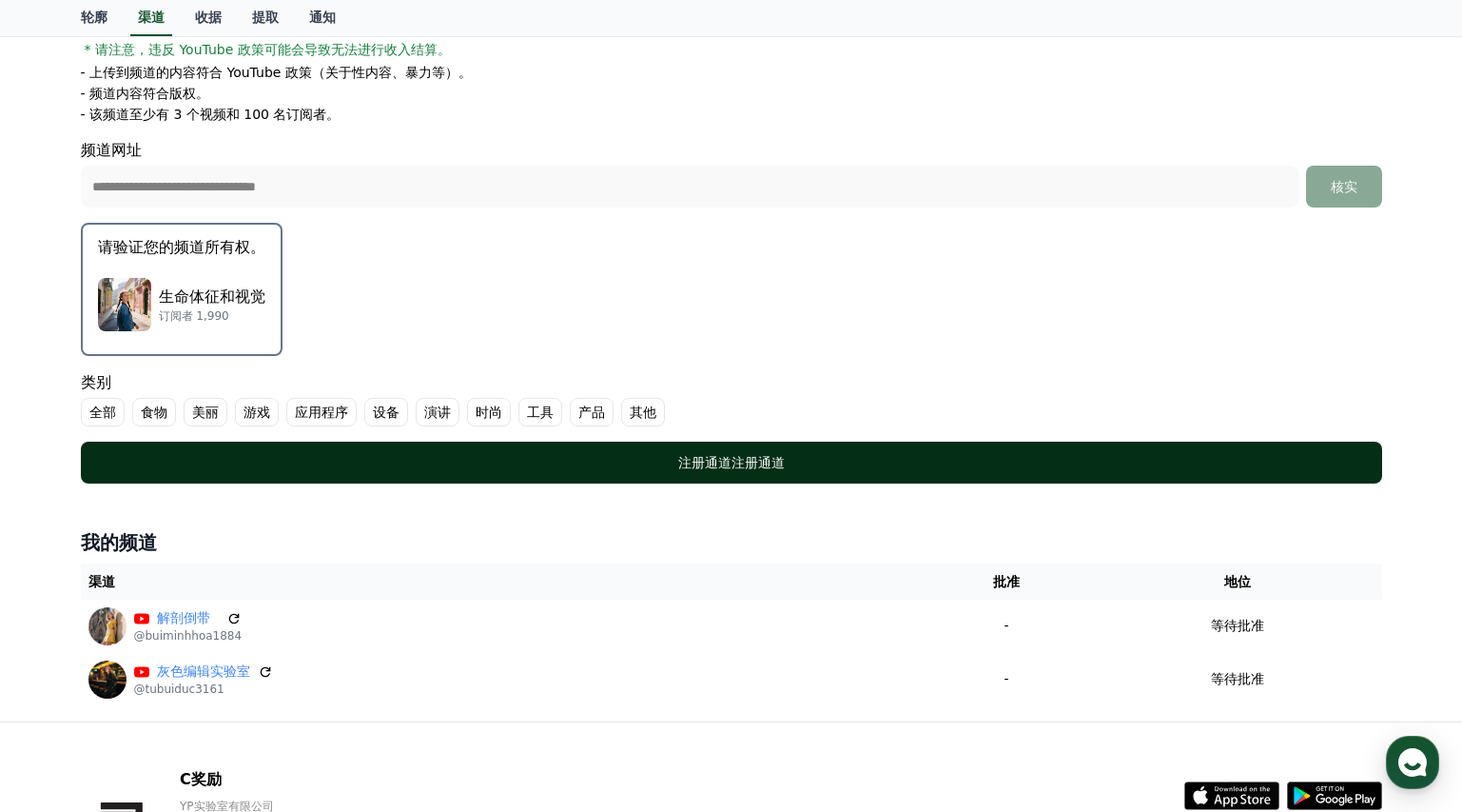
click at [737, 460] on font "注册通道" at bounding box center [758, 462] width 53 height 15
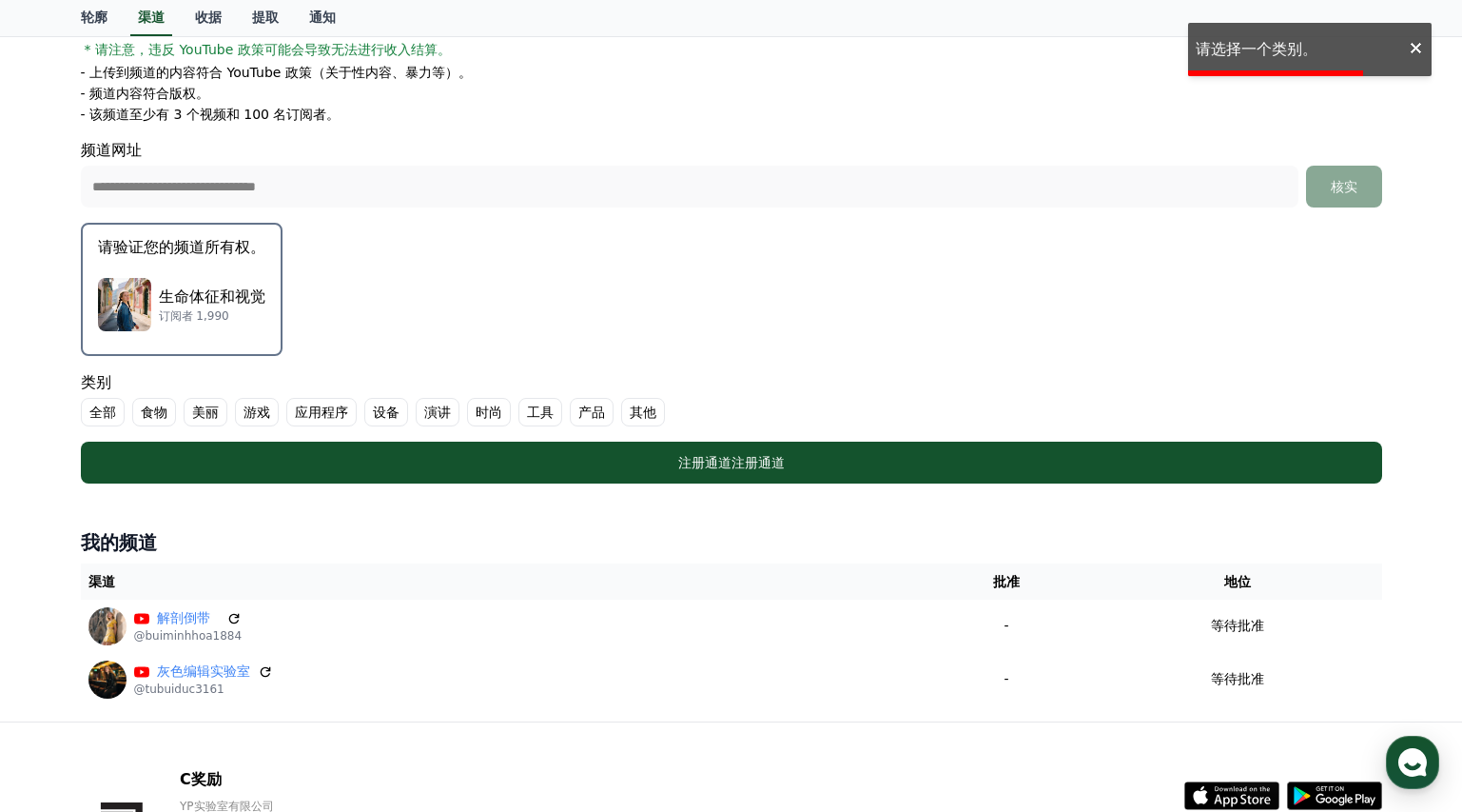
drag, startPoint x: 652, startPoint y: 407, endPoint x: 664, endPoint y: 417, distance: 15.6
click at [652, 408] on font "其他" at bounding box center [643, 411] width 27 height 15
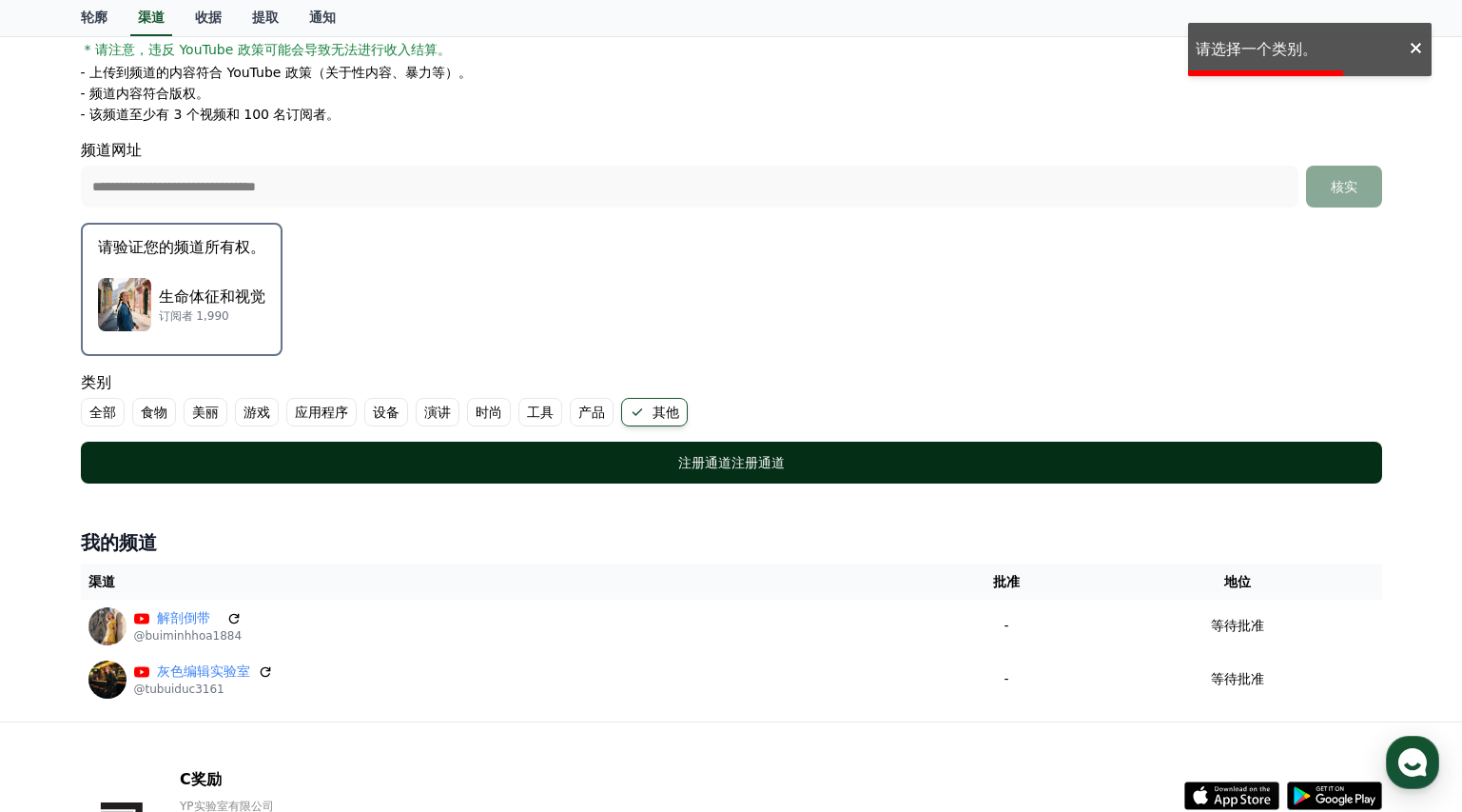
click at [703, 455] on font "注册通道" at bounding box center [704, 462] width 53 height 15
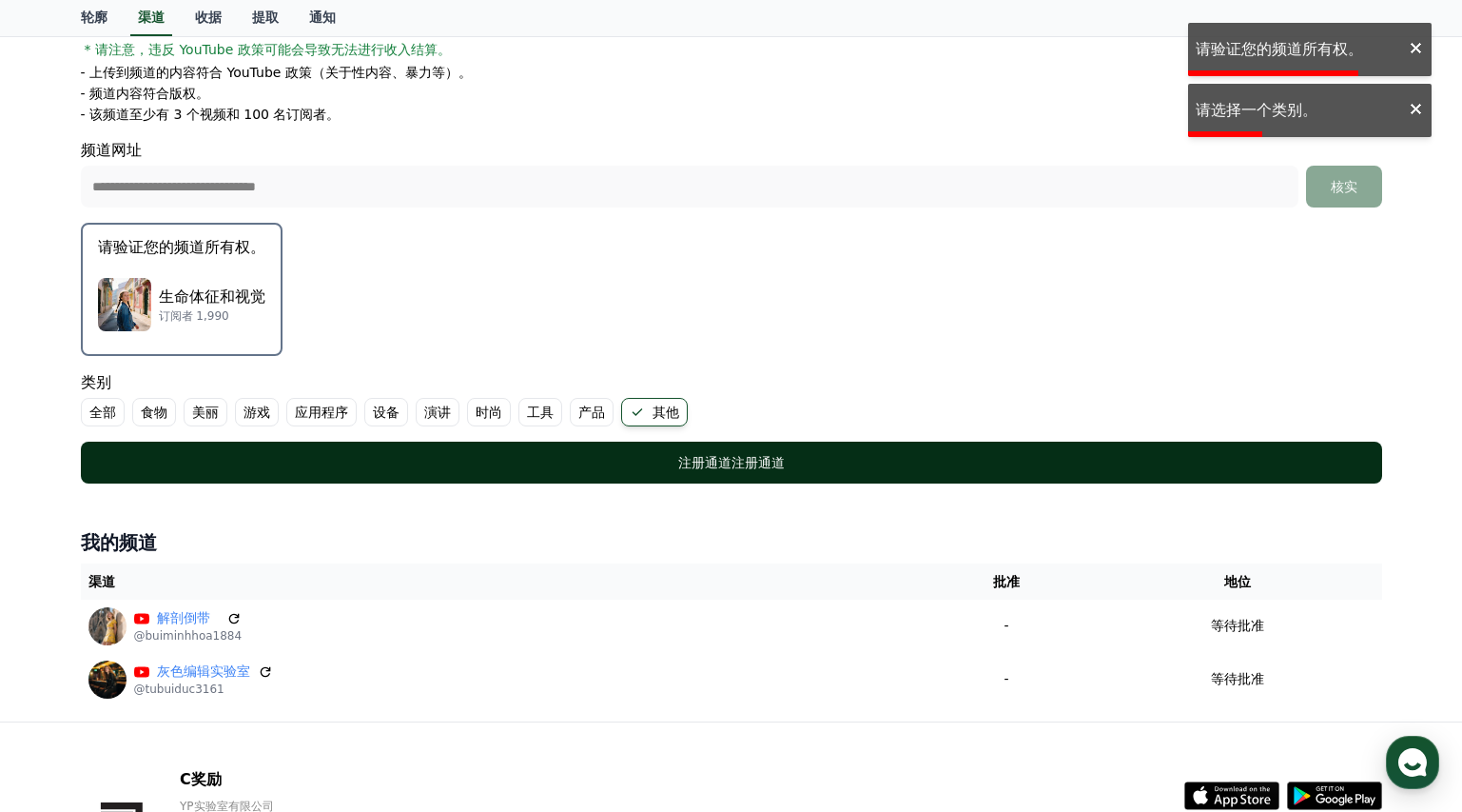
click at [766, 469] on font "注册通道" at bounding box center [758, 462] width 53 height 15
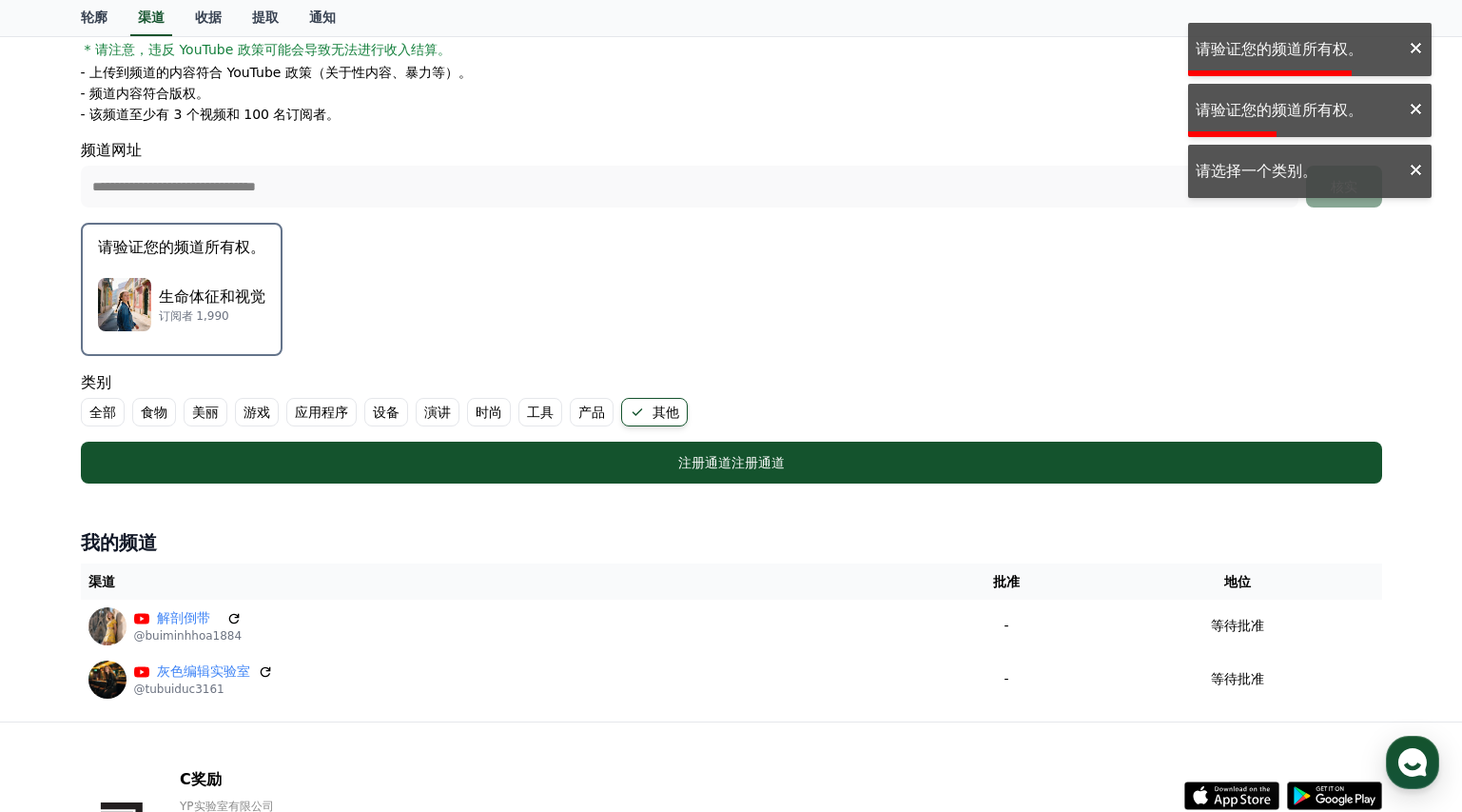
click at [223, 303] on font "生命体征和视觉" at bounding box center [212, 296] width 107 height 18
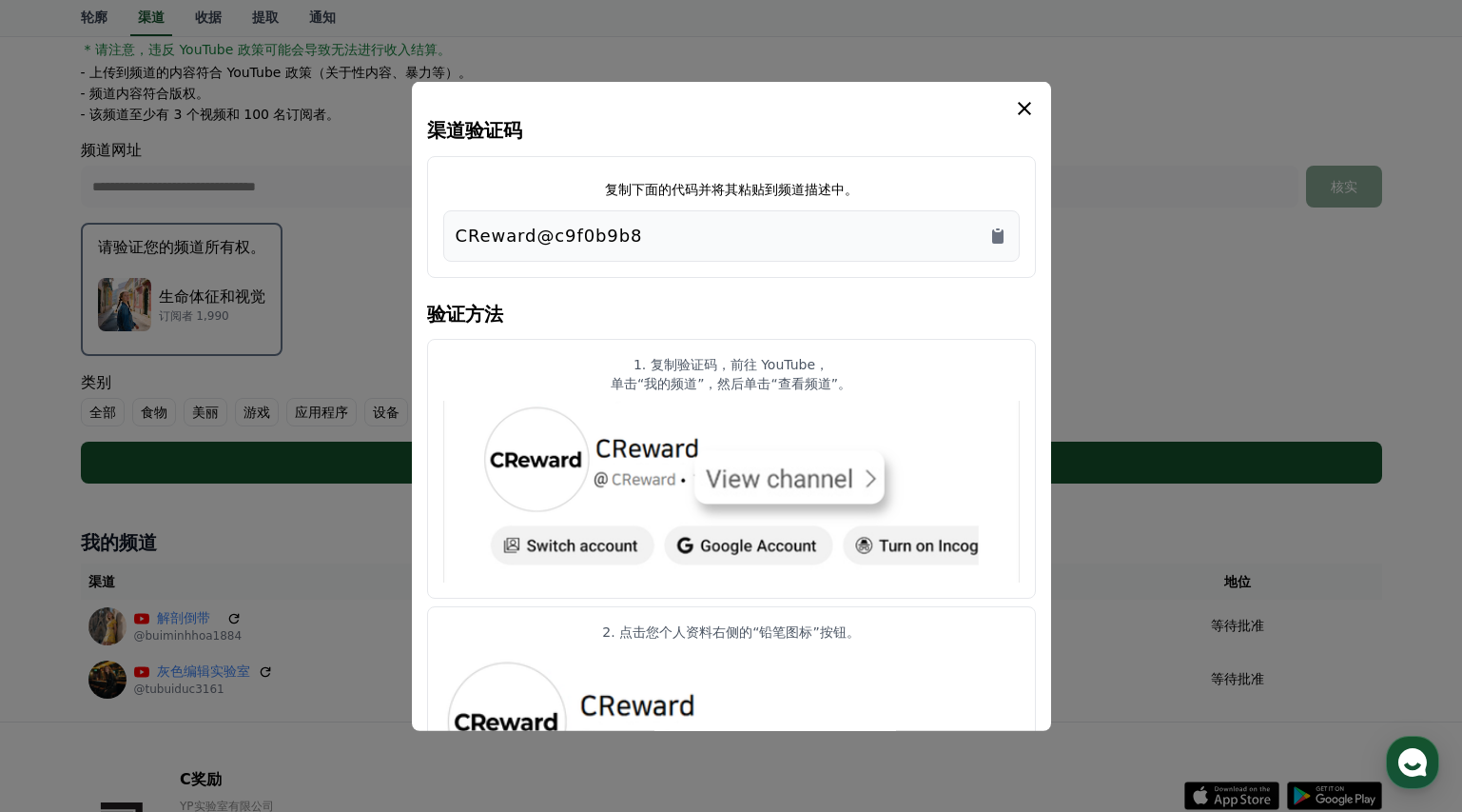
click at [1023, 111] on icon "情态动词" at bounding box center [1024, 107] width 23 height 23
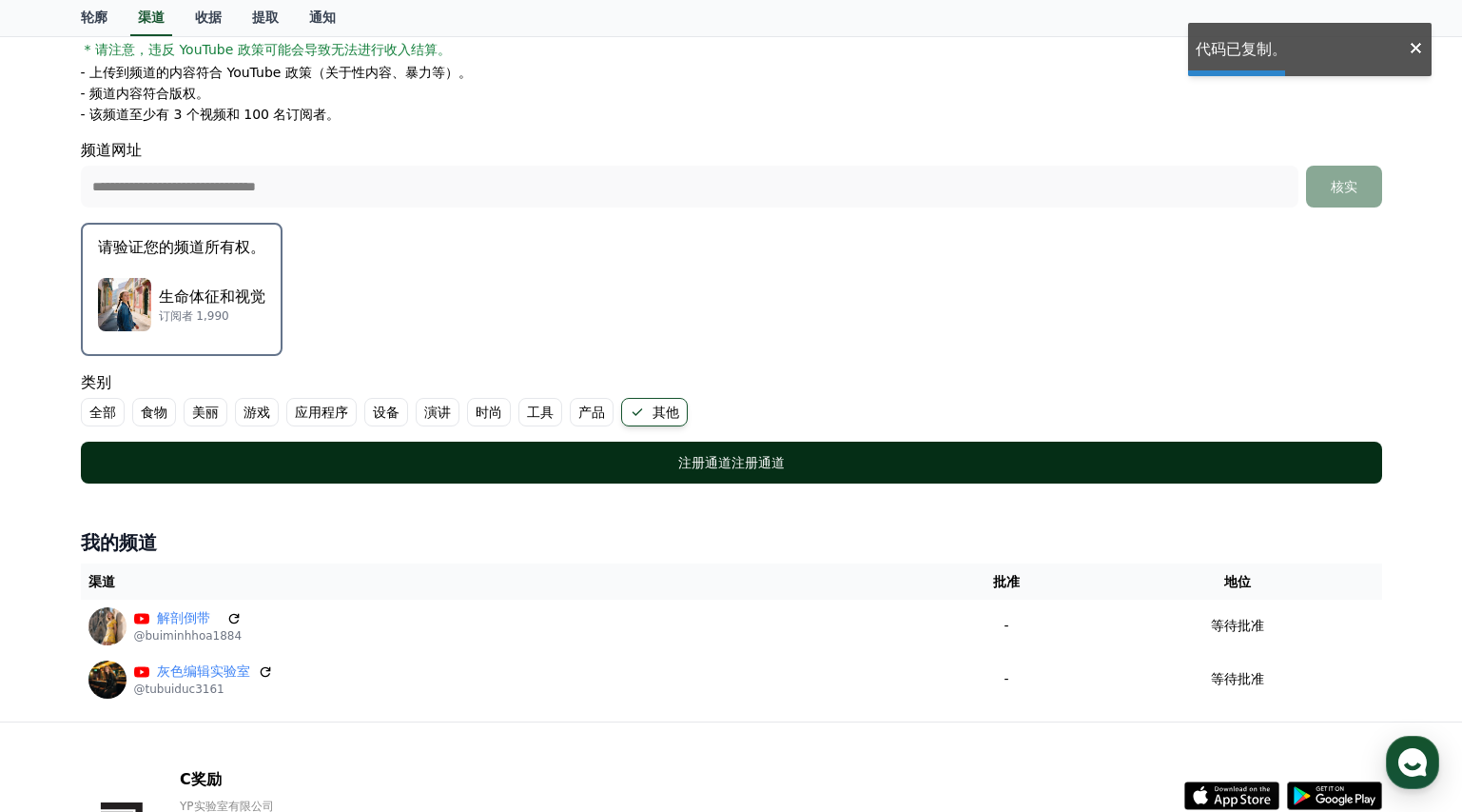
click at [791, 465] on div "注册通道 注册通道" at bounding box center [732, 462] width 1226 height 19
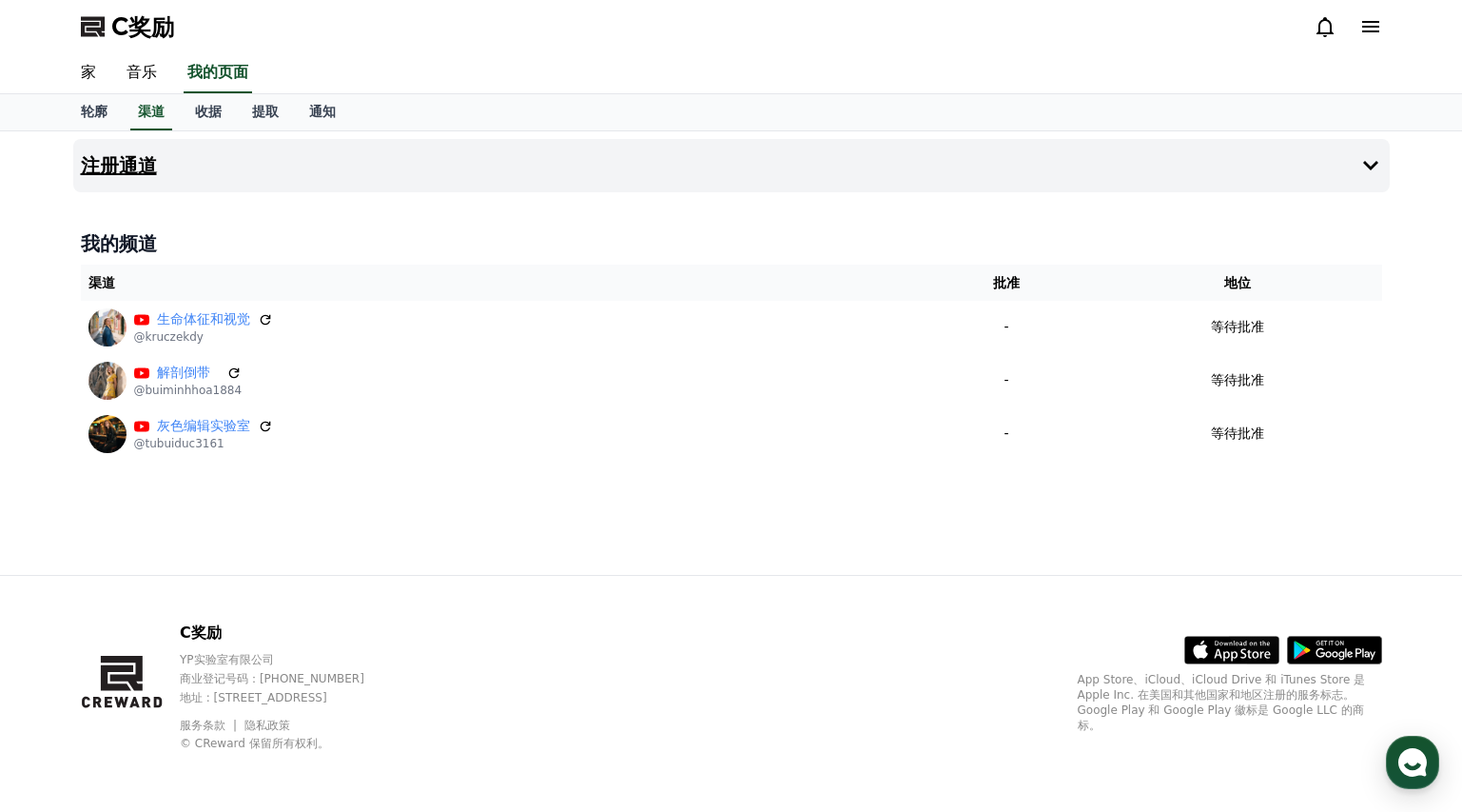
click at [189, 174] on button "注册通道" at bounding box center [731, 165] width 1317 height 53
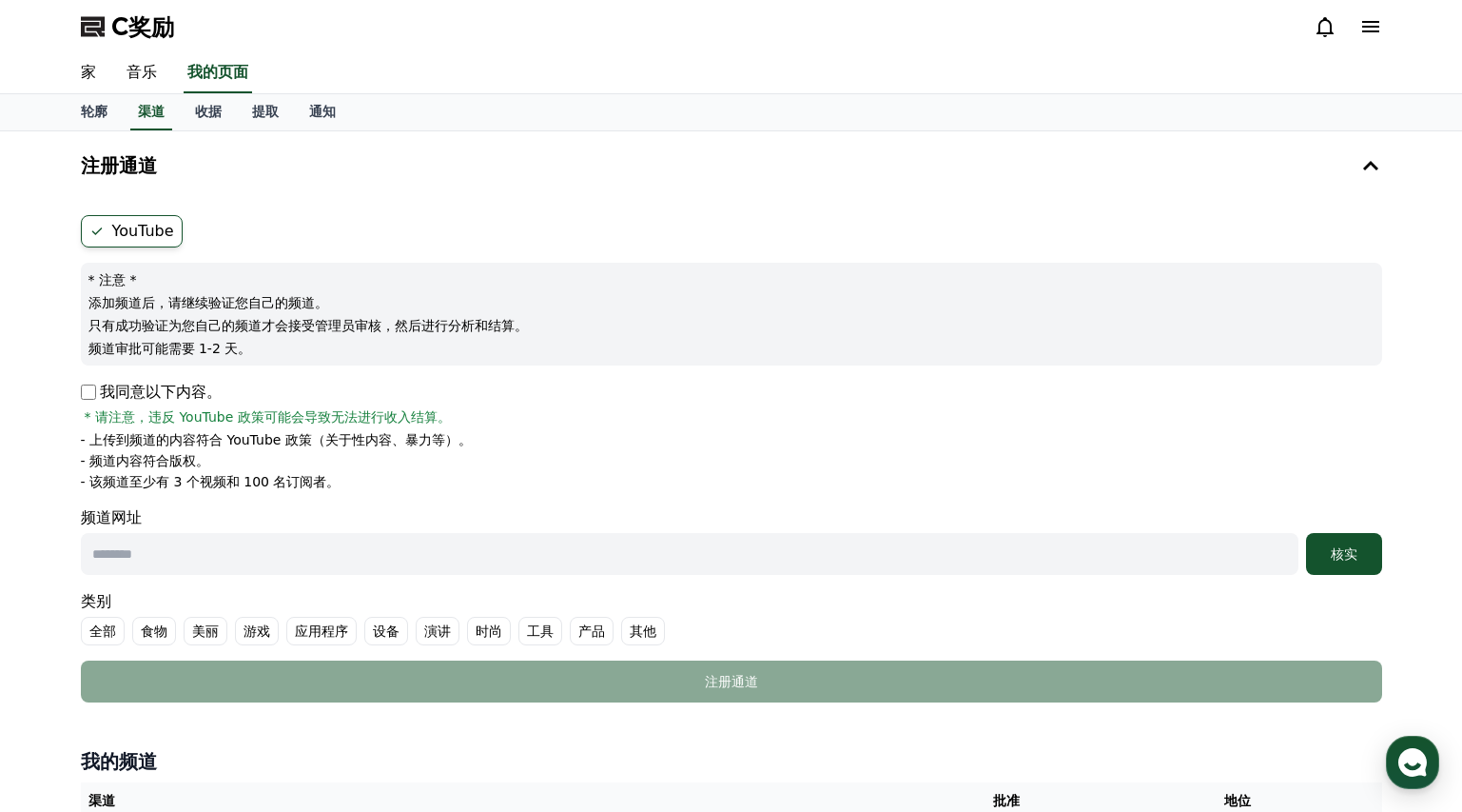
click at [98, 392] on p "我同意以下内容。" at bounding box center [151, 392] width 141 height 23
click at [343, 546] on input "text" at bounding box center [690, 554] width 1218 height 42
click at [231, 559] on input "text" at bounding box center [690, 554] width 1218 height 42
paste input "**********"
type input "**********"
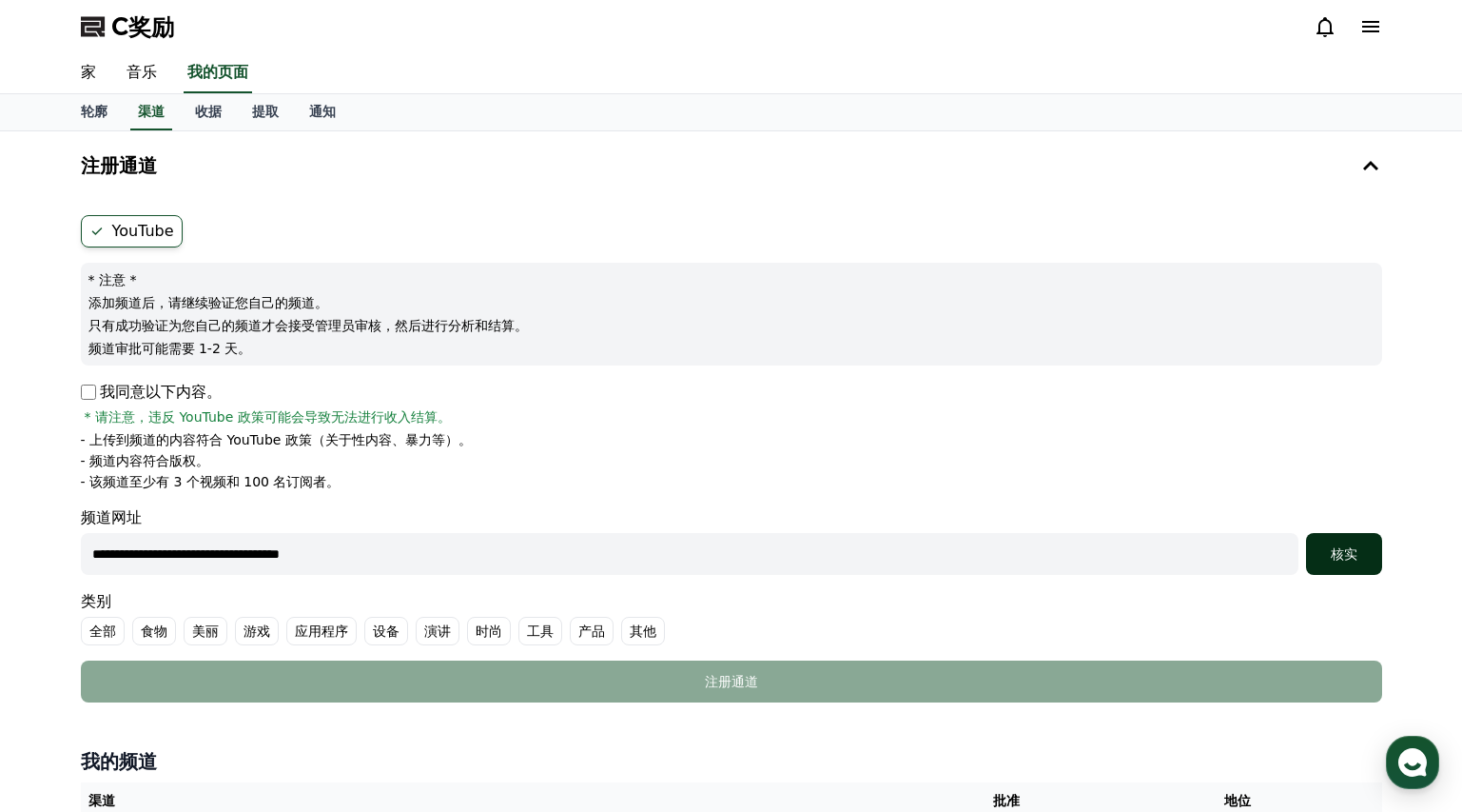
click at [1352, 559] on font "核实" at bounding box center [1344, 553] width 27 height 15
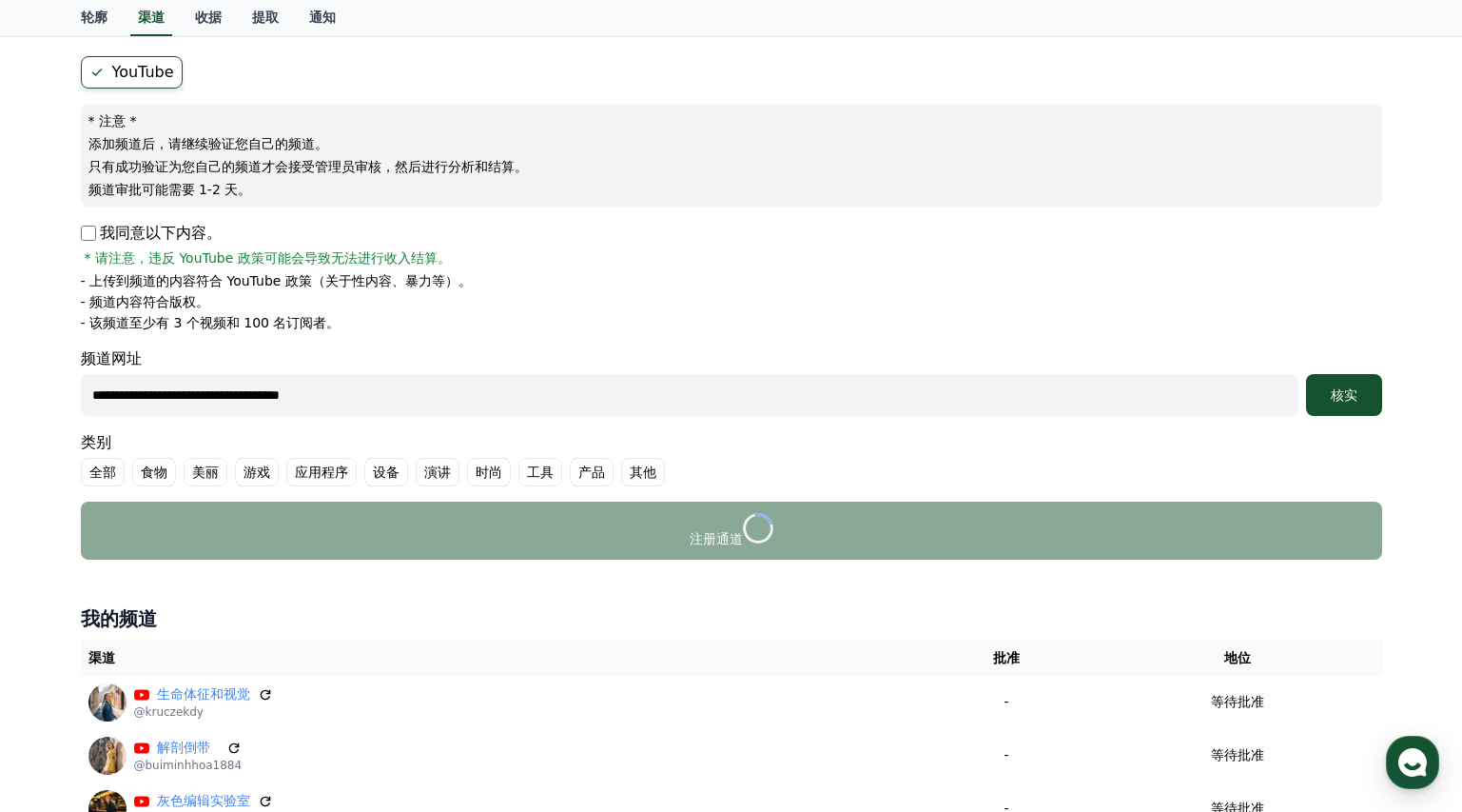
scroll to position [160, 0]
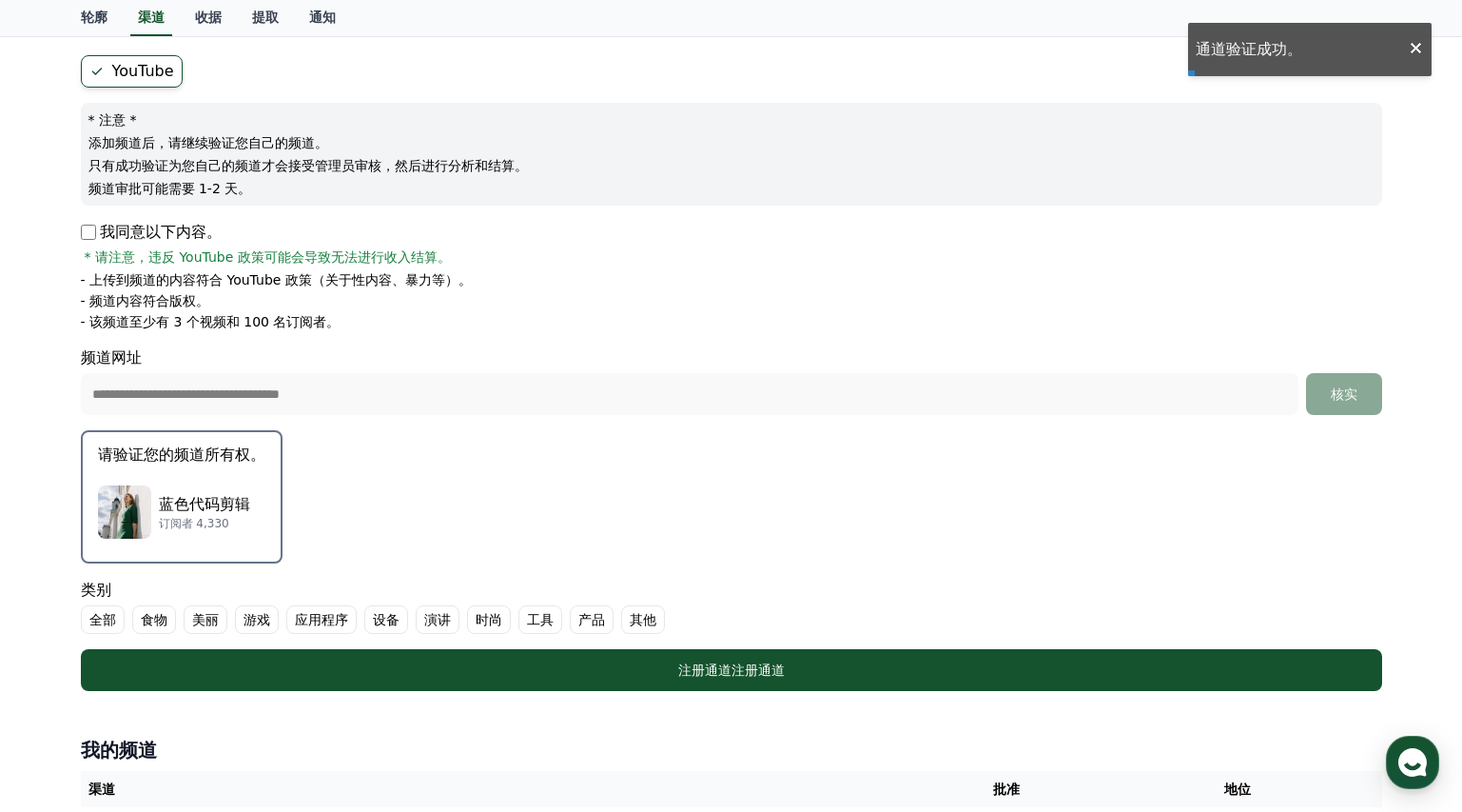
click at [226, 489] on div "蓝色代码剪辑 订阅者 4,330" at bounding box center [181, 512] width 167 height 76
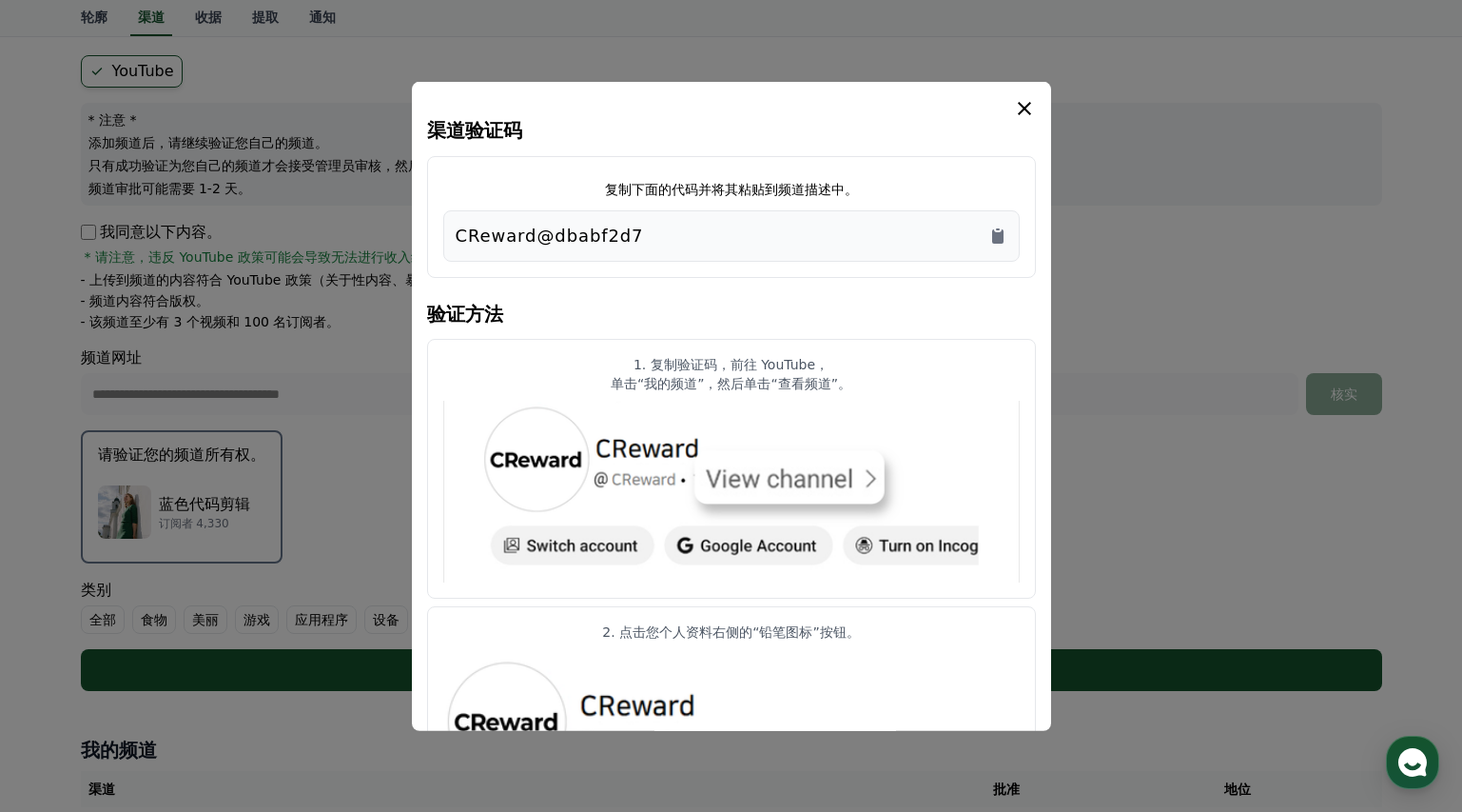
click at [1027, 101] on icon "情态动词" at bounding box center [1024, 107] width 23 height 23
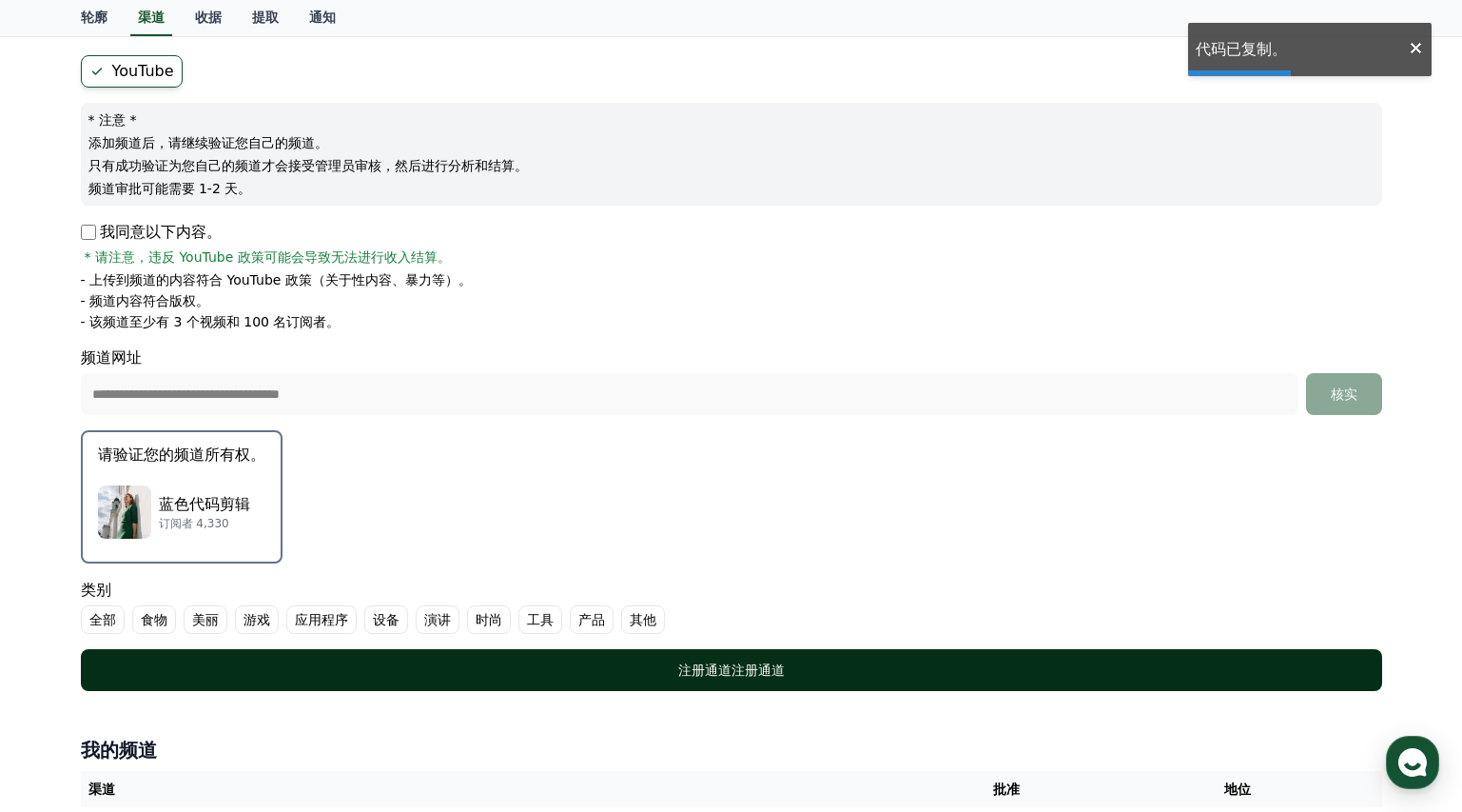
click at [827, 662] on div "注册通道 注册通道" at bounding box center [732, 669] width 1226 height 19
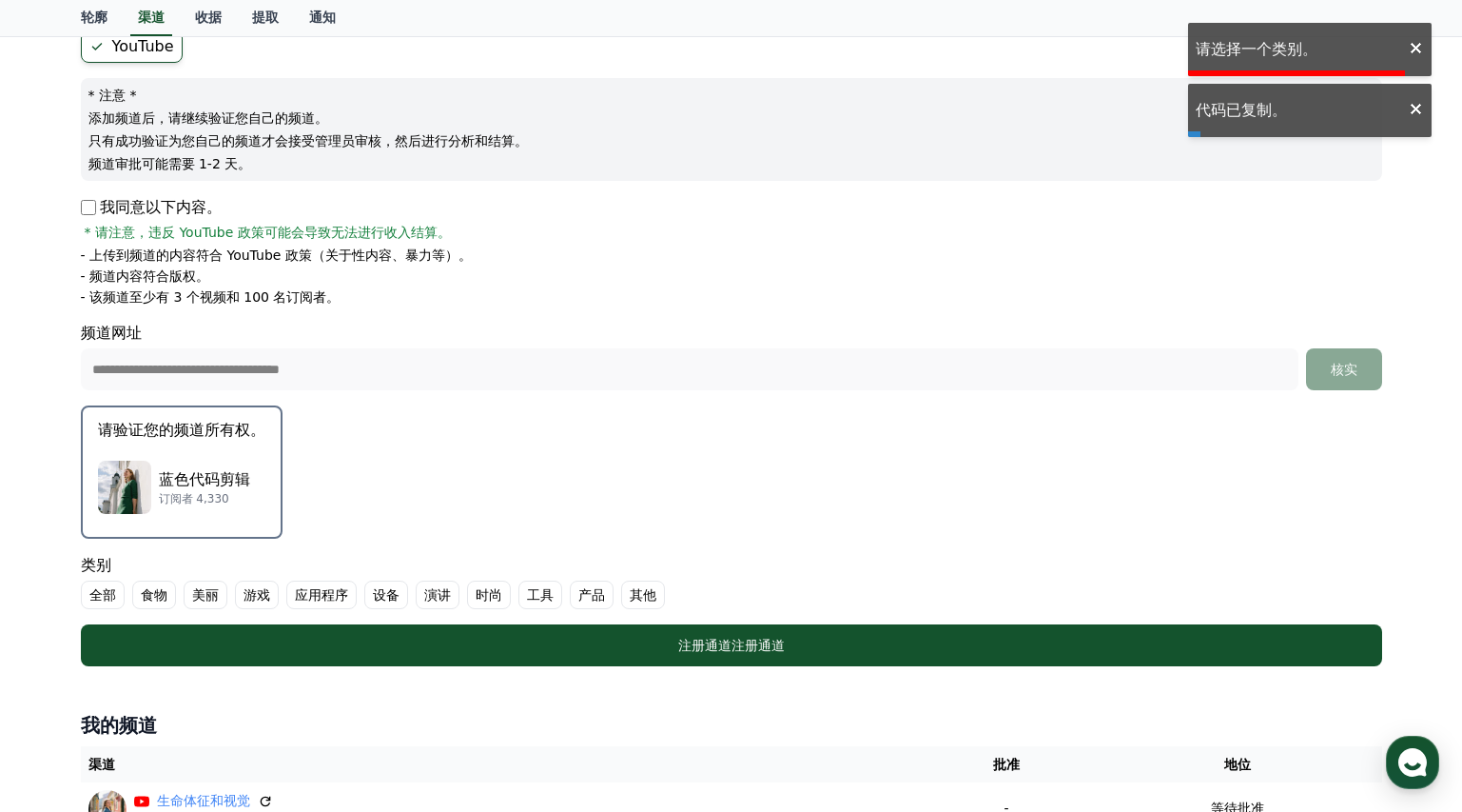
scroll to position [546, 0]
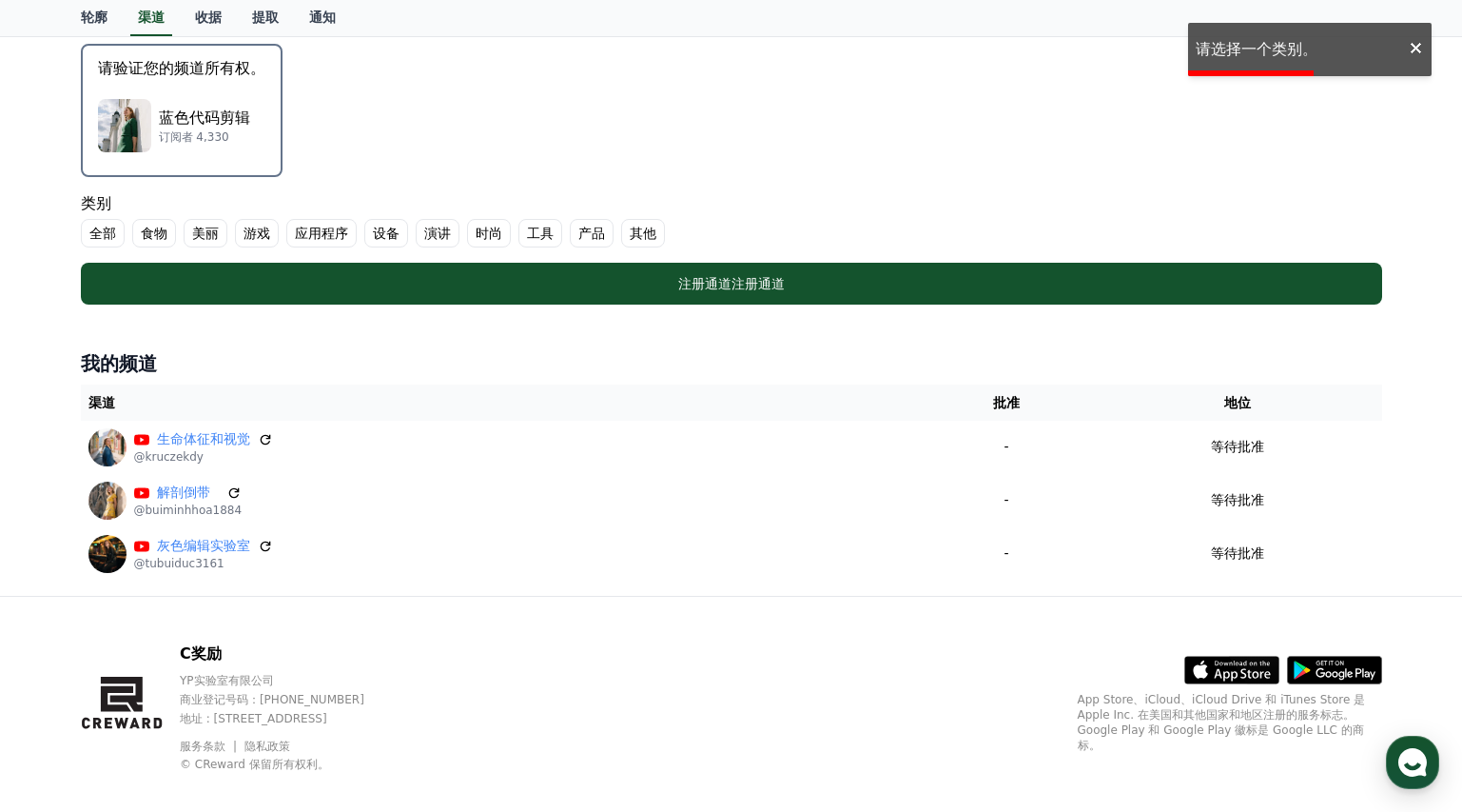
click at [642, 243] on label "其他" at bounding box center [643, 233] width 44 height 29
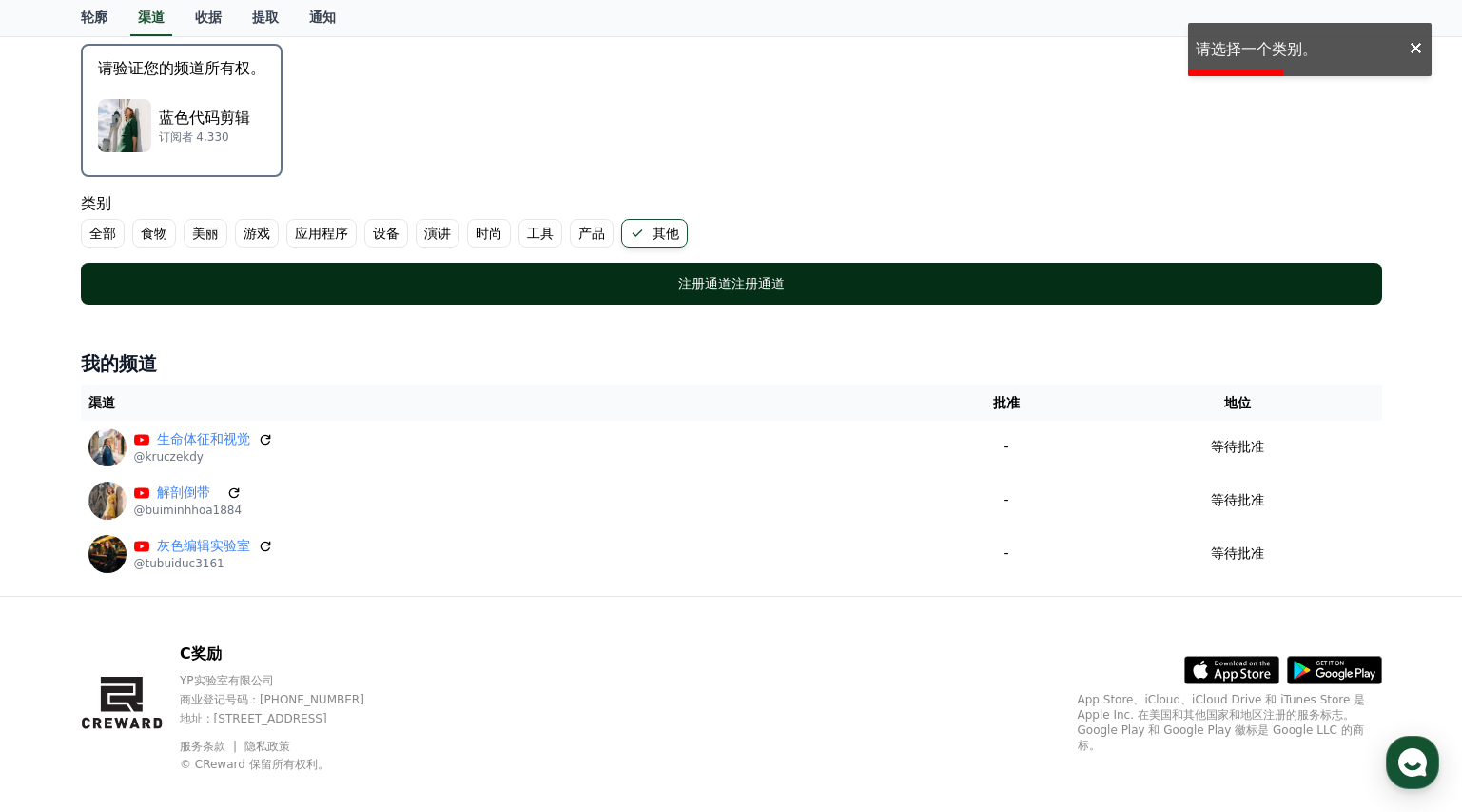
click at [674, 282] on div "注册通道 注册通道" at bounding box center [732, 283] width 1226 height 19
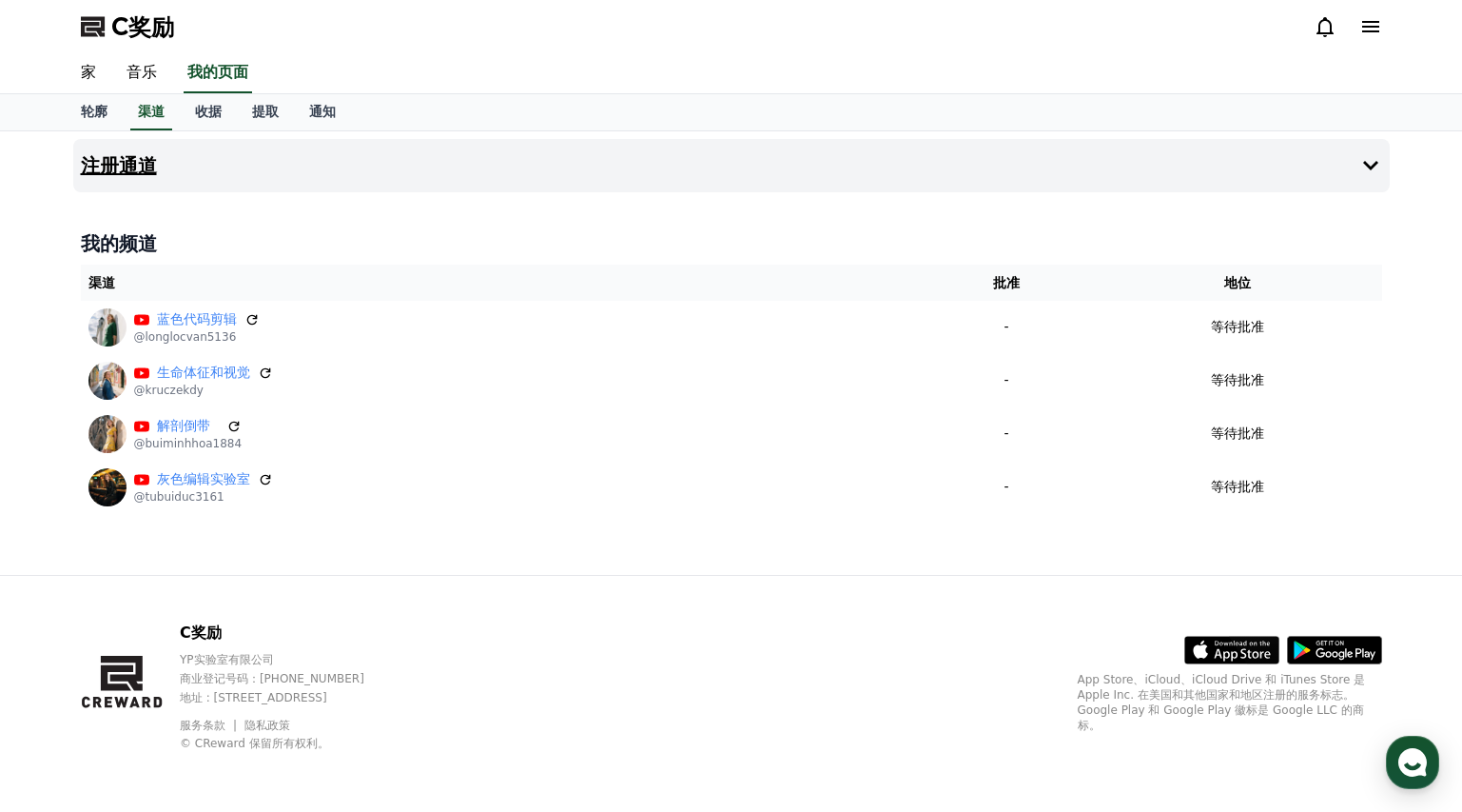
click at [558, 167] on button "注册通道" at bounding box center [731, 165] width 1317 height 53
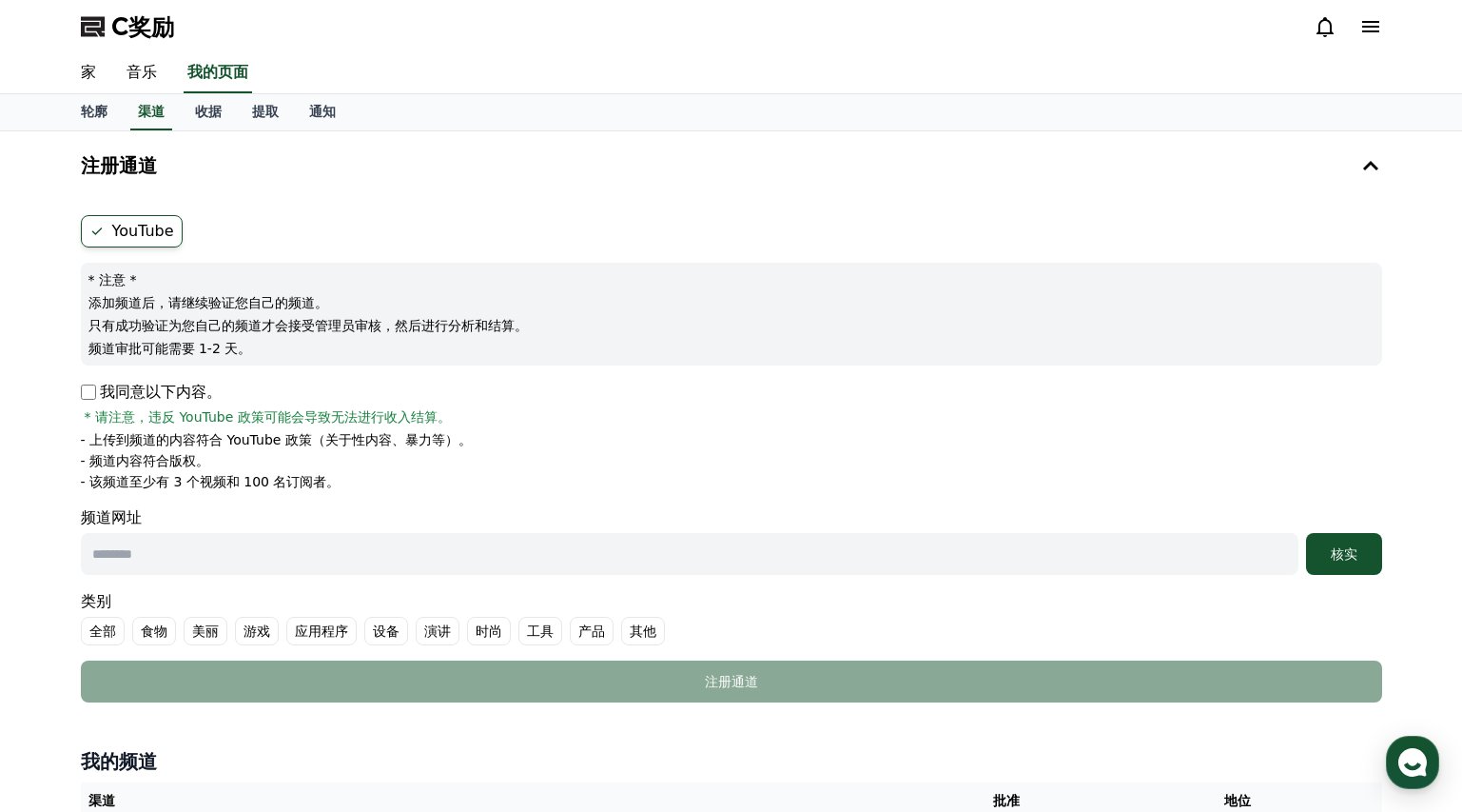
click at [245, 547] on input "text" at bounding box center [690, 554] width 1218 height 42
click at [239, 542] on input "text" at bounding box center [690, 554] width 1218 height 42
click at [150, 559] on input "text" at bounding box center [690, 554] width 1218 height 42
paste input "**********"
type input "**********"
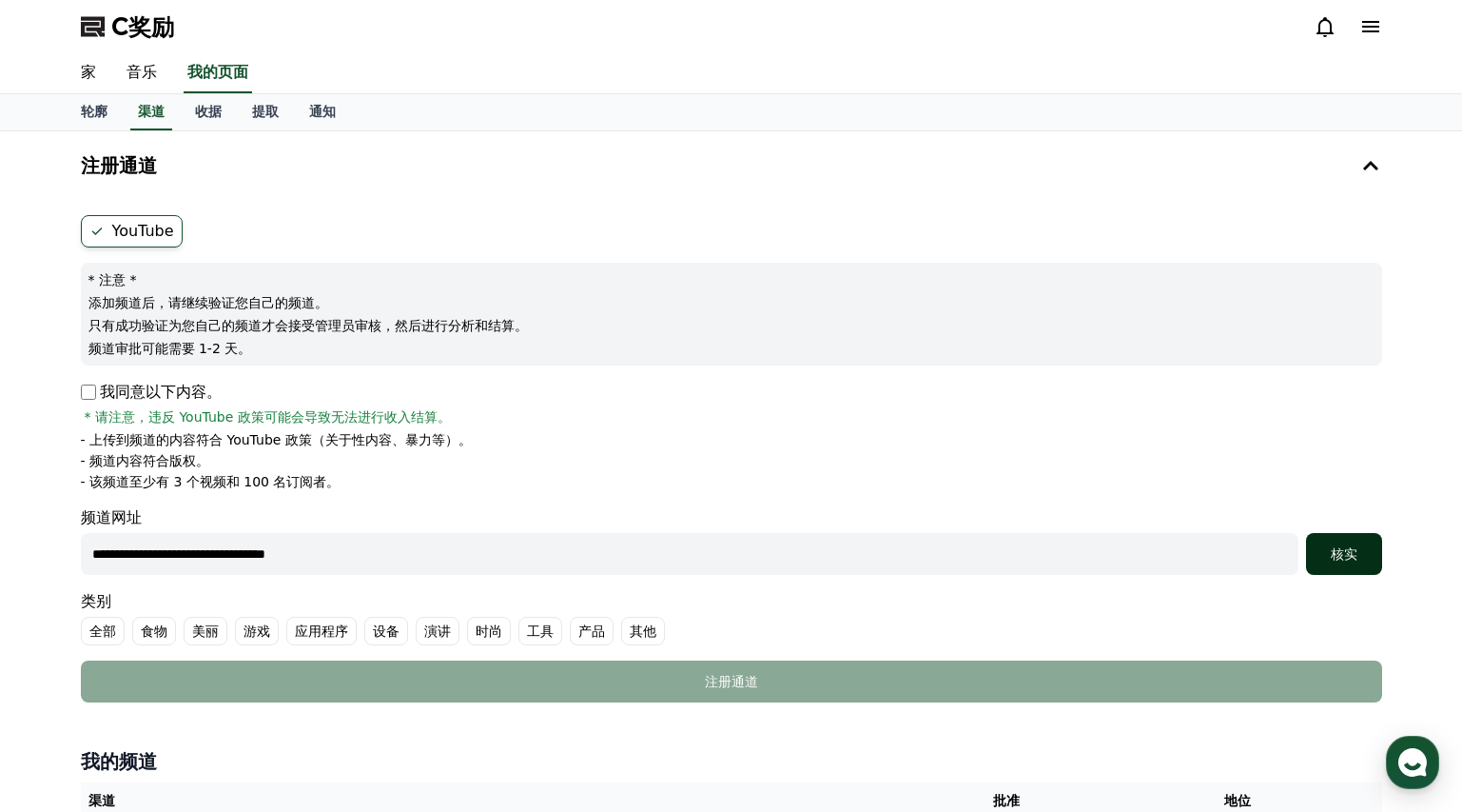
click at [1351, 549] on font "核实" at bounding box center [1344, 553] width 27 height 15
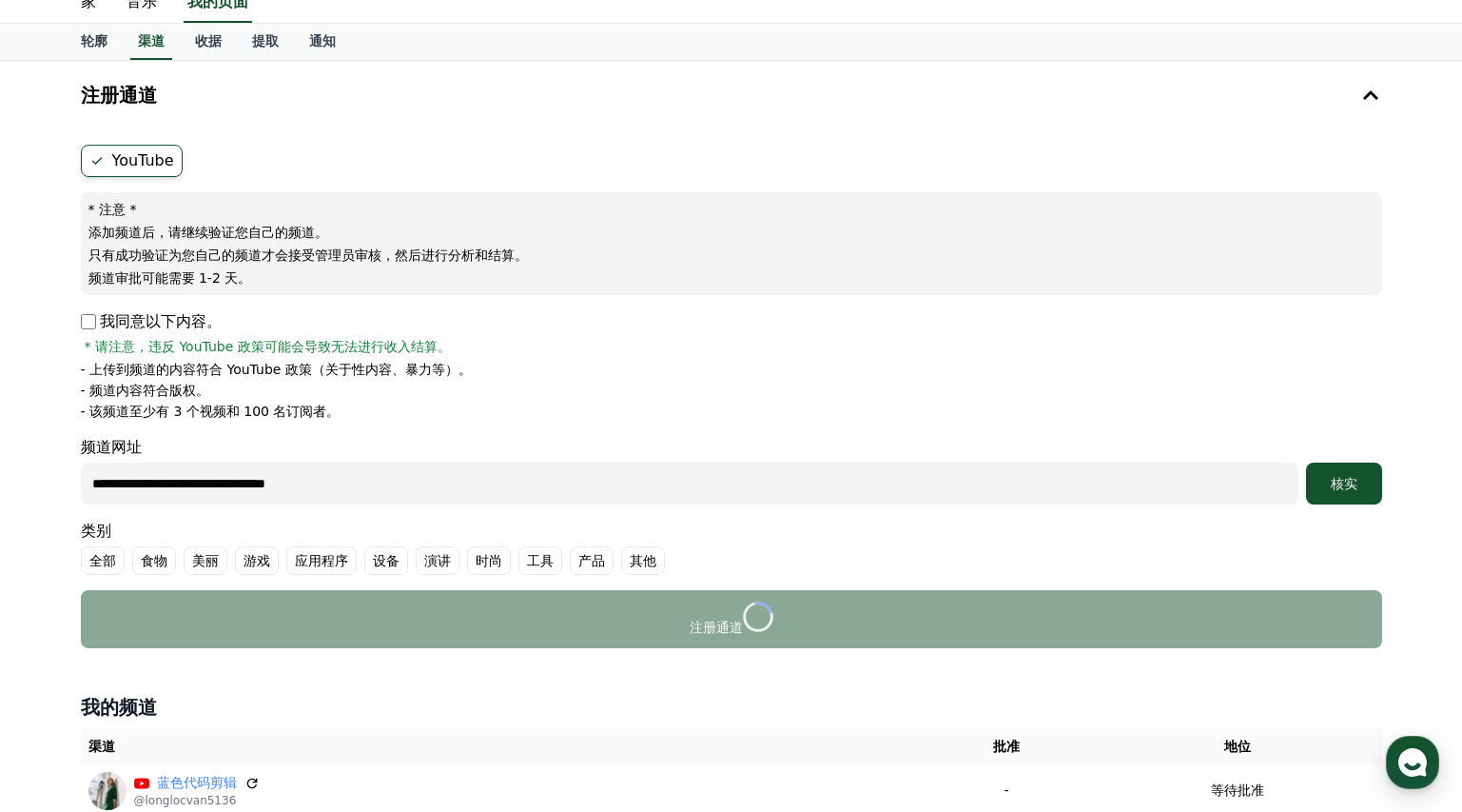
scroll to position [164, 0]
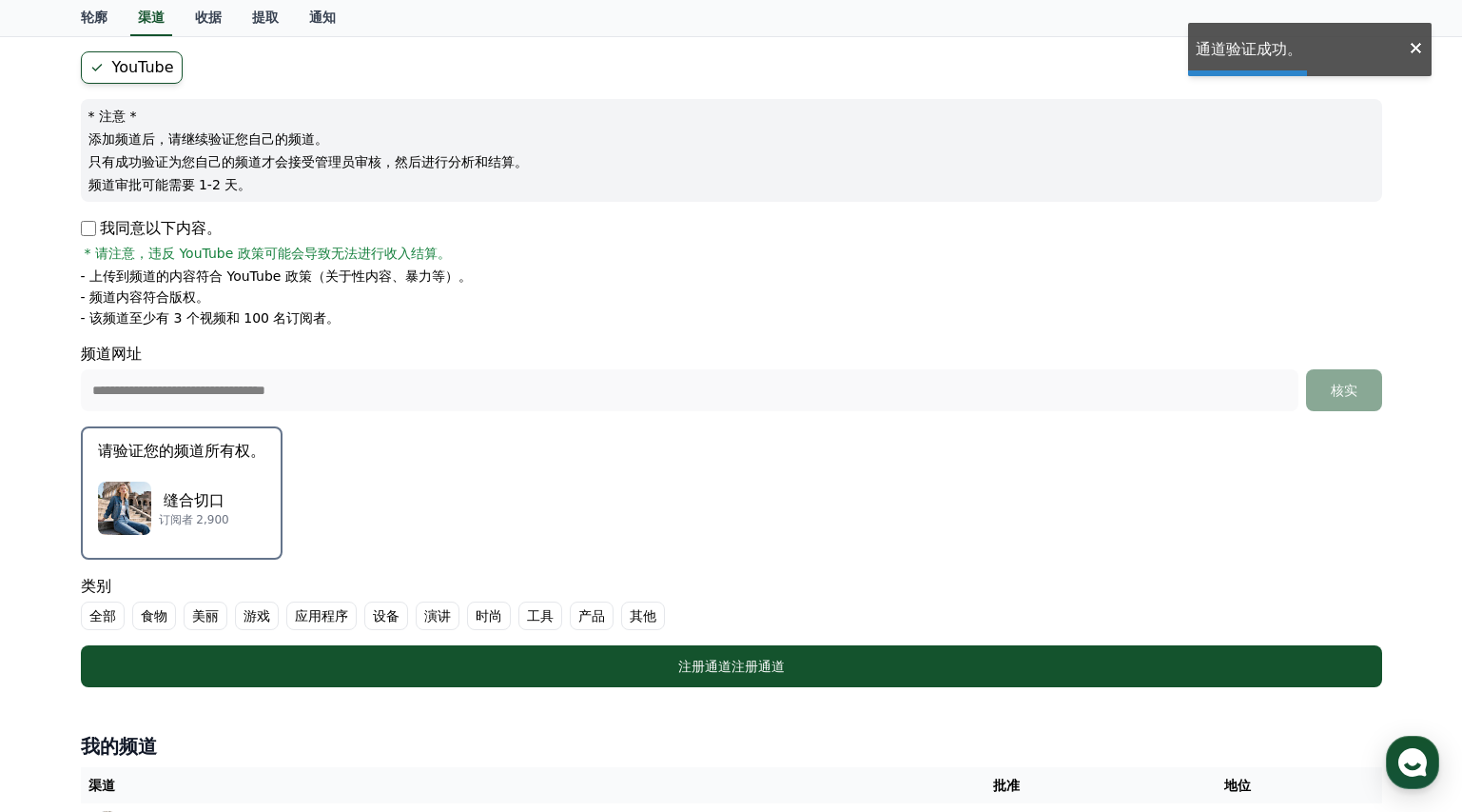
click at [186, 477] on div "缝合切口 订阅者 2,900" at bounding box center [181, 508] width 167 height 76
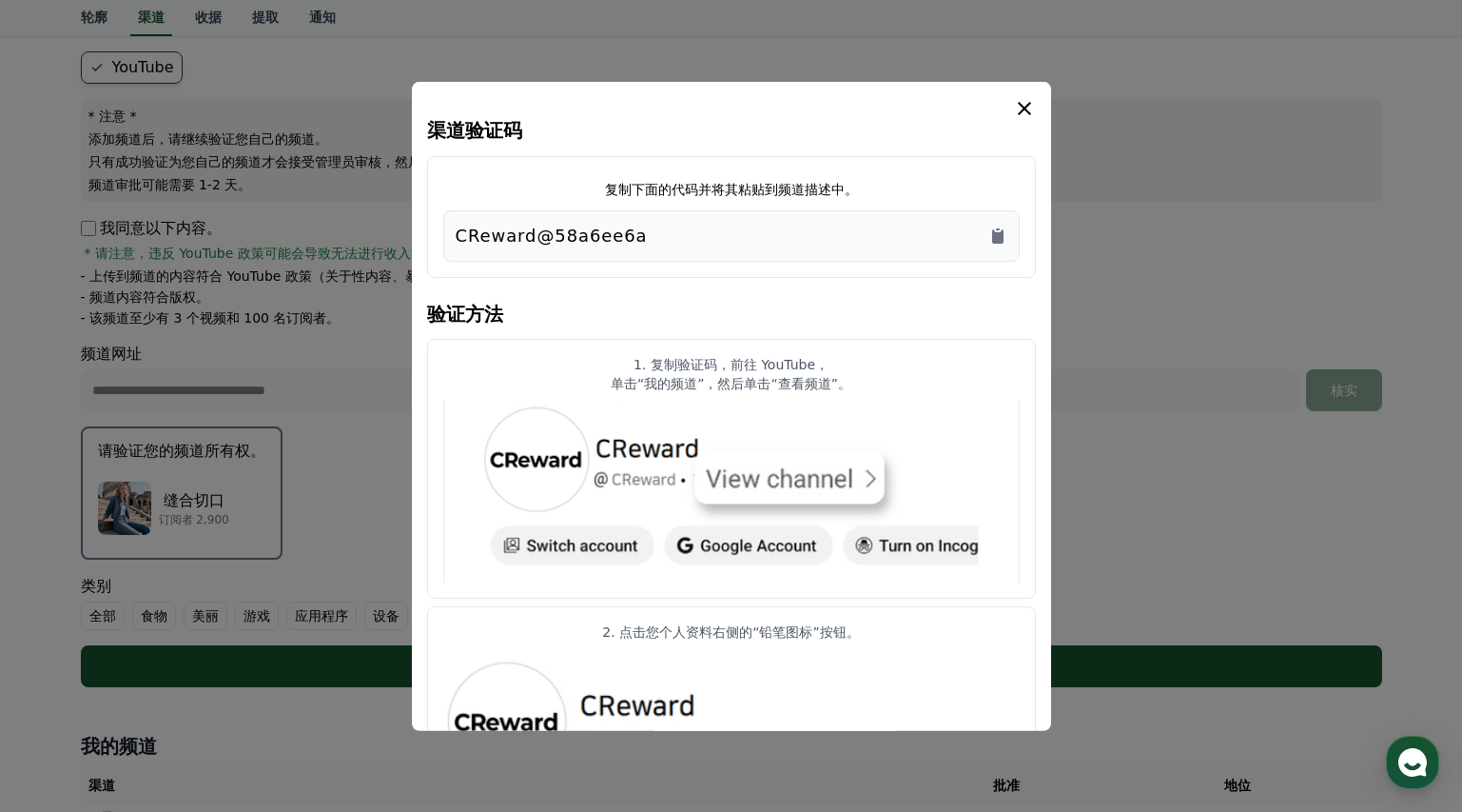
click at [1029, 105] on icon "情态动词" at bounding box center [1024, 107] width 23 height 23
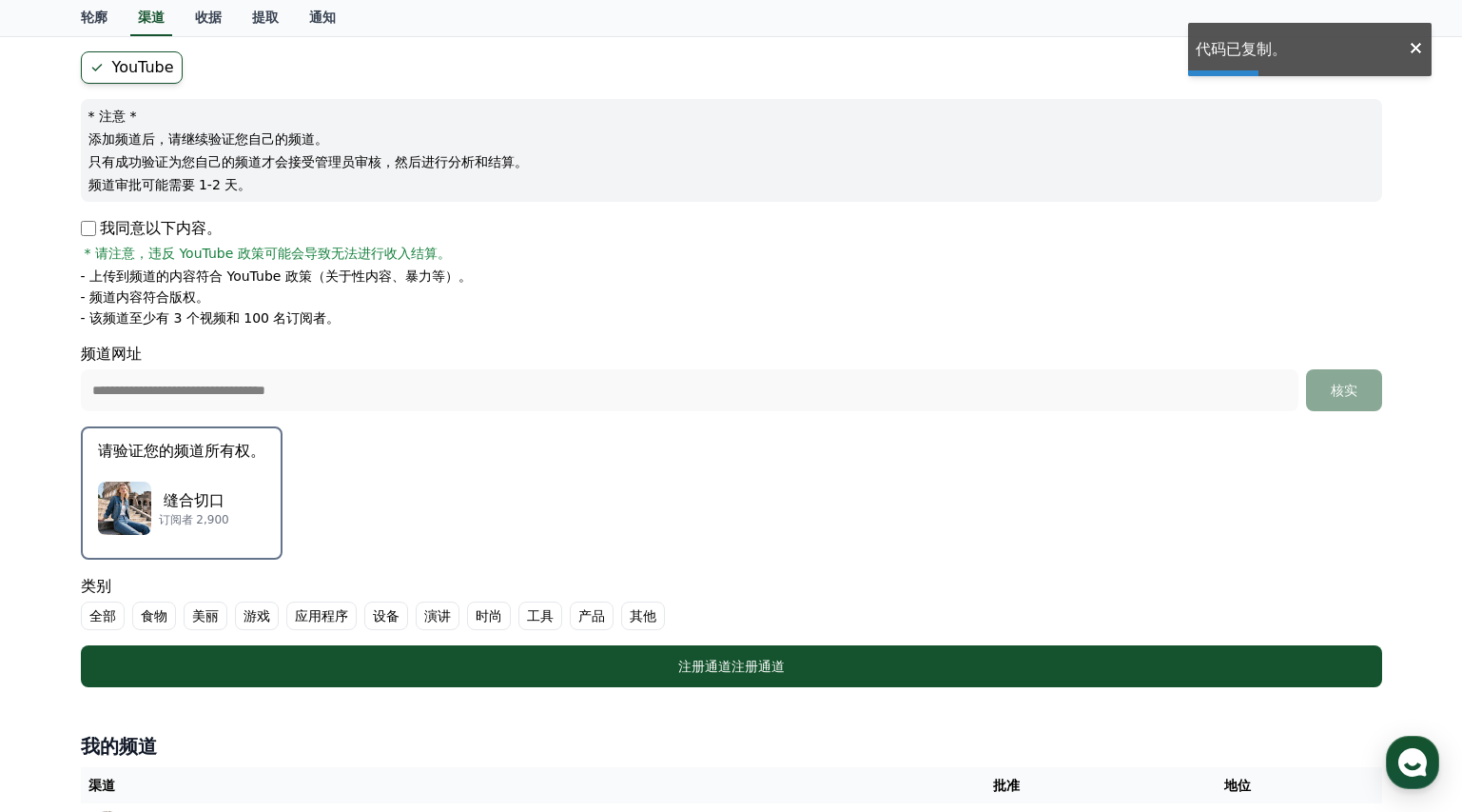
click at [657, 610] on label "其他" at bounding box center [643, 615] width 44 height 29
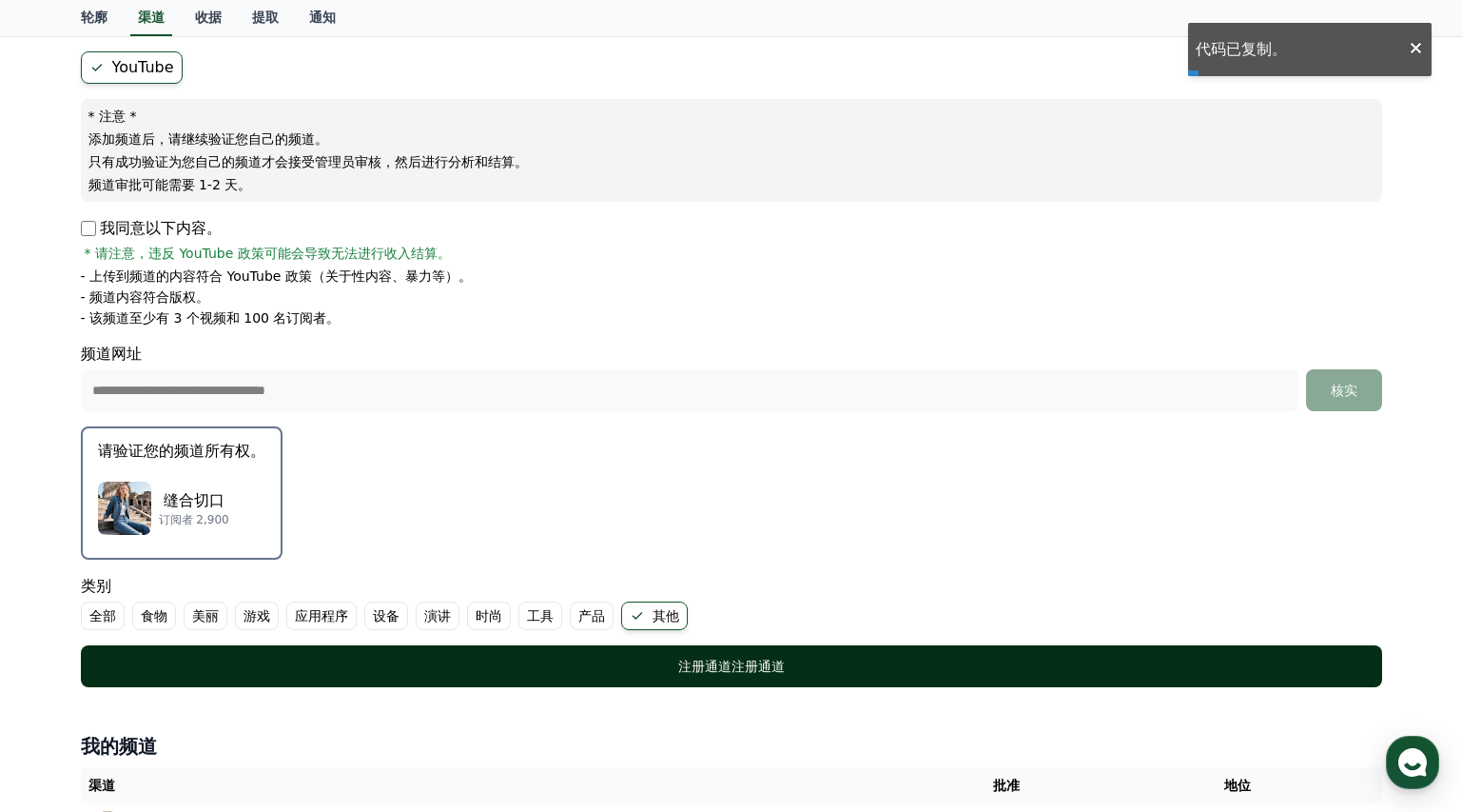
click at [698, 661] on font "注册通道" at bounding box center [704, 665] width 53 height 15
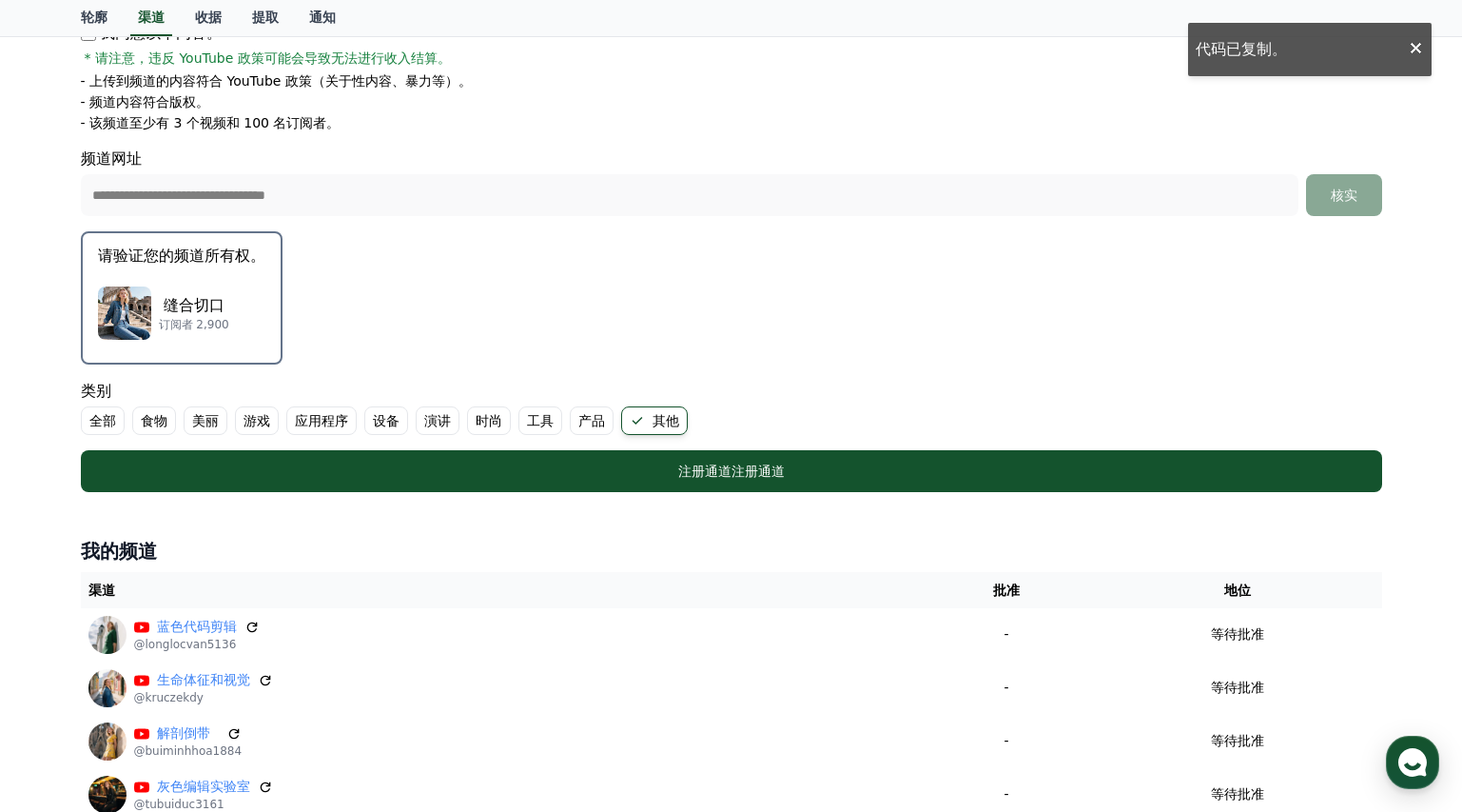
scroll to position [567, 0]
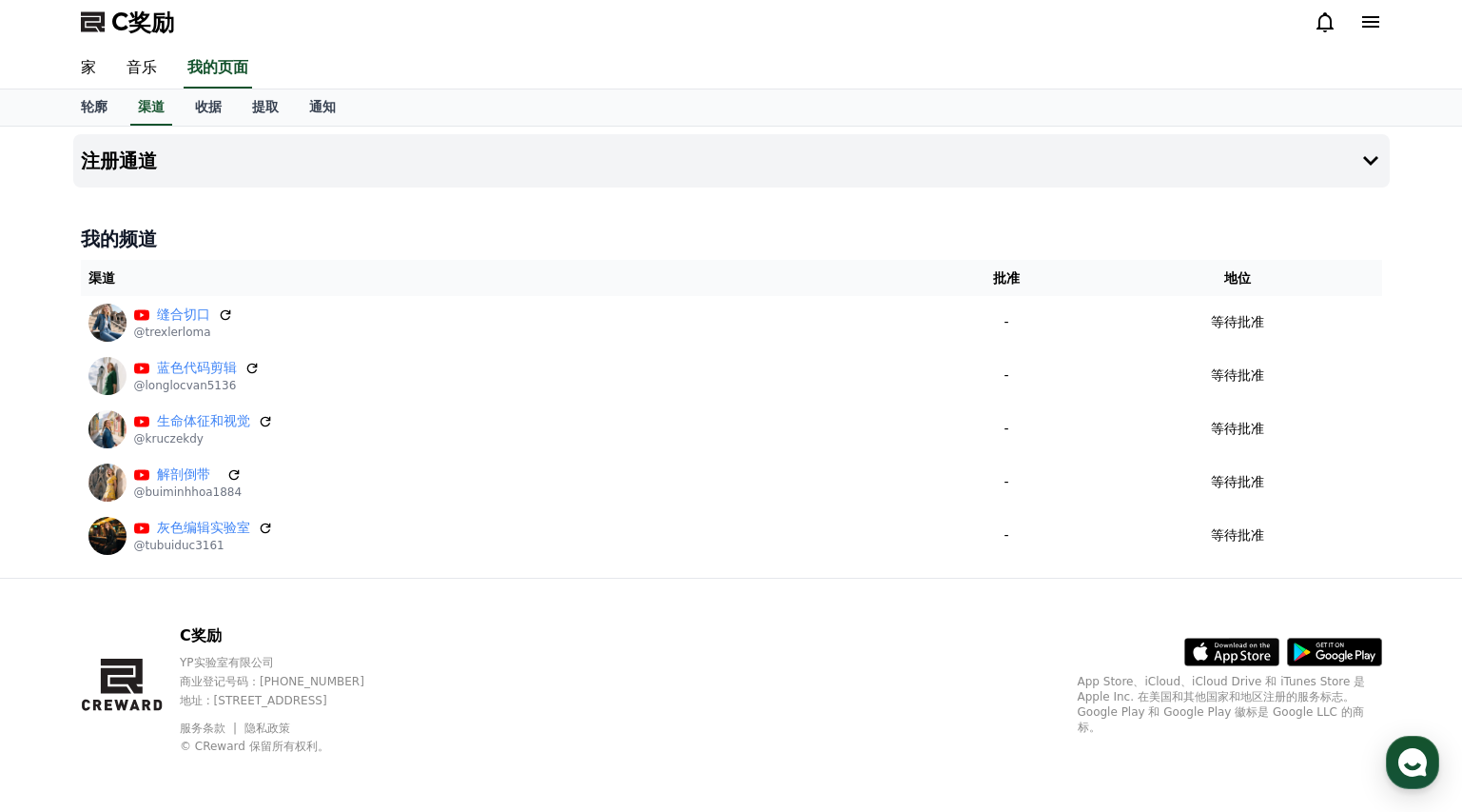
scroll to position [10, 0]
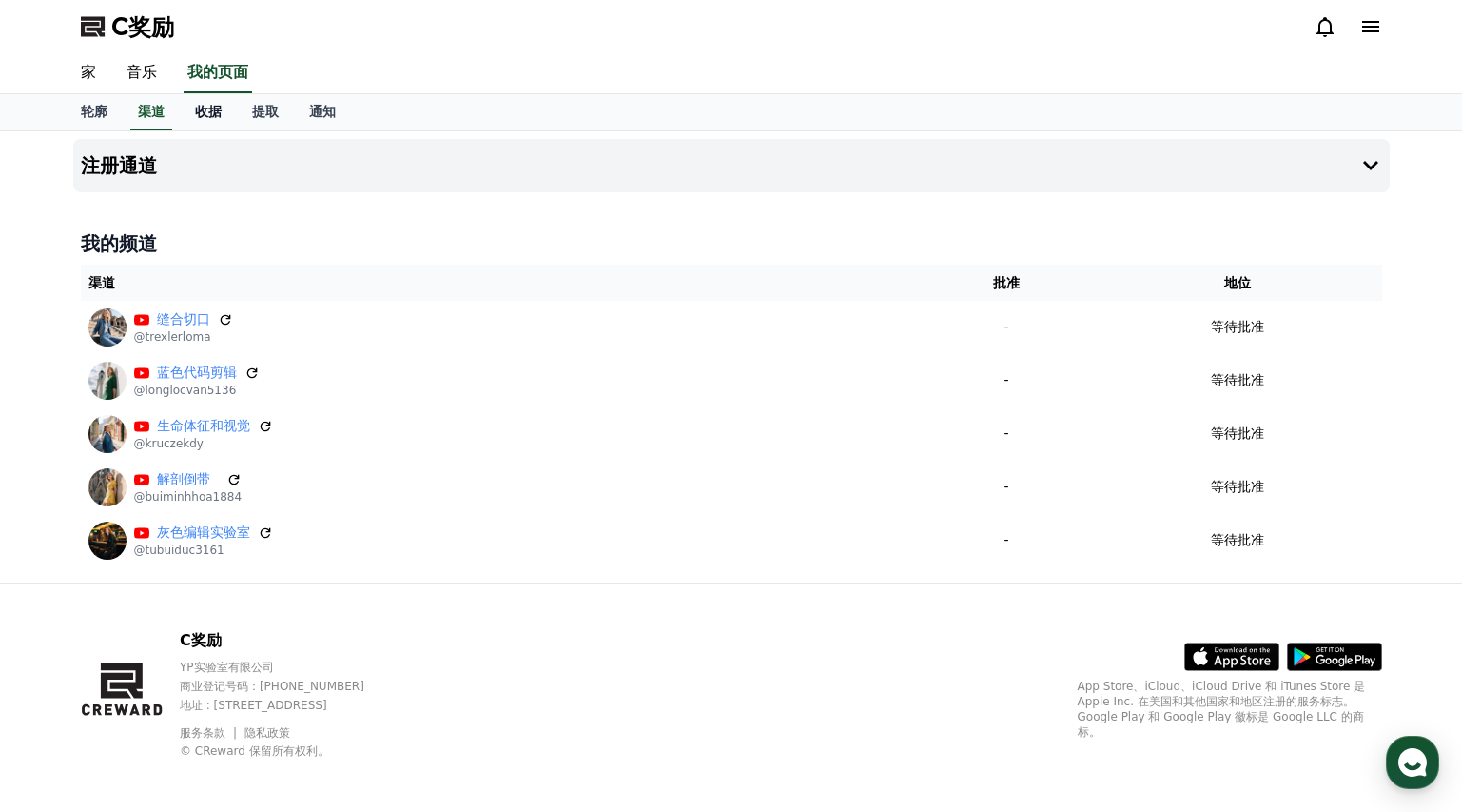
drag, startPoint x: 225, startPoint y: 102, endPoint x: 220, endPoint y: 110, distance: 9.8
click at [225, 103] on link "收据" at bounding box center [208, 112] width 57 height 36
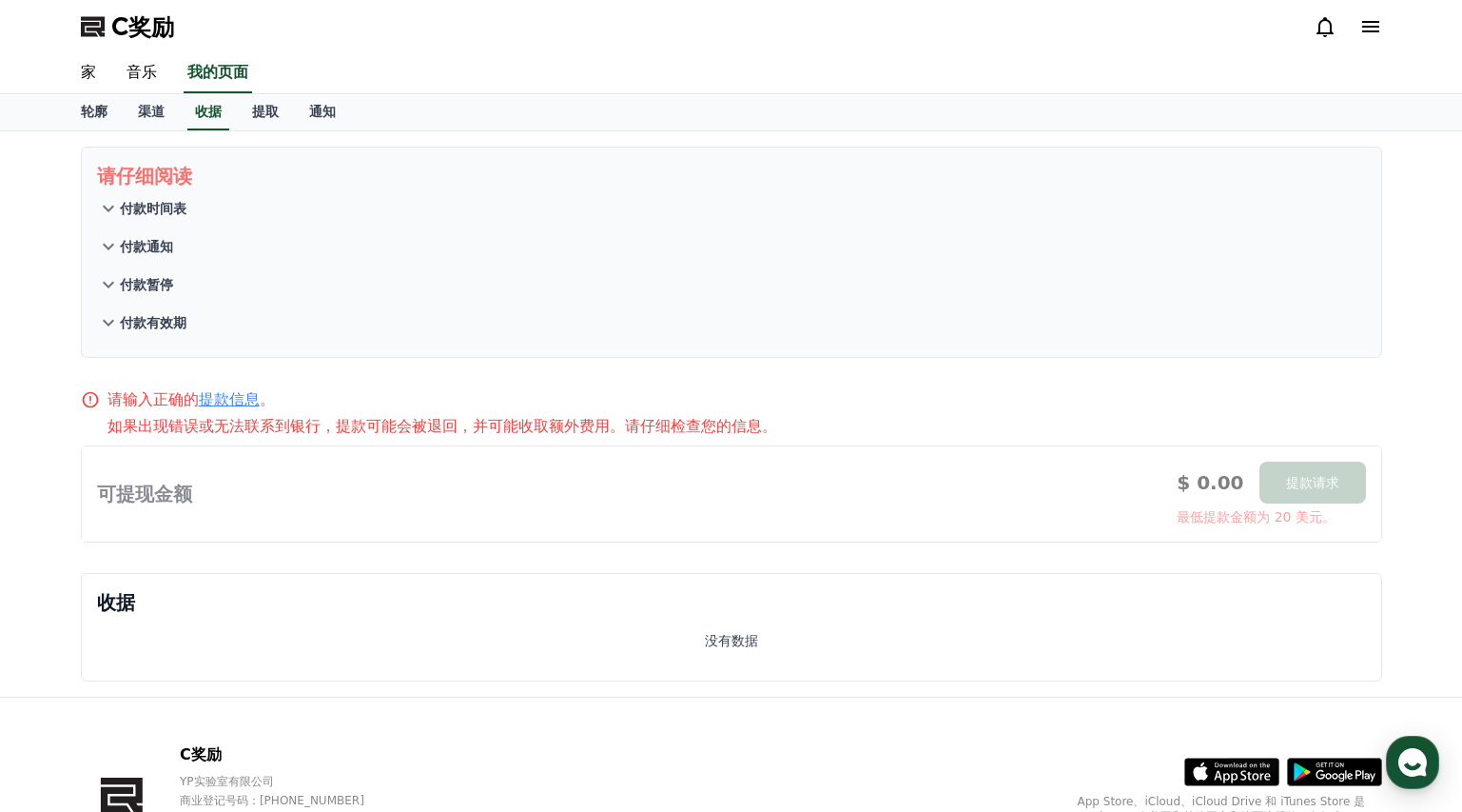
click at [106, 251] on icon at bounding box center [108, 246] width 23 height 23
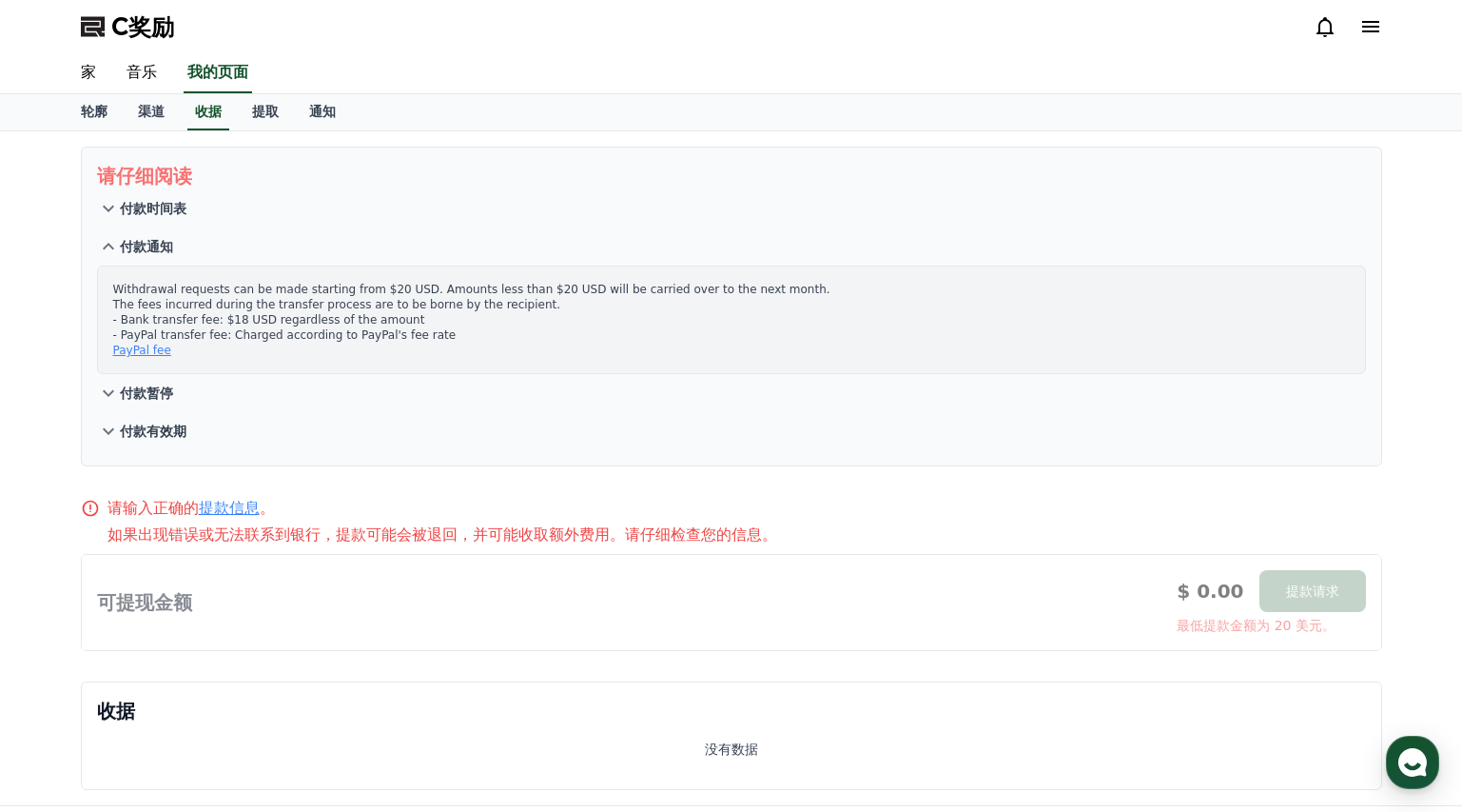
click at [111, 244] on icon at bounding box center [108, 246] width 23 height 23
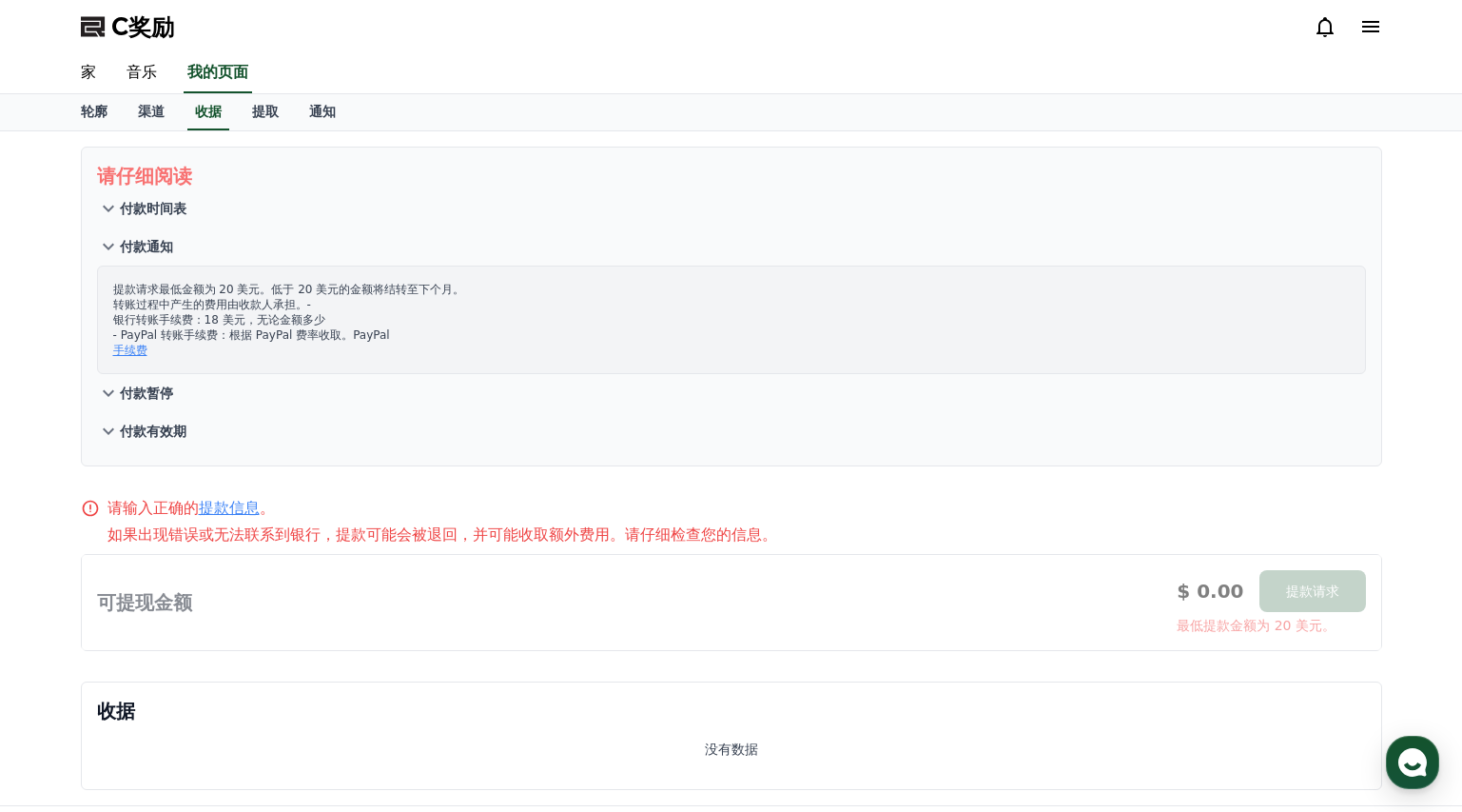
click at [115, 198] on icon at bounding box center [108, 208] width 23 height 23
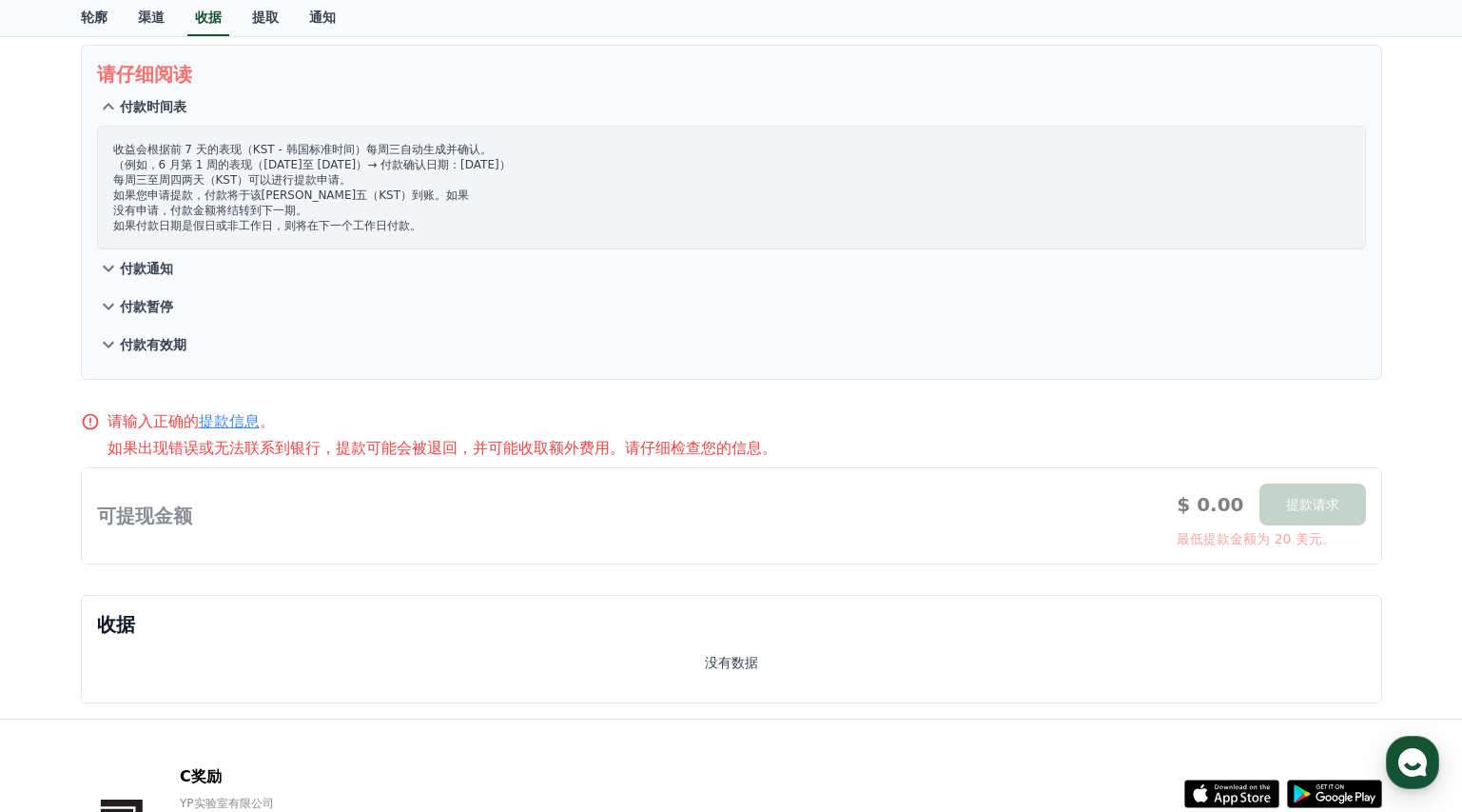
scroll to position [245, 0]
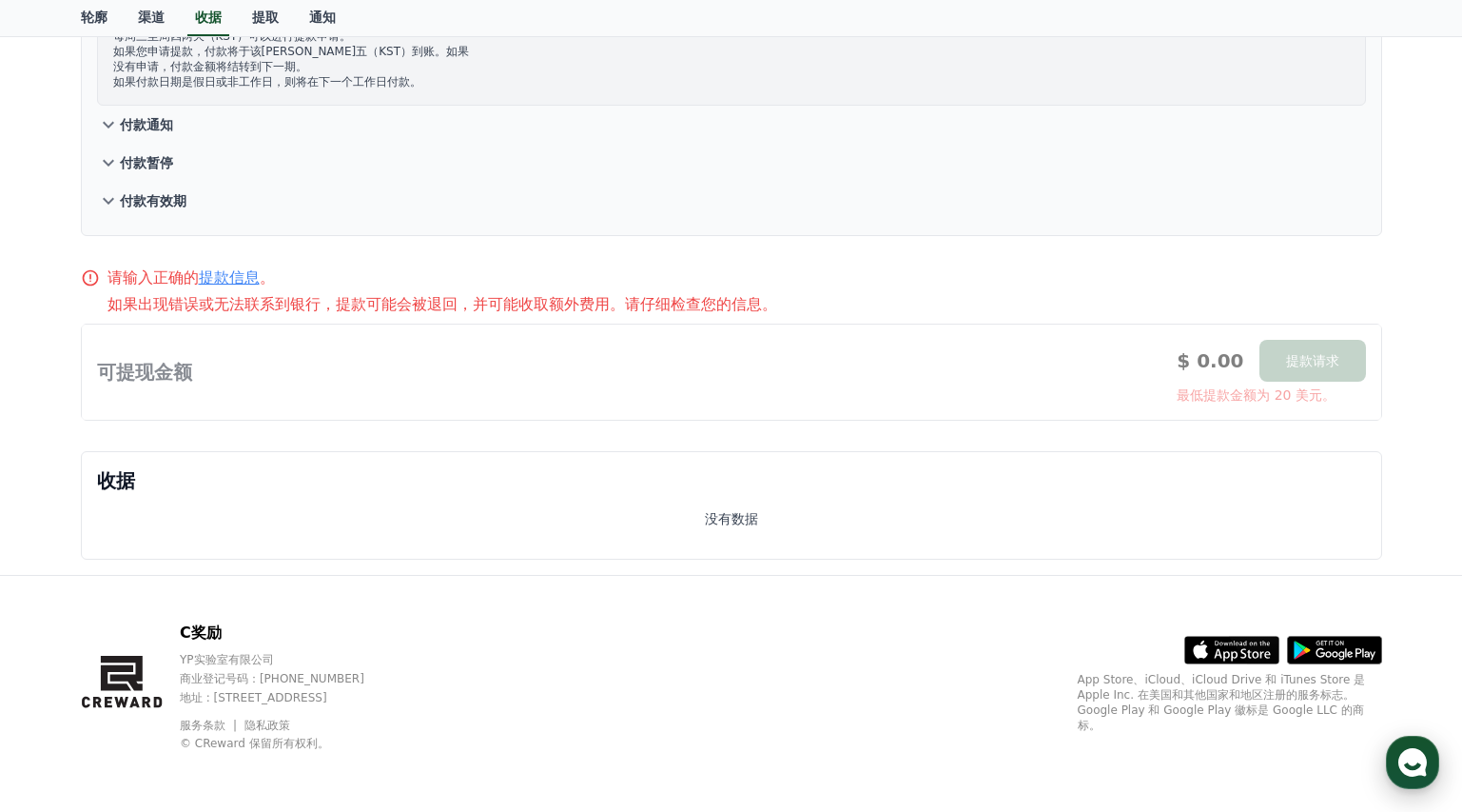
click at [1414, 765] on icon "button" at bounding box center [1413, 762] width 34 height 34
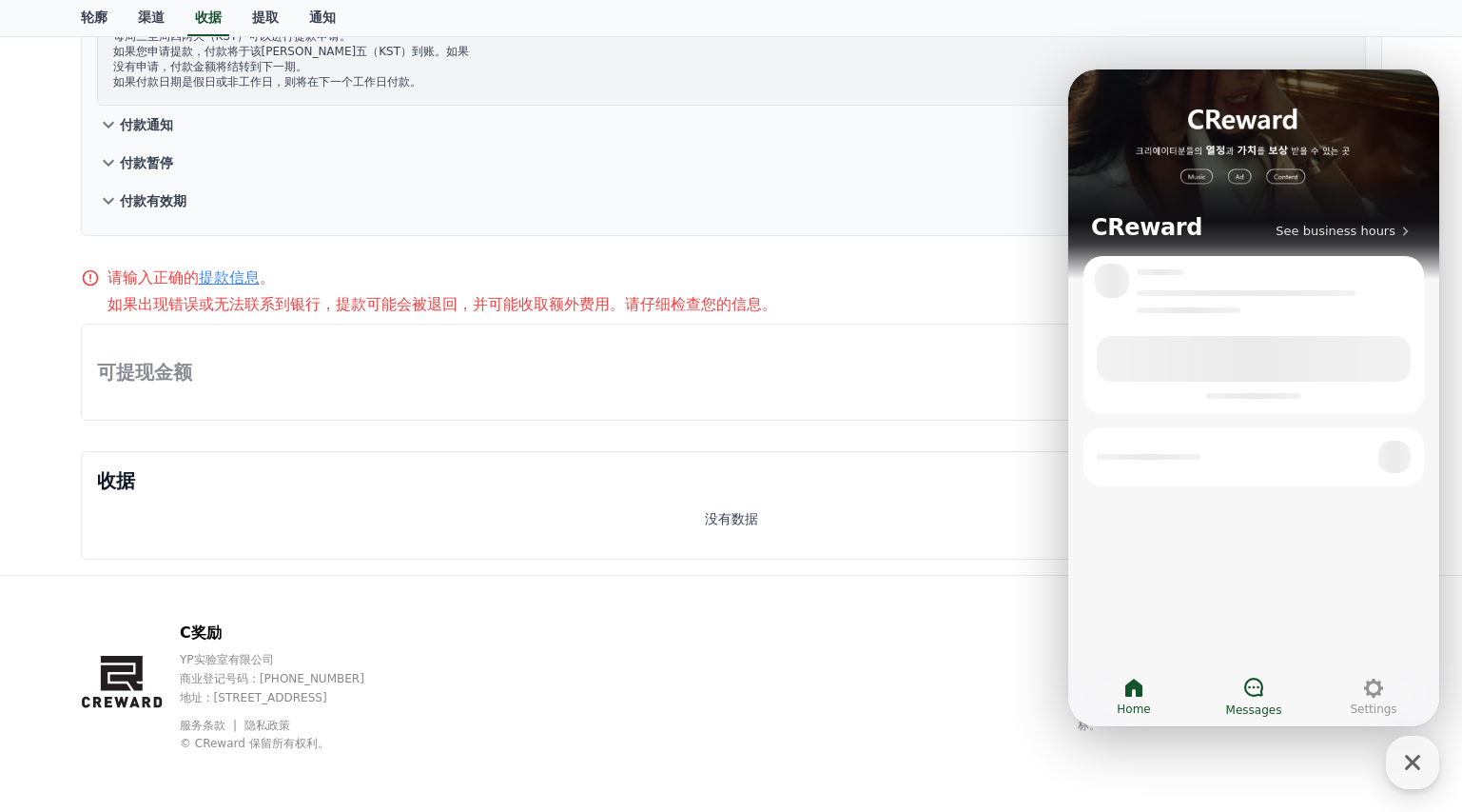
click at [1266, 688] on link "Messages" at bounding box center [1254, 697] width 120 height 48
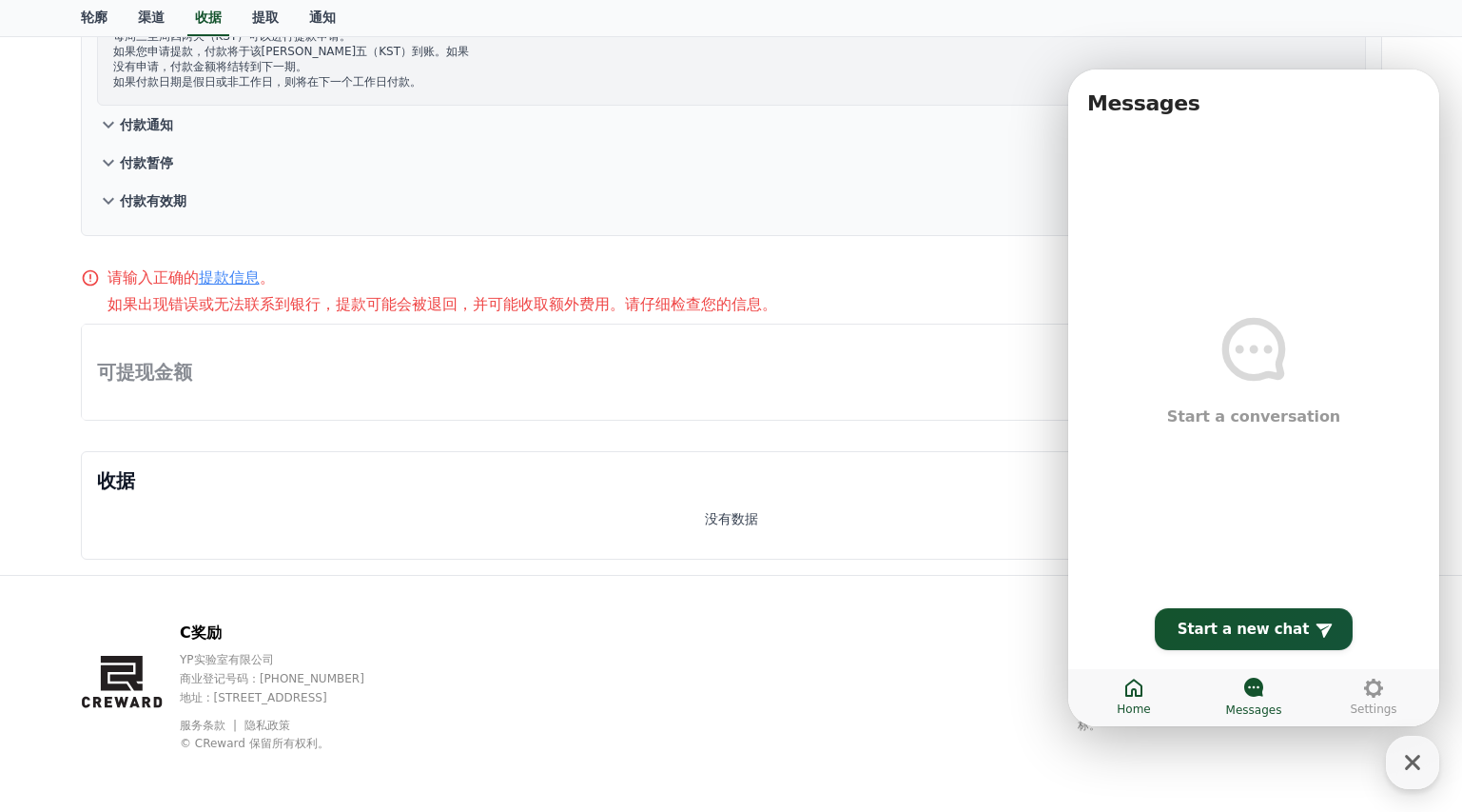
click at [1128, 692] on icon at bounding box center [1134, 688] width 23 height 23
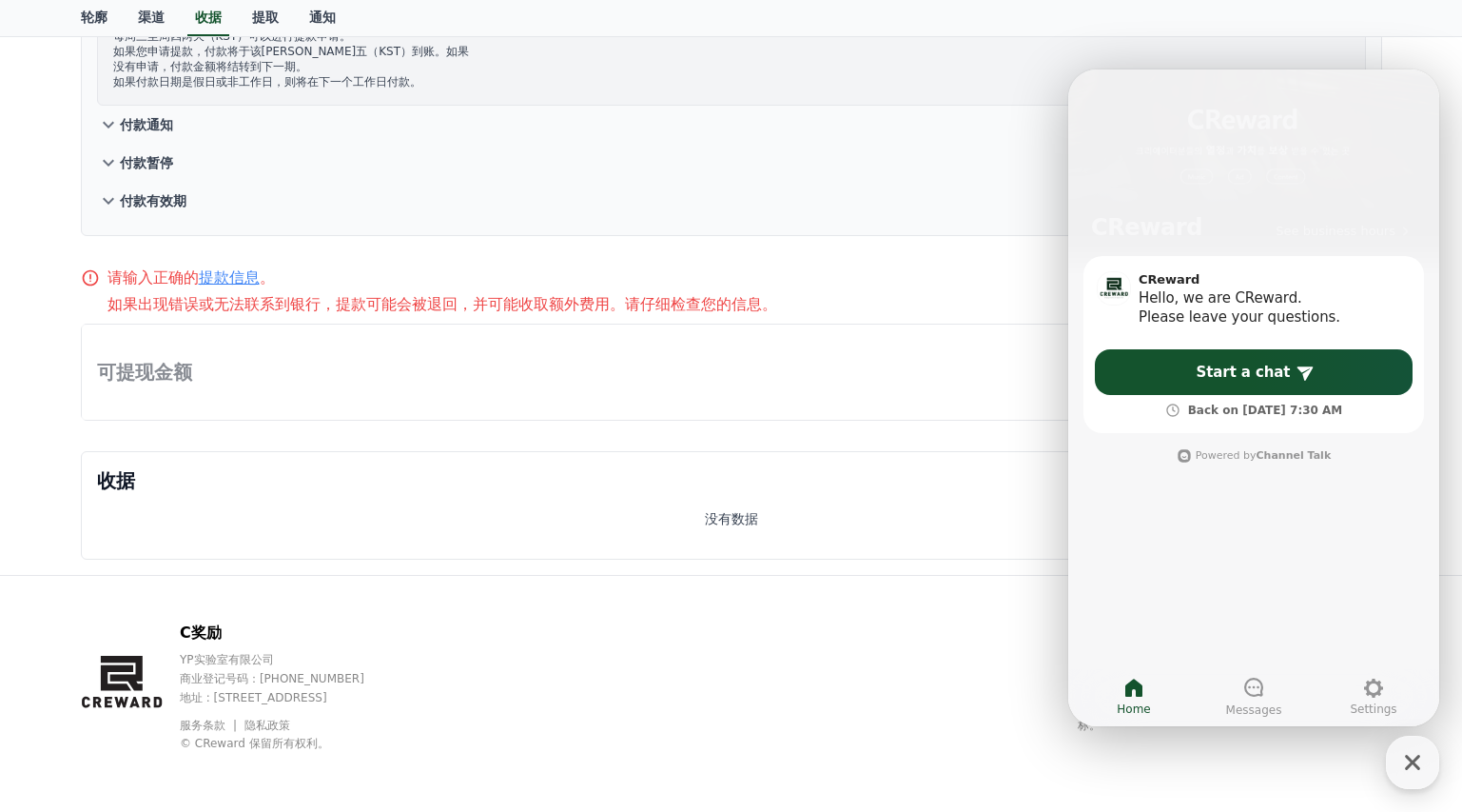
click at [893, 614] on div "C奖励 YP实验室有限公司 商业登记号码：[PHONE_NUMBER] 地址 : [STREET_ADDRESS] 服务条款 隐私政策 © CReward 保…" at bounding box center [732, 694] width 1332 height 236
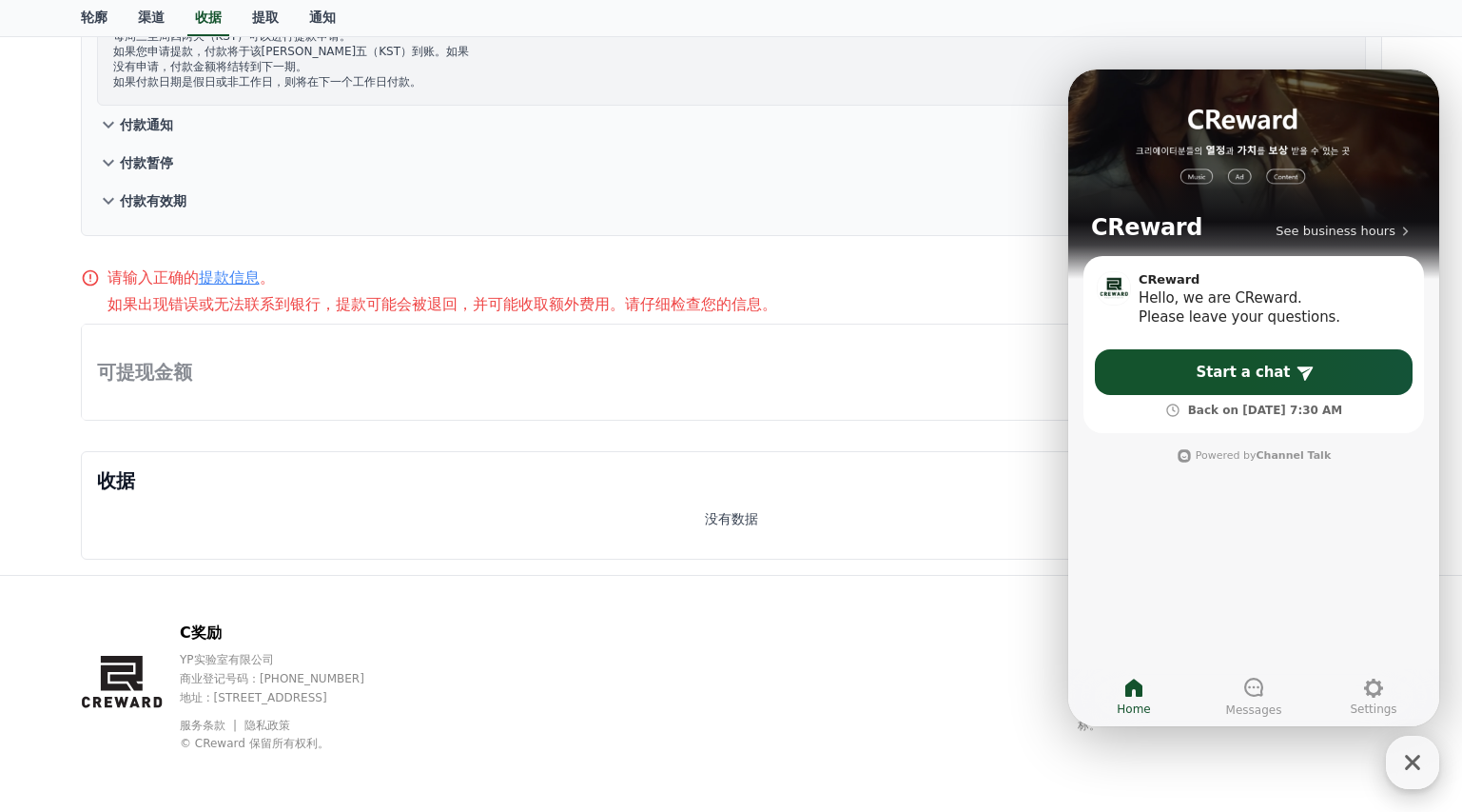
click at [1397, 753] on icon "button" at bounding box center [1413, 762] width 34 height 34
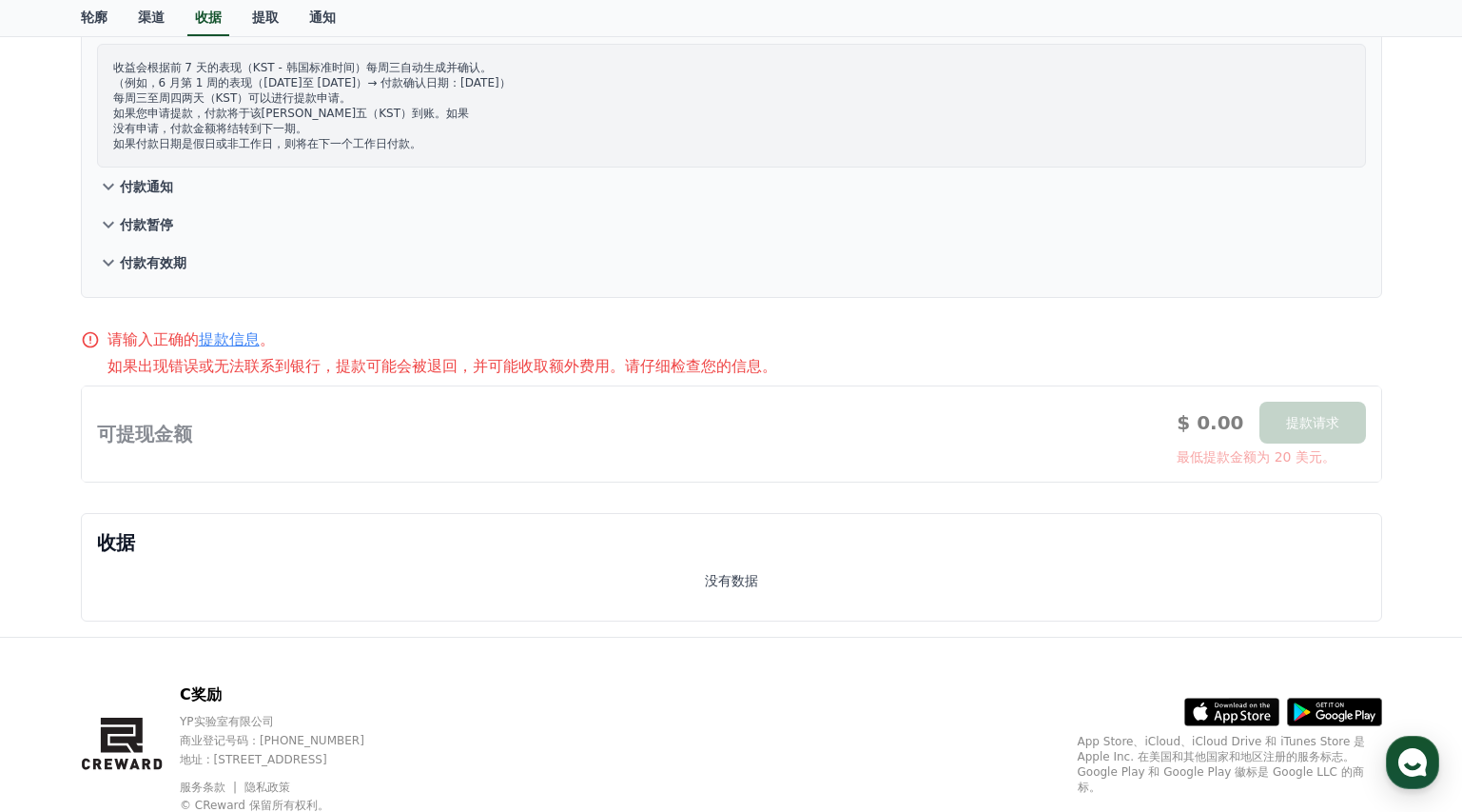
scroll to position [0, 0]
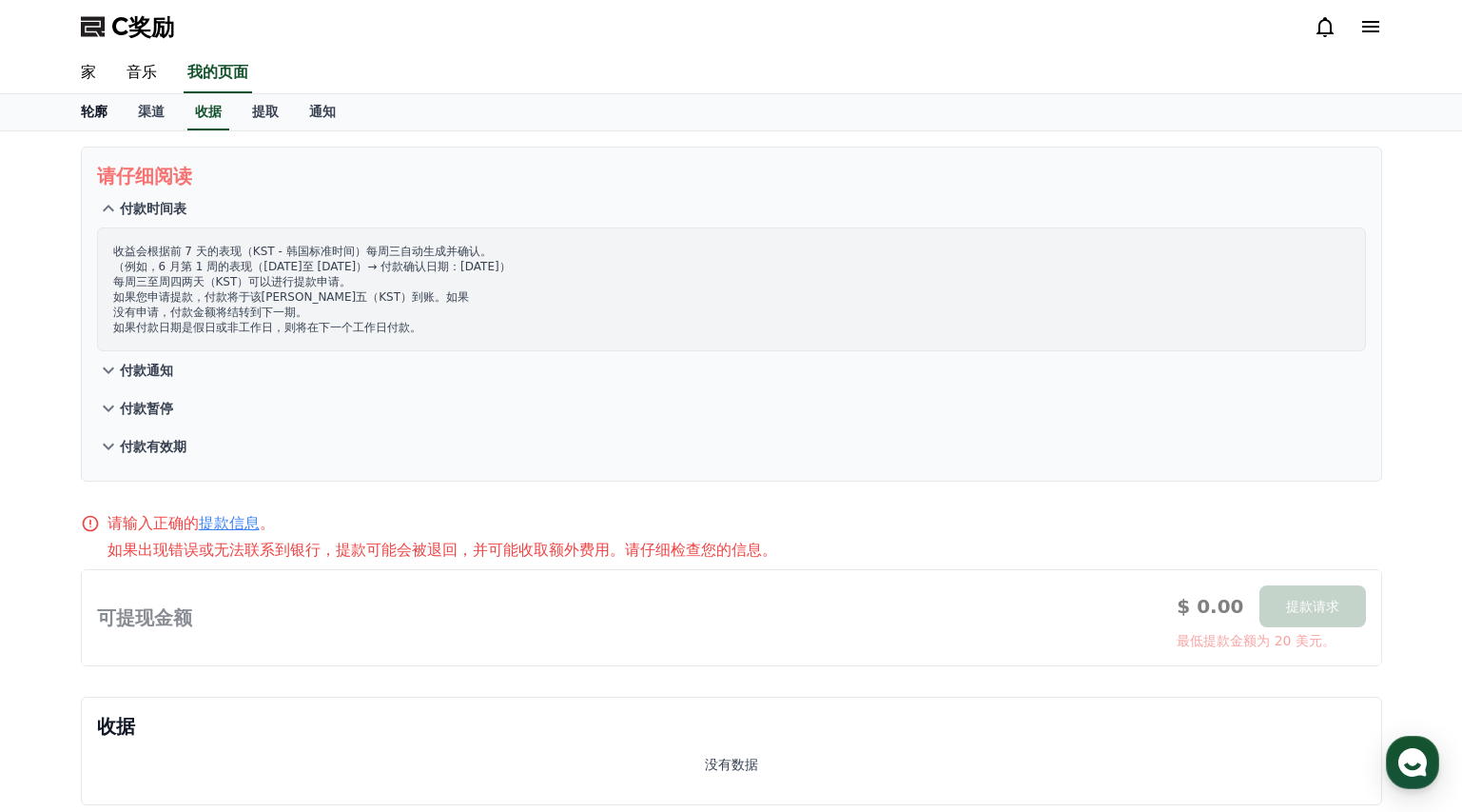
click at [88, 70] on font "家" at bounding box center [88, 72] width 15 height 18
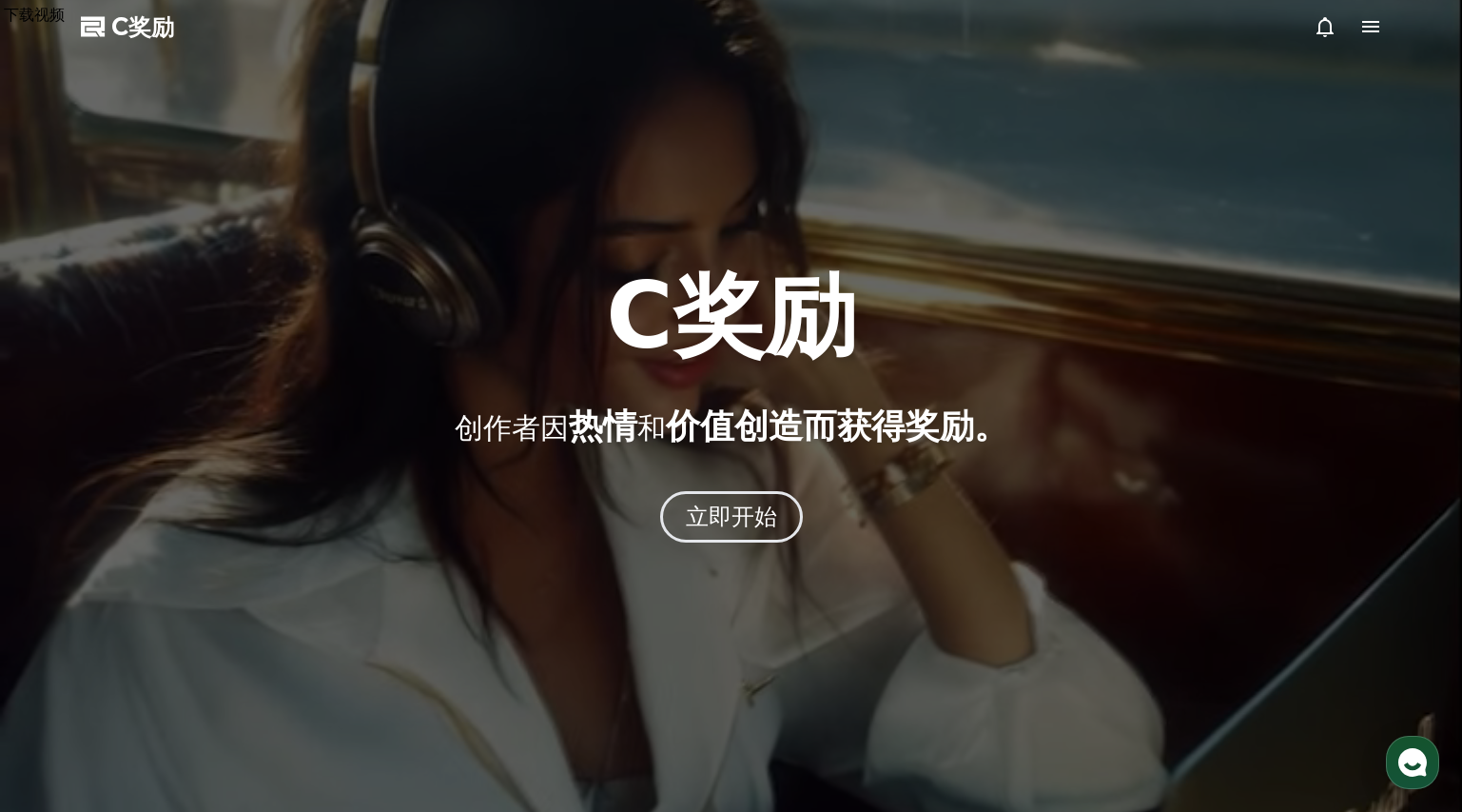
click at [1368, 22] on icon at bounding box center [1371, 26] width 17 height 11
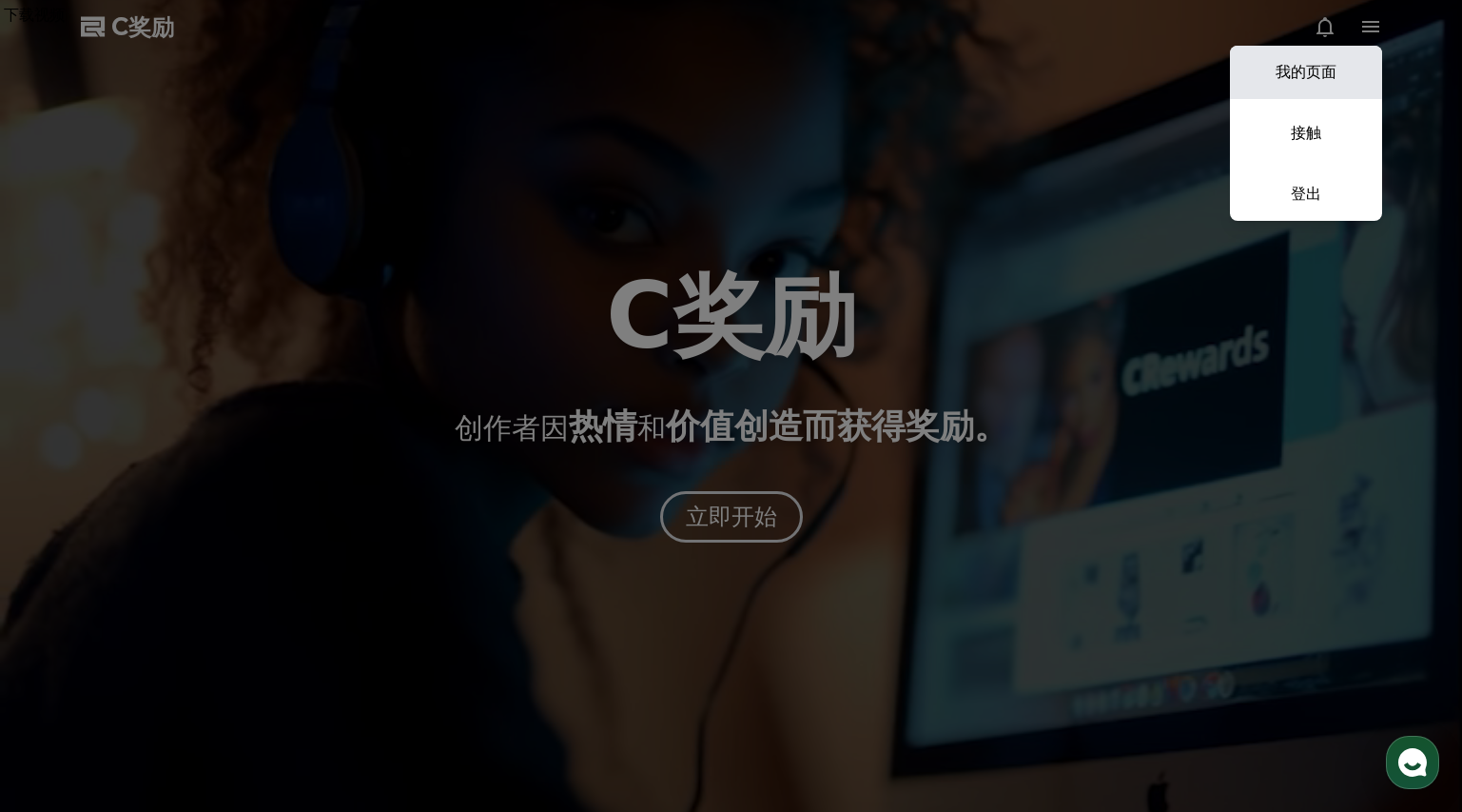
click at [1323, 69] on font "我的页面" at bounding box center [1306, 72] width 61 height 18
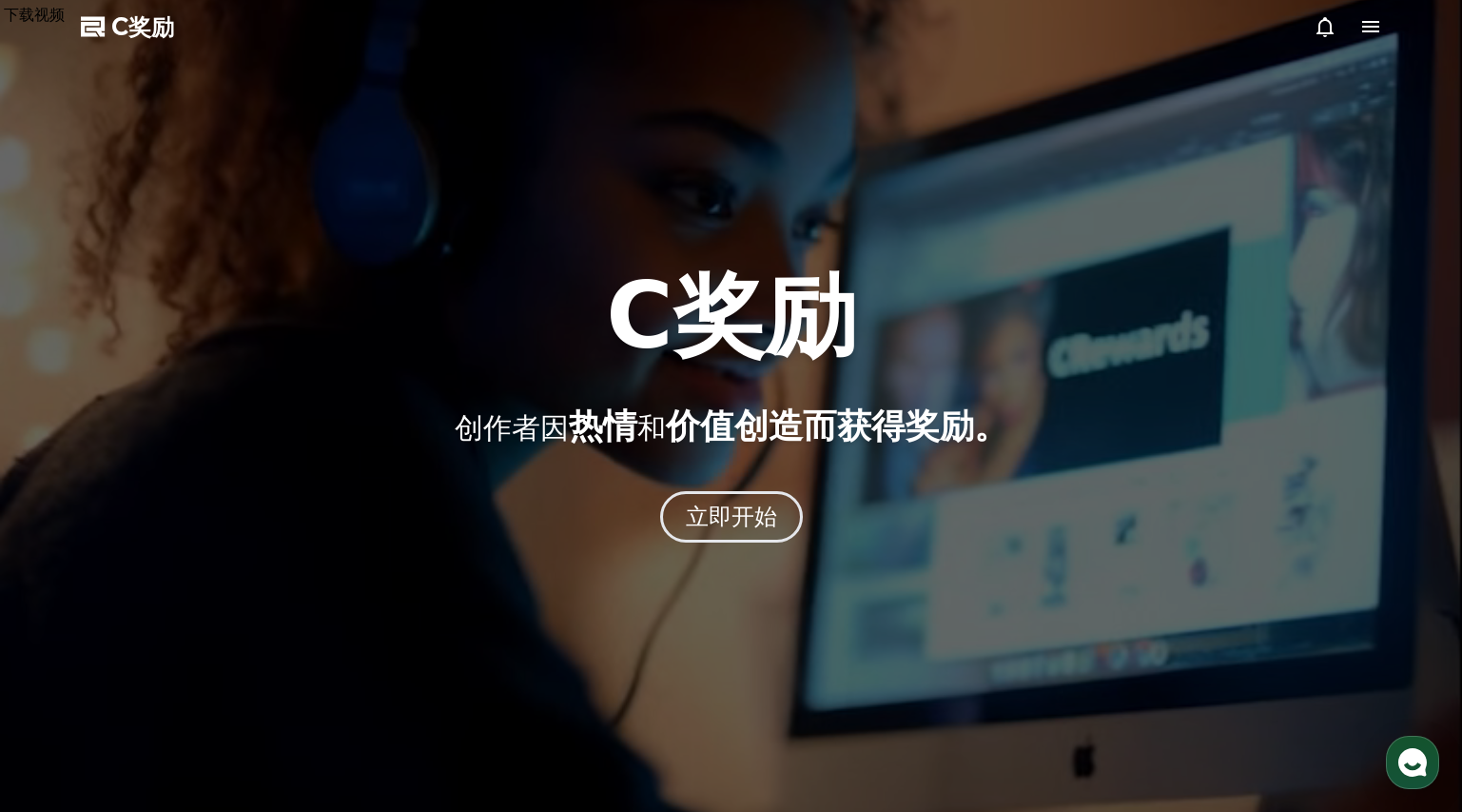
select select "**********"
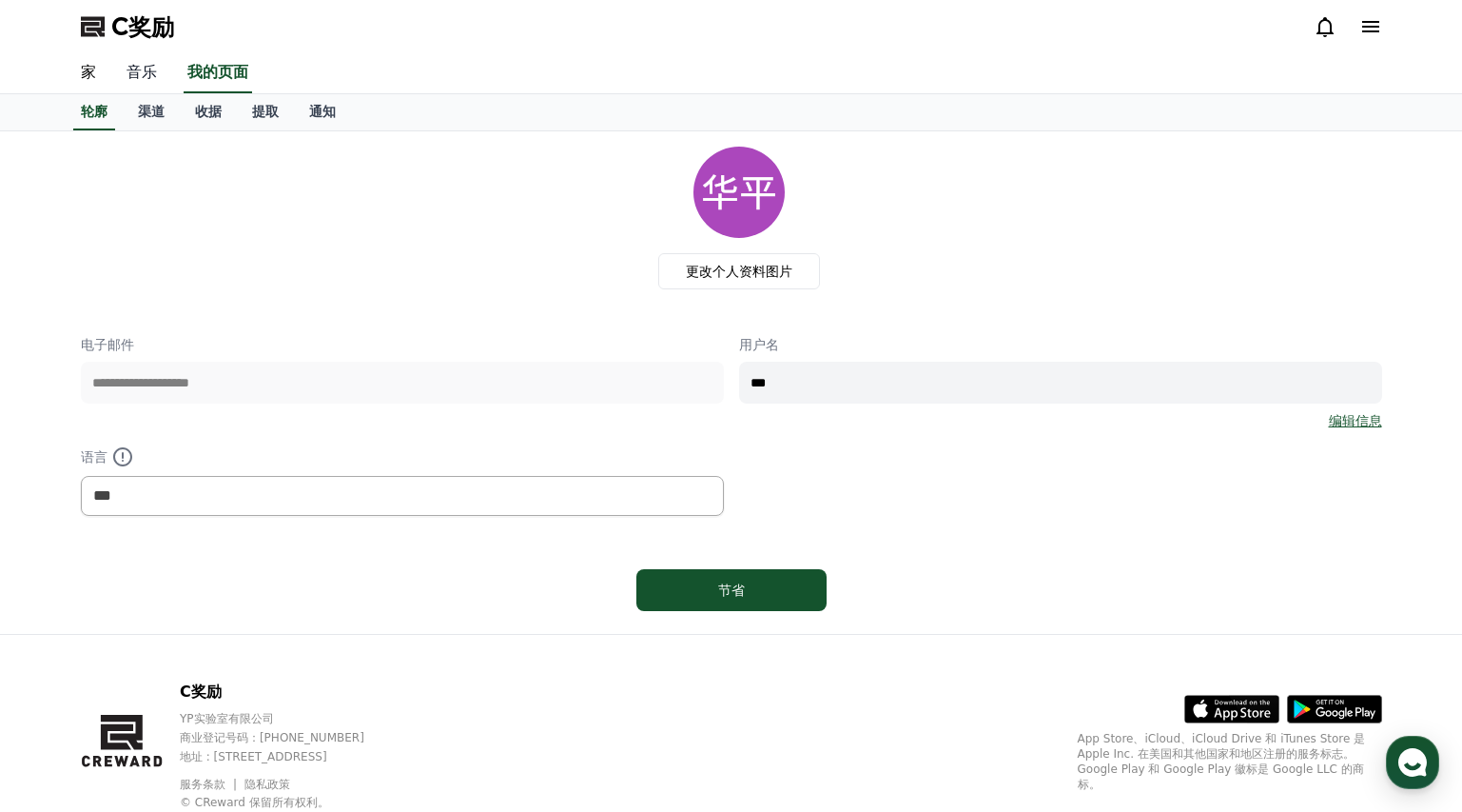
click at [131, 71] on font "音乐" at bounding box center [142, 72] width 30 height 18
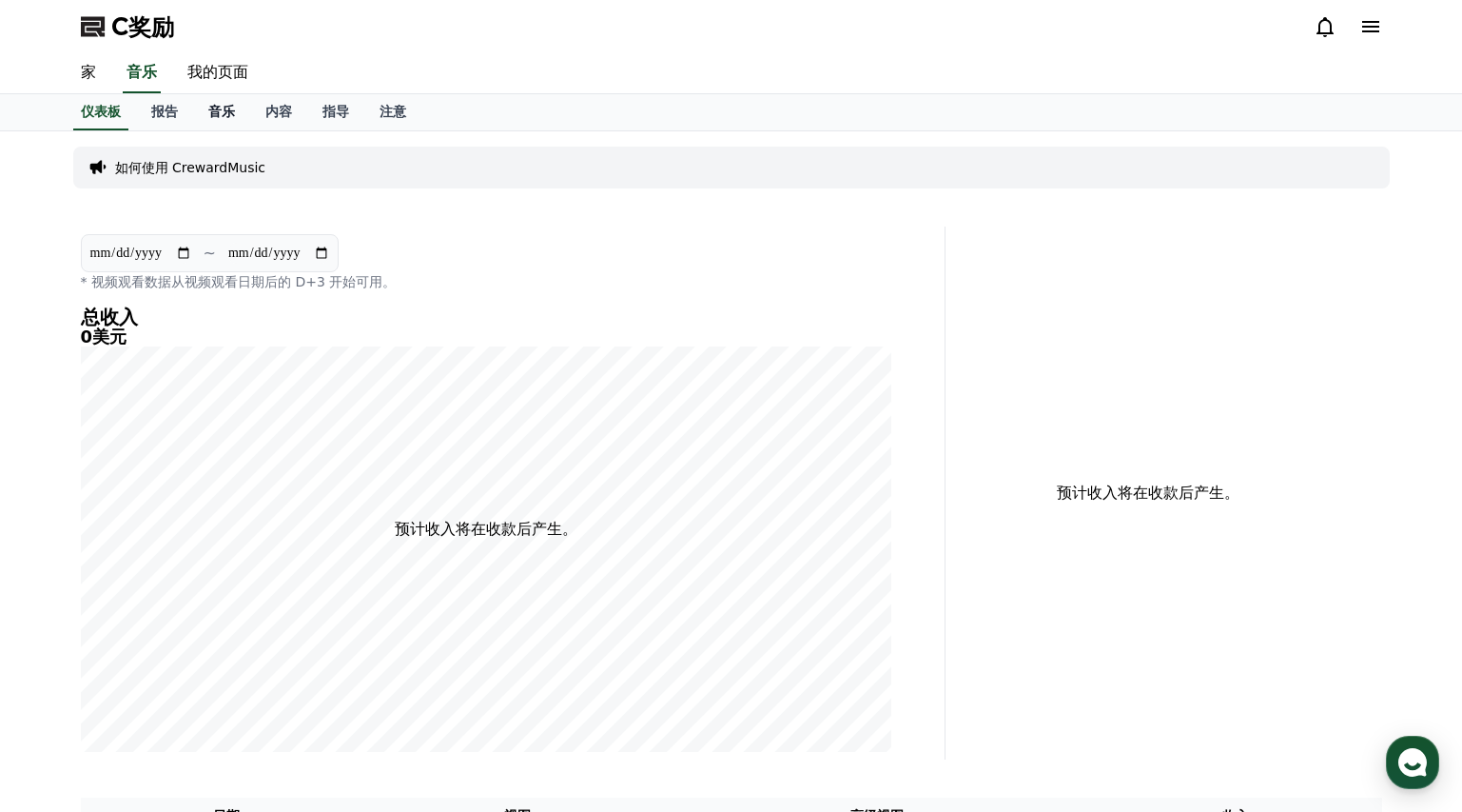
click at [221, 117] on font "音乐" at bounding box center [221, 111] width 27 height 15
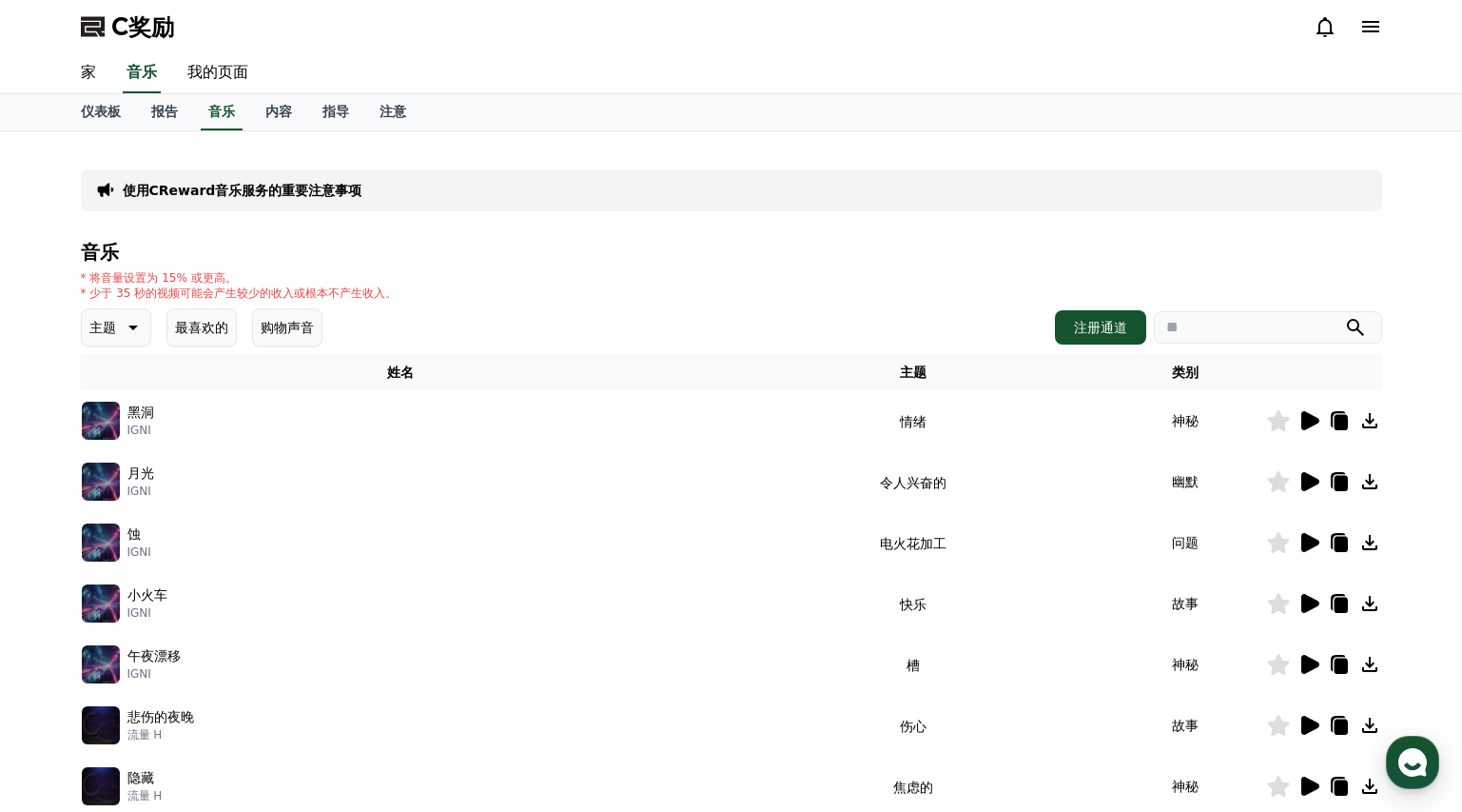
click at [1339, 426] on icon at bounding box center [1340, 421] width 13 height 15
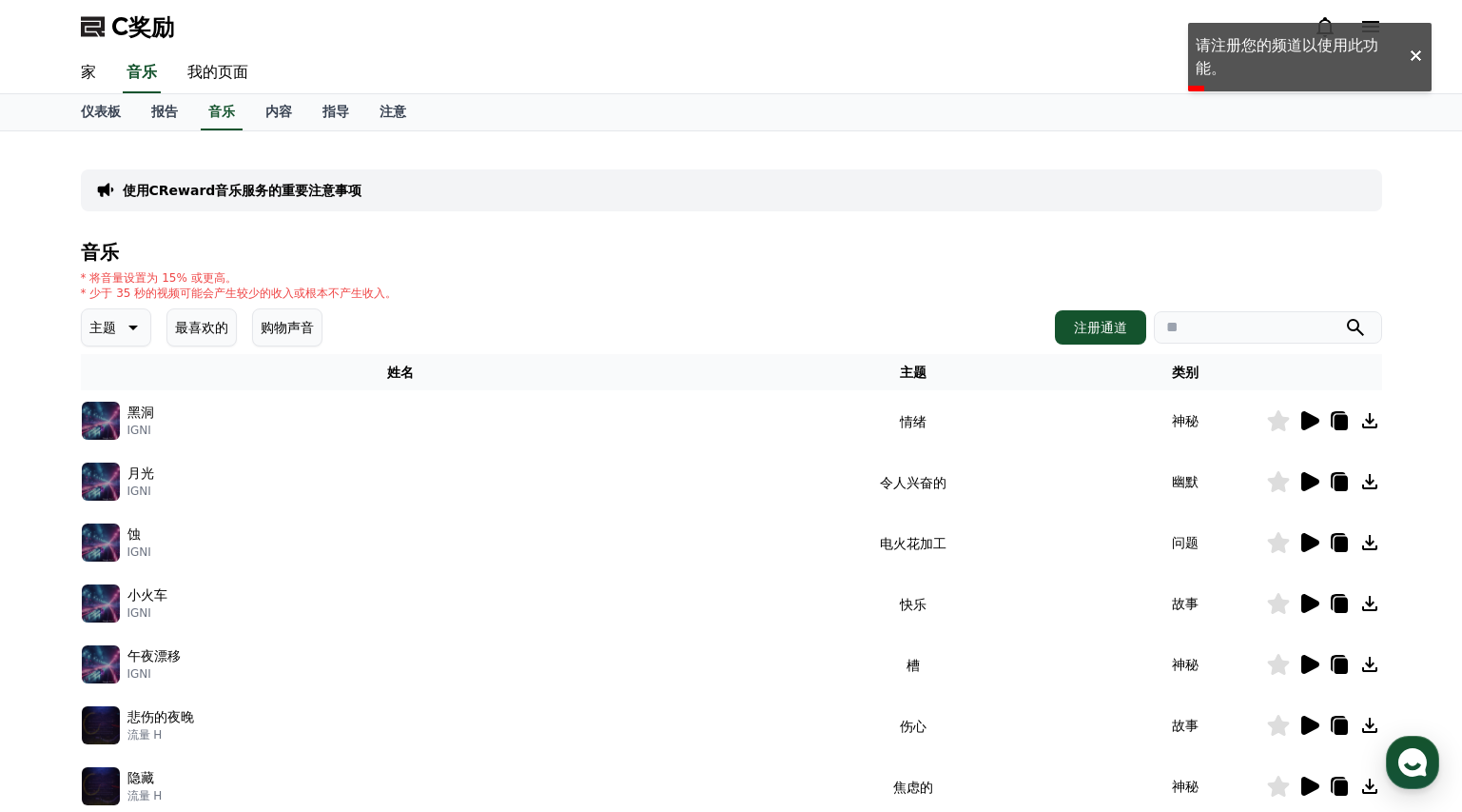
click at [109, 420] on img at bounding box center [101, 421] width 38 height 38
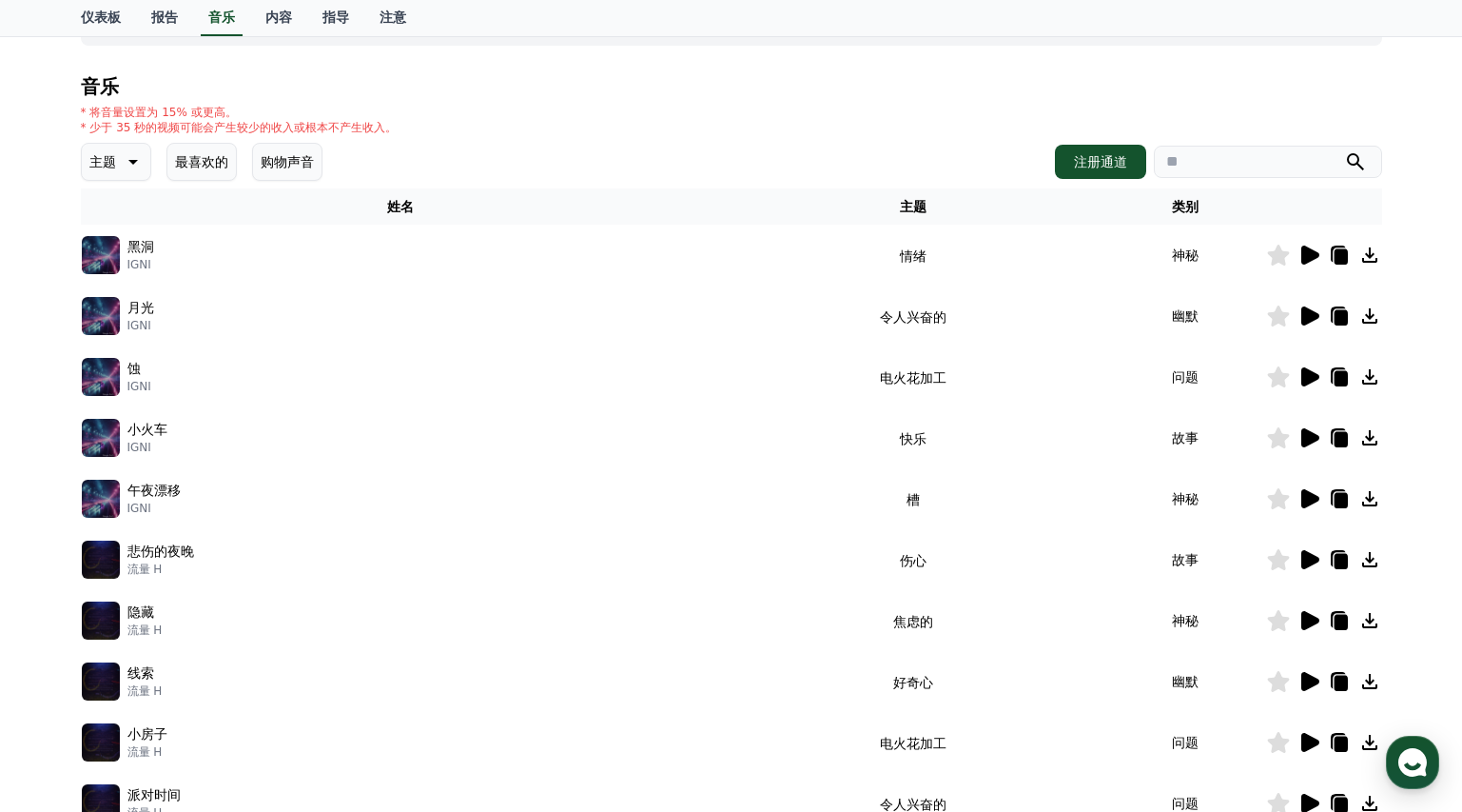
scroll to position [142, 0]
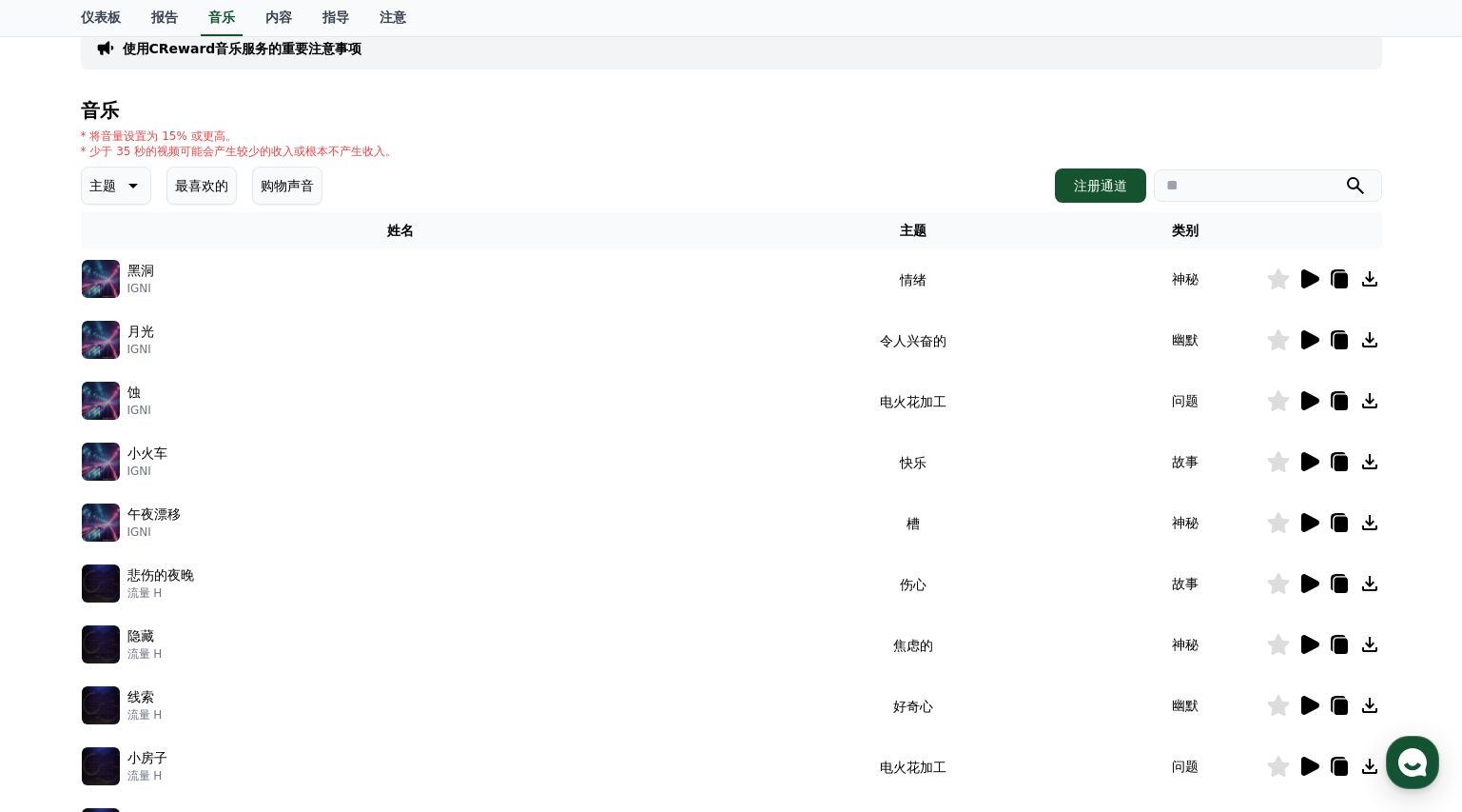
click at [1310, 284] on icon at bounding box center [1311, 278] width 18 height 19
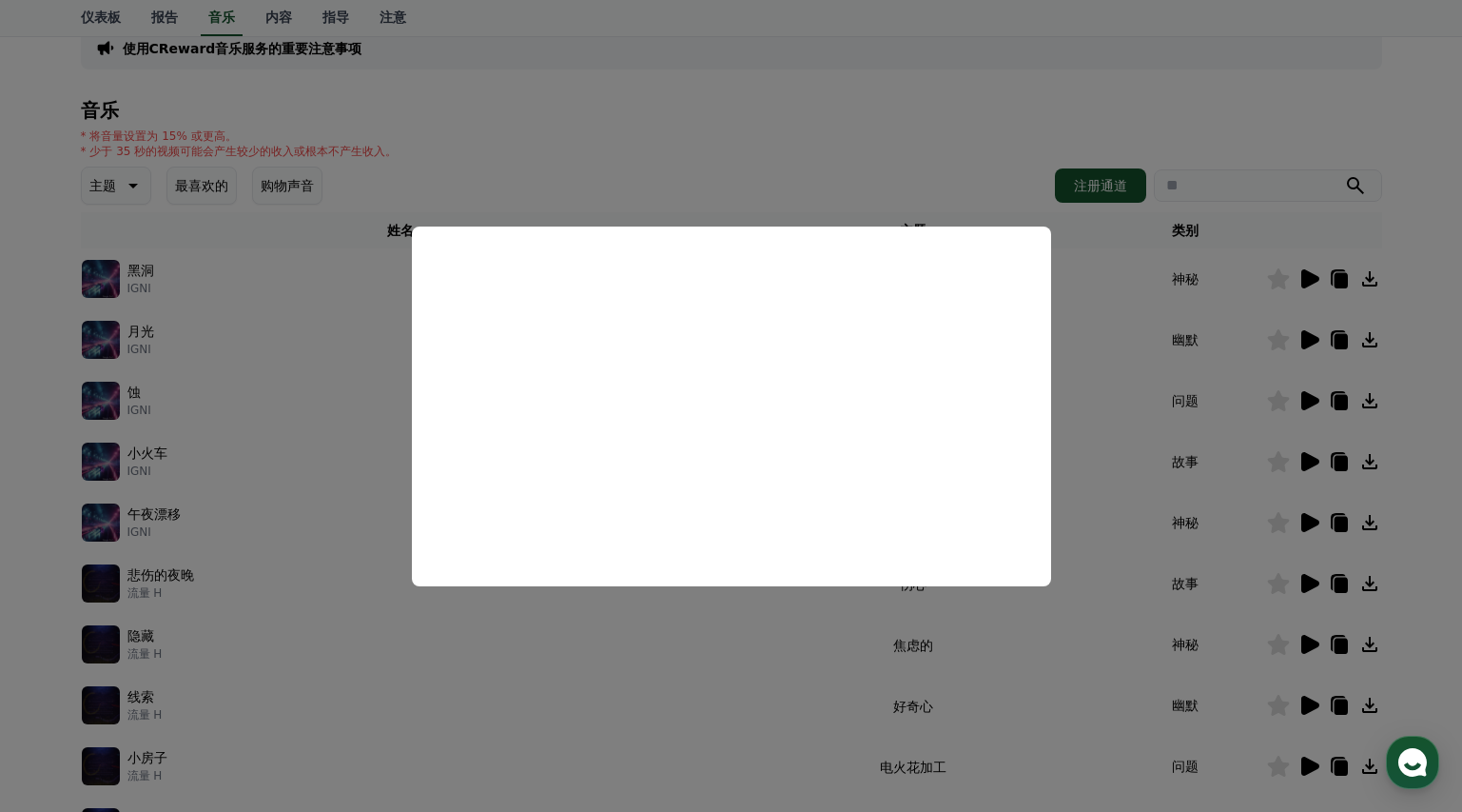
click at [1223, 510] on button "close modal" at bounding box center [731, 406] width 1462 height 812
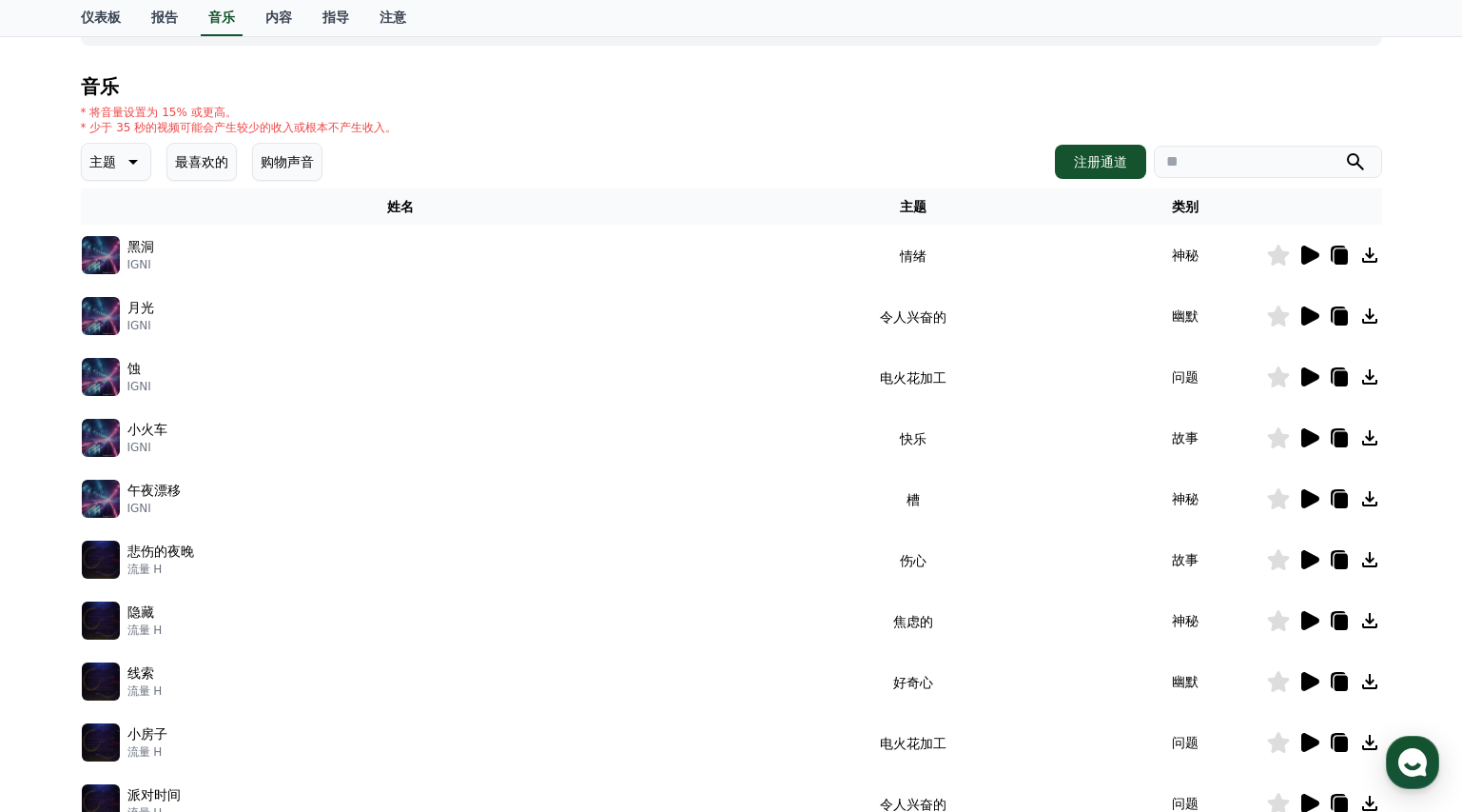
scroll to position [0, 0]
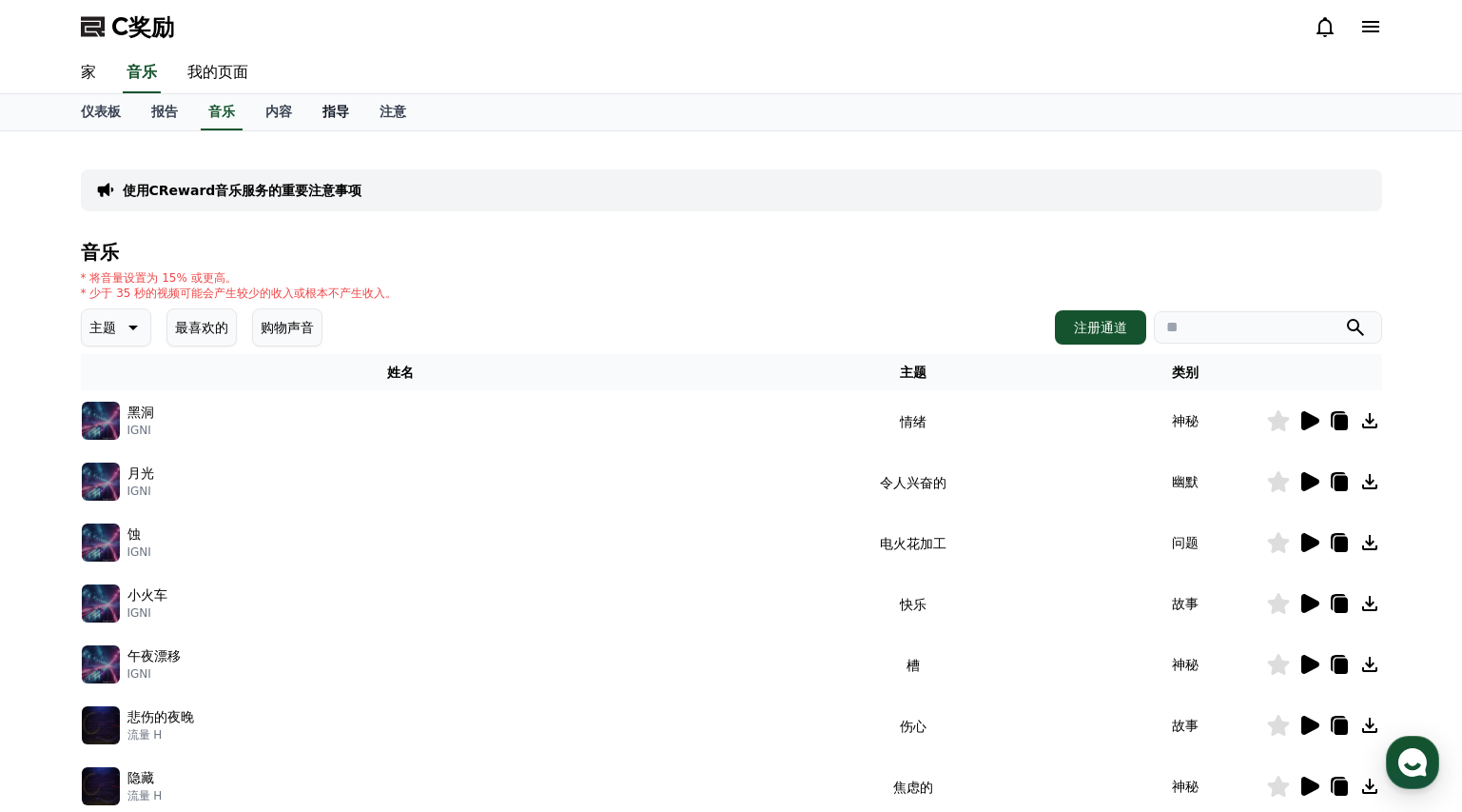
drag, startPoint x: 272, startPoint y: 110, endPoint x: 307, endPoint y: 113, distance: 35.3
click at [272, 110] on font "内容" at bounding box center [278, 111] width 27 height 15
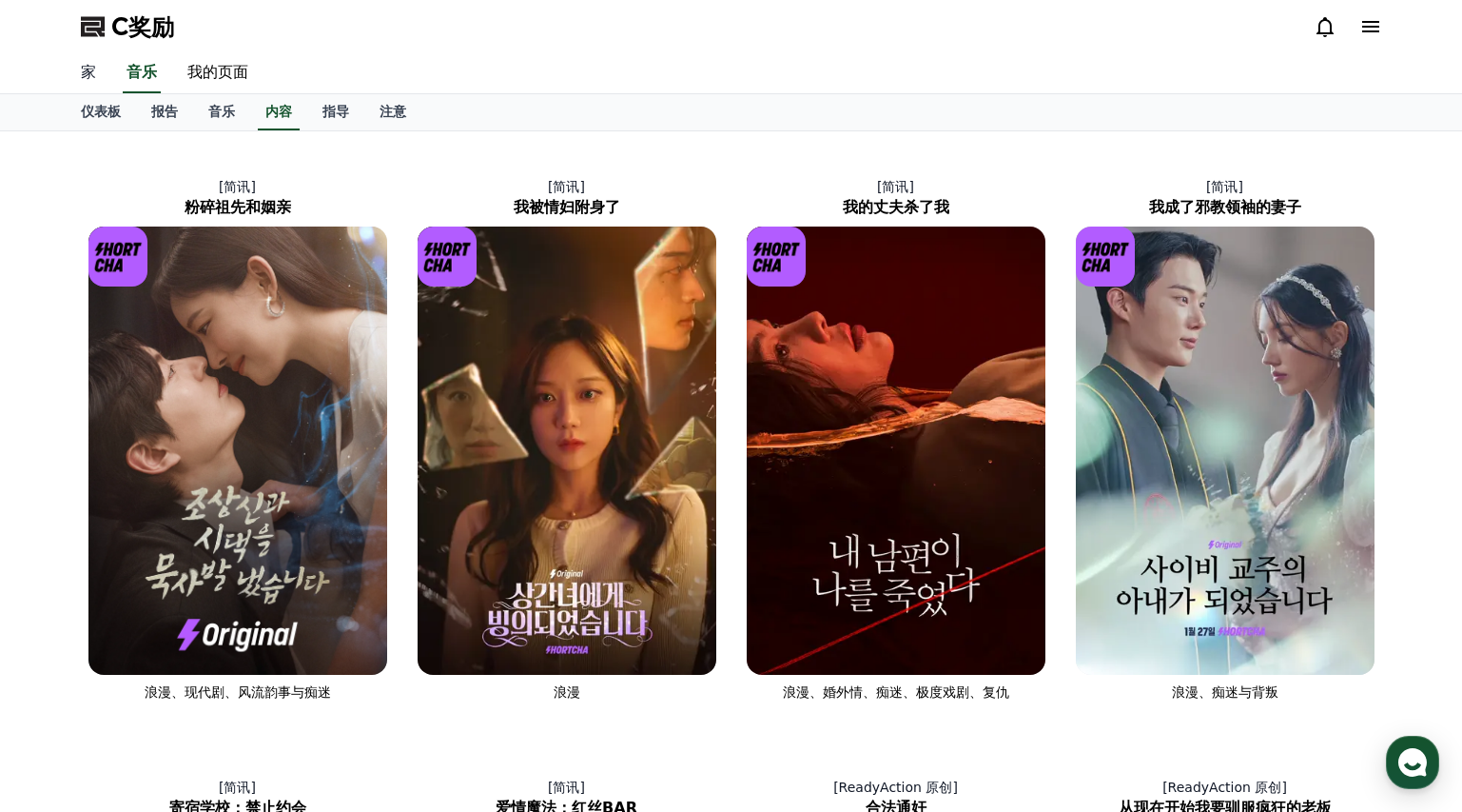
click at [84, 71] on font "家" at bounding box center [88, 72] width 15 height 18
